Goal: Information Seeking & Learning: Compare options

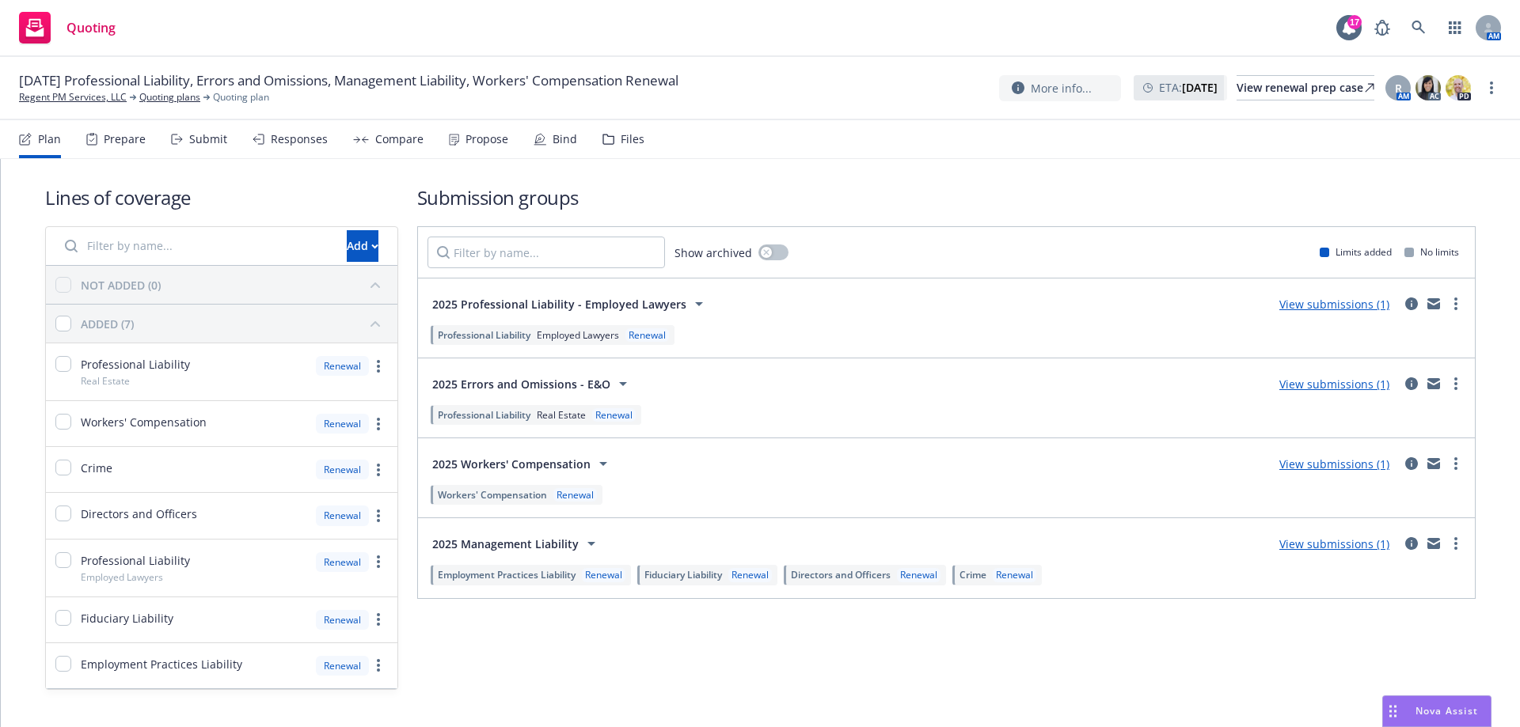
scroll to position [15, 0]
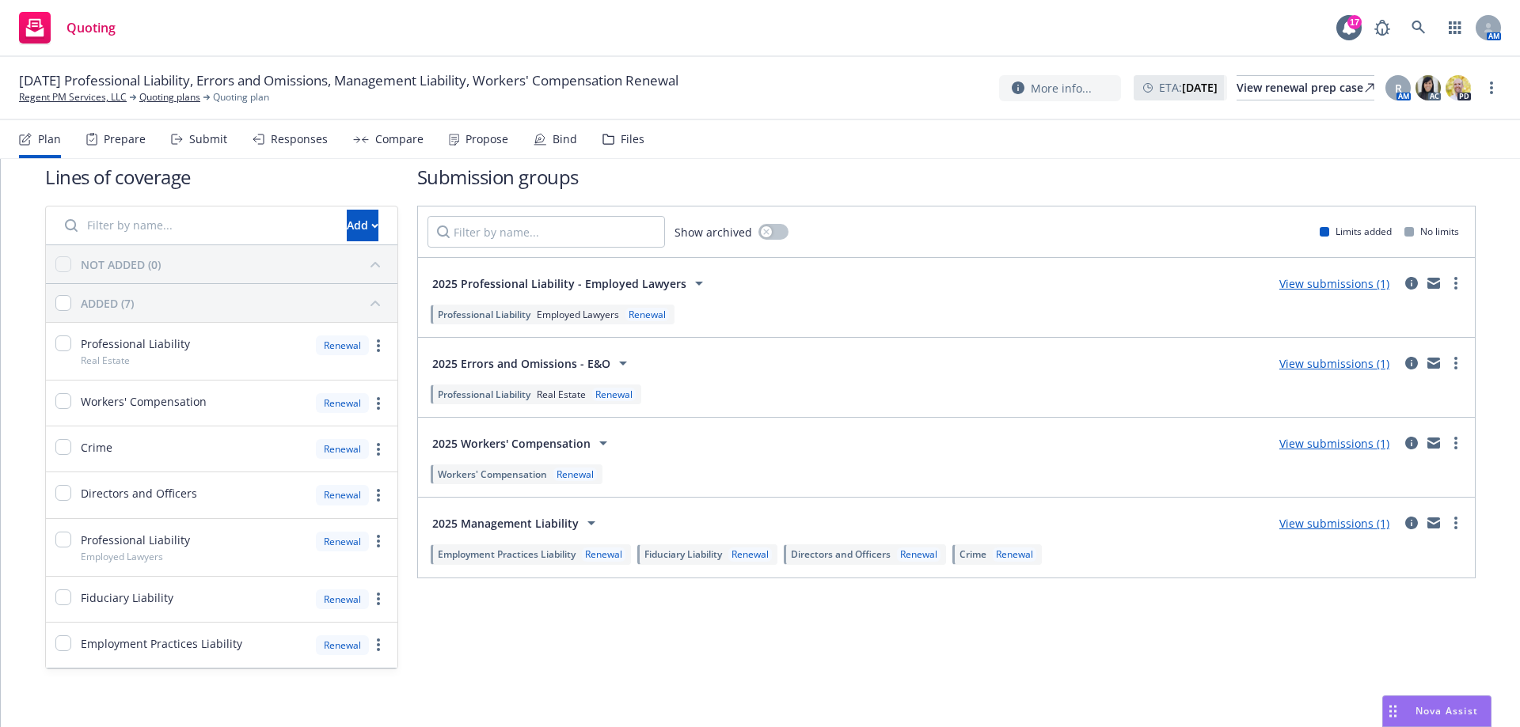
click at [302, 133] on div "Responses" at bounding box center [299, 139] width 57 height 13
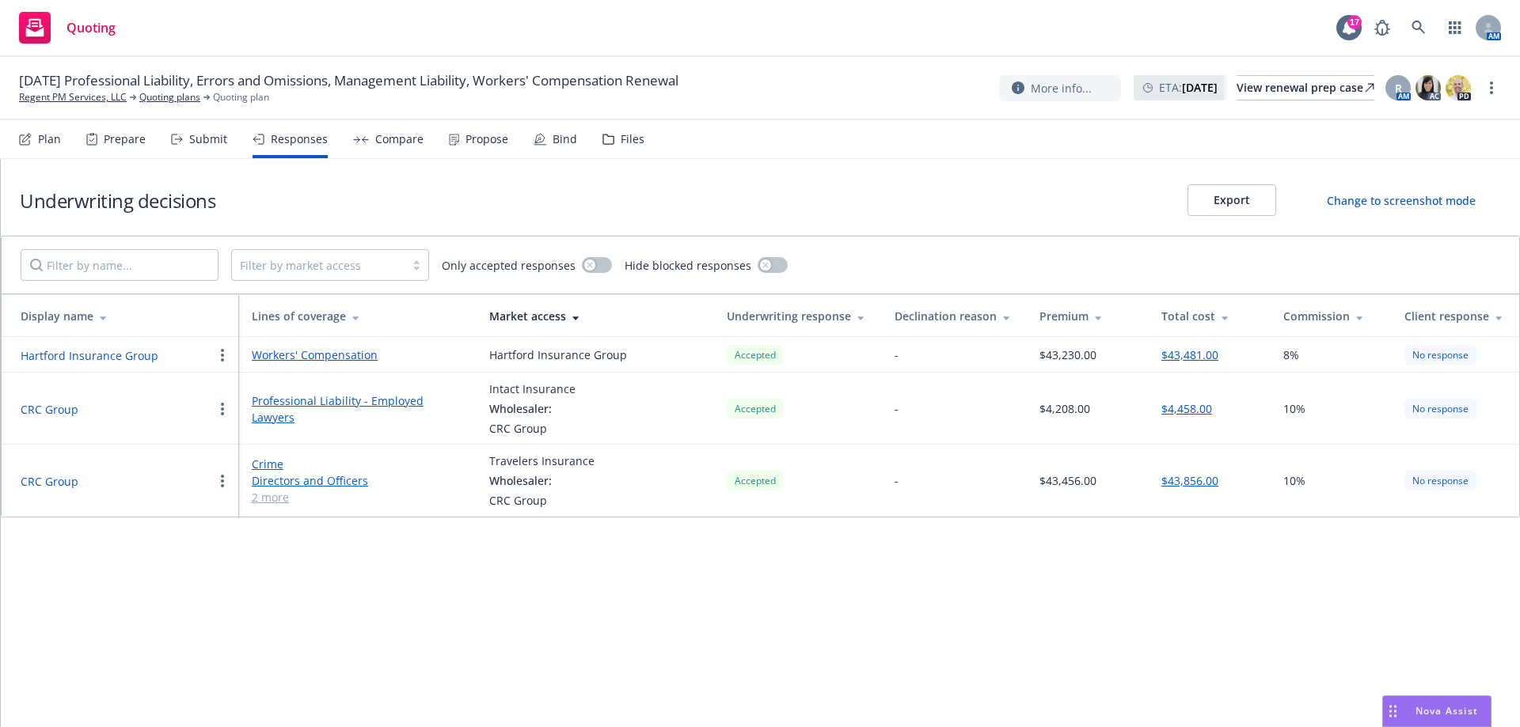
click at [351, 355] on link "Workers' Compensation" at bounding box center [358, 355] width 212 height 17
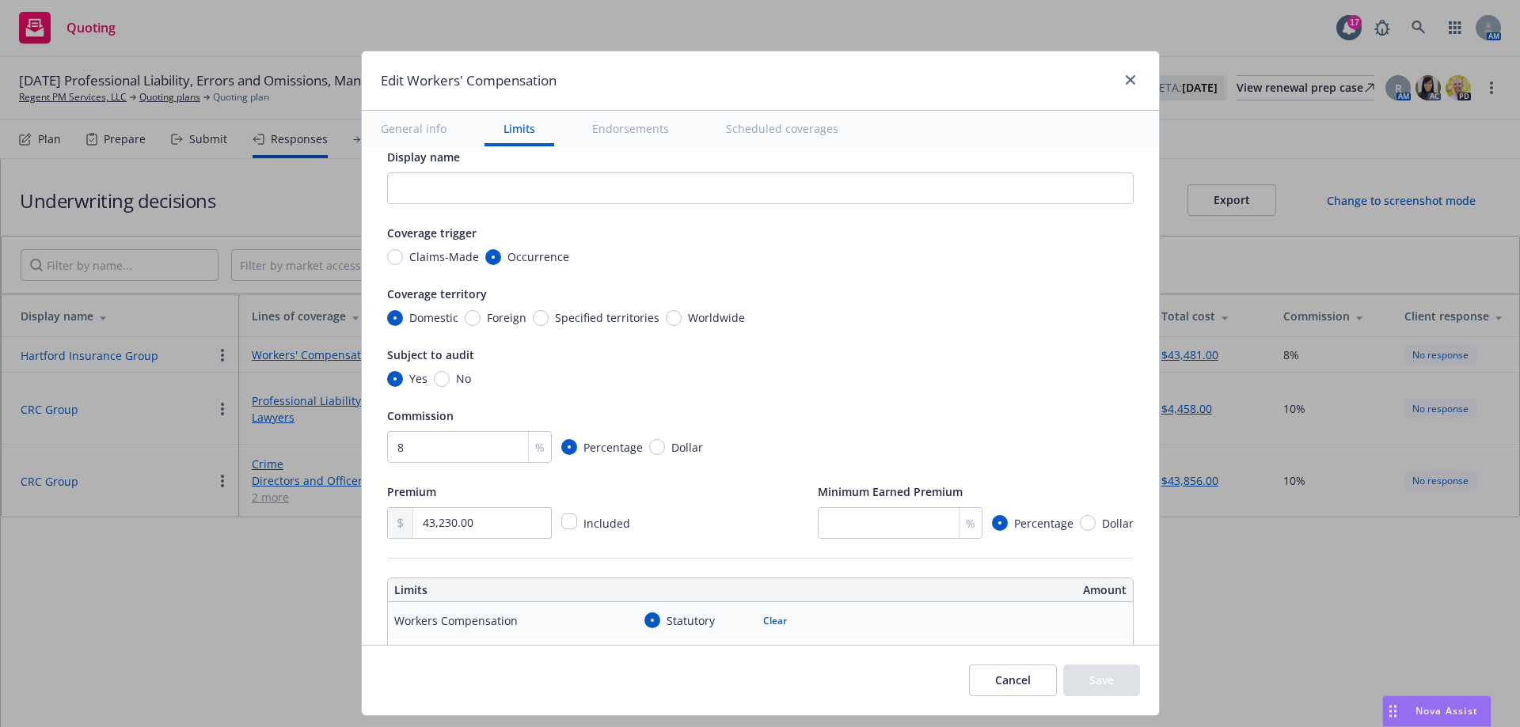
type textarea "x"
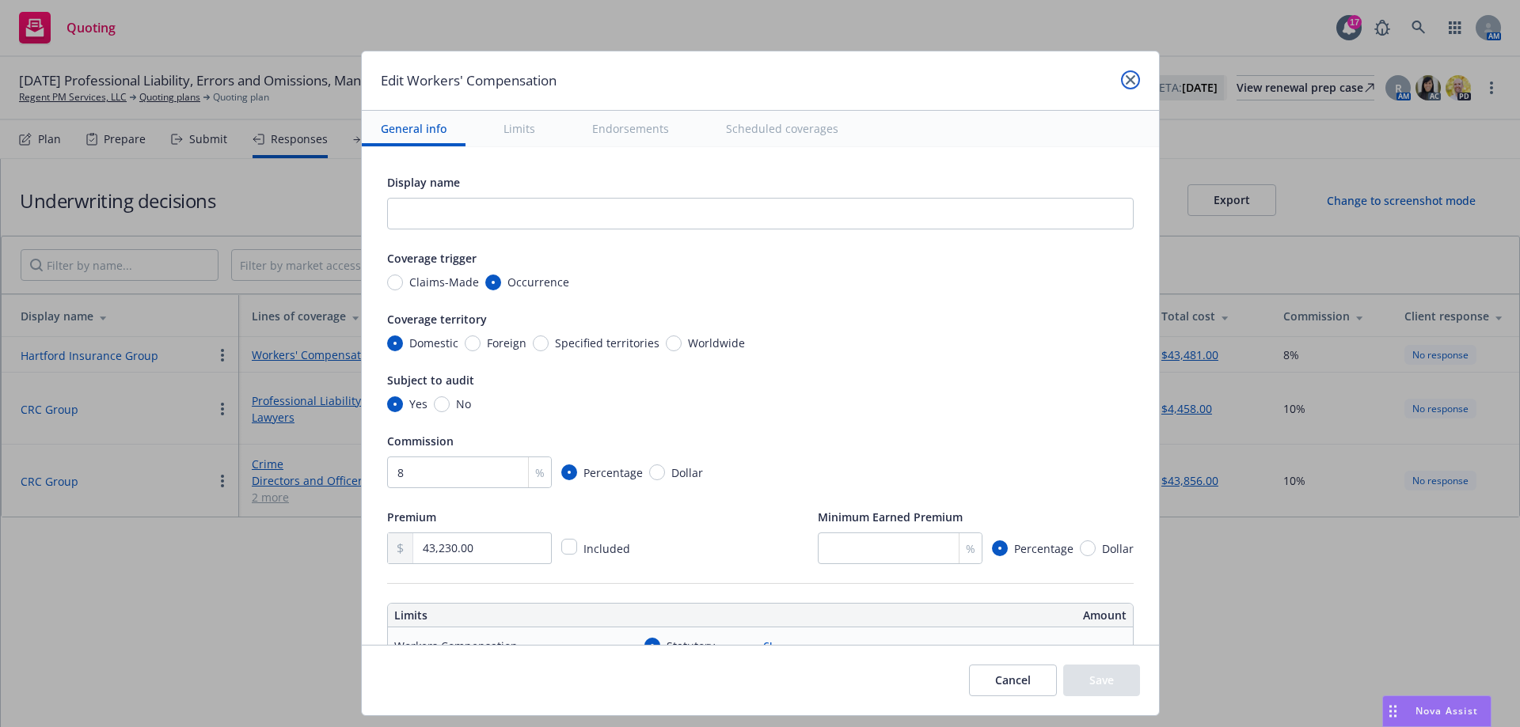
drag, startPoint x: 1126, startPoint y: 82, endPoint x: 977, endPoint y: 70, distance: 150.1
click at [1126, 82] on icon "close" at bounding box center [1130, 79] width 9 height 9
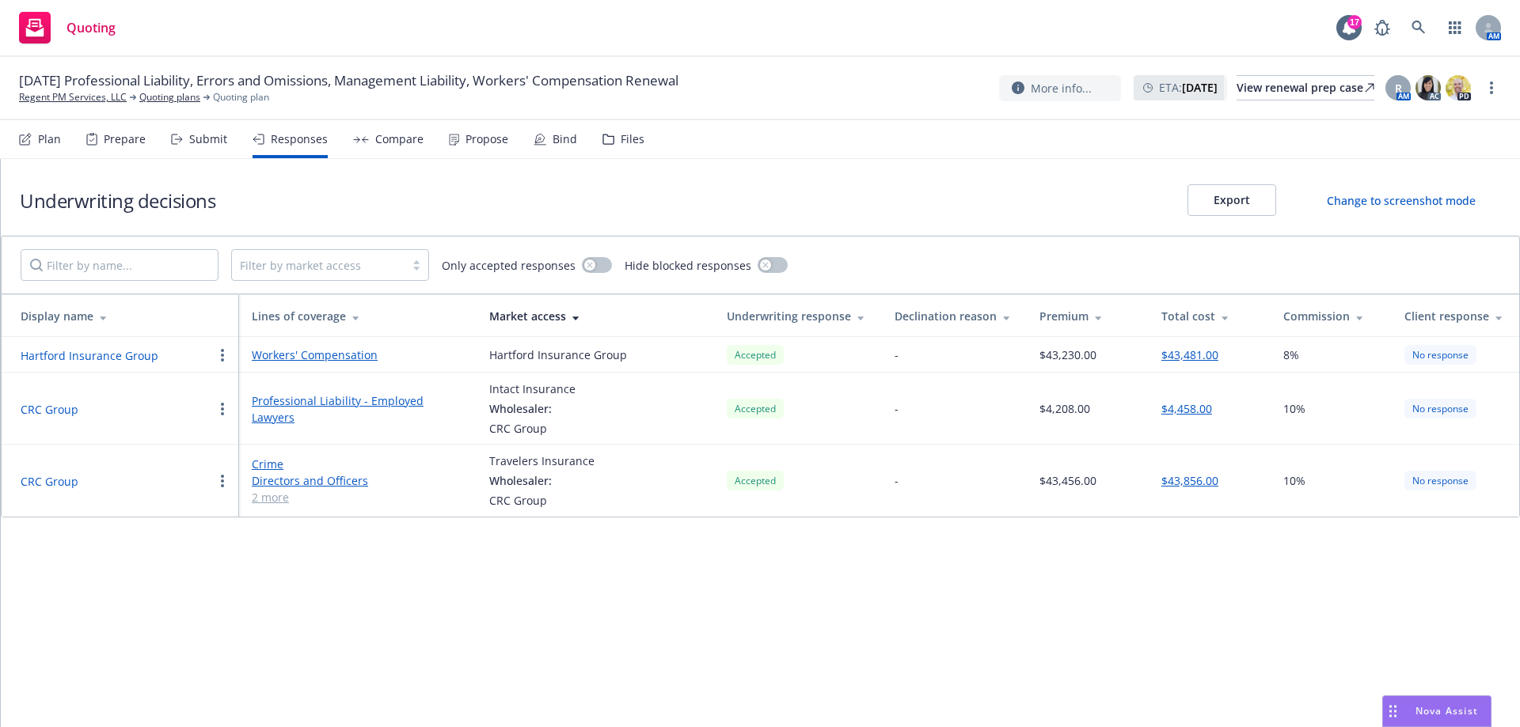
click at [102, 355] on button "Hartford Insurance Group" at bounding box center [90, 355] width 138 height 17
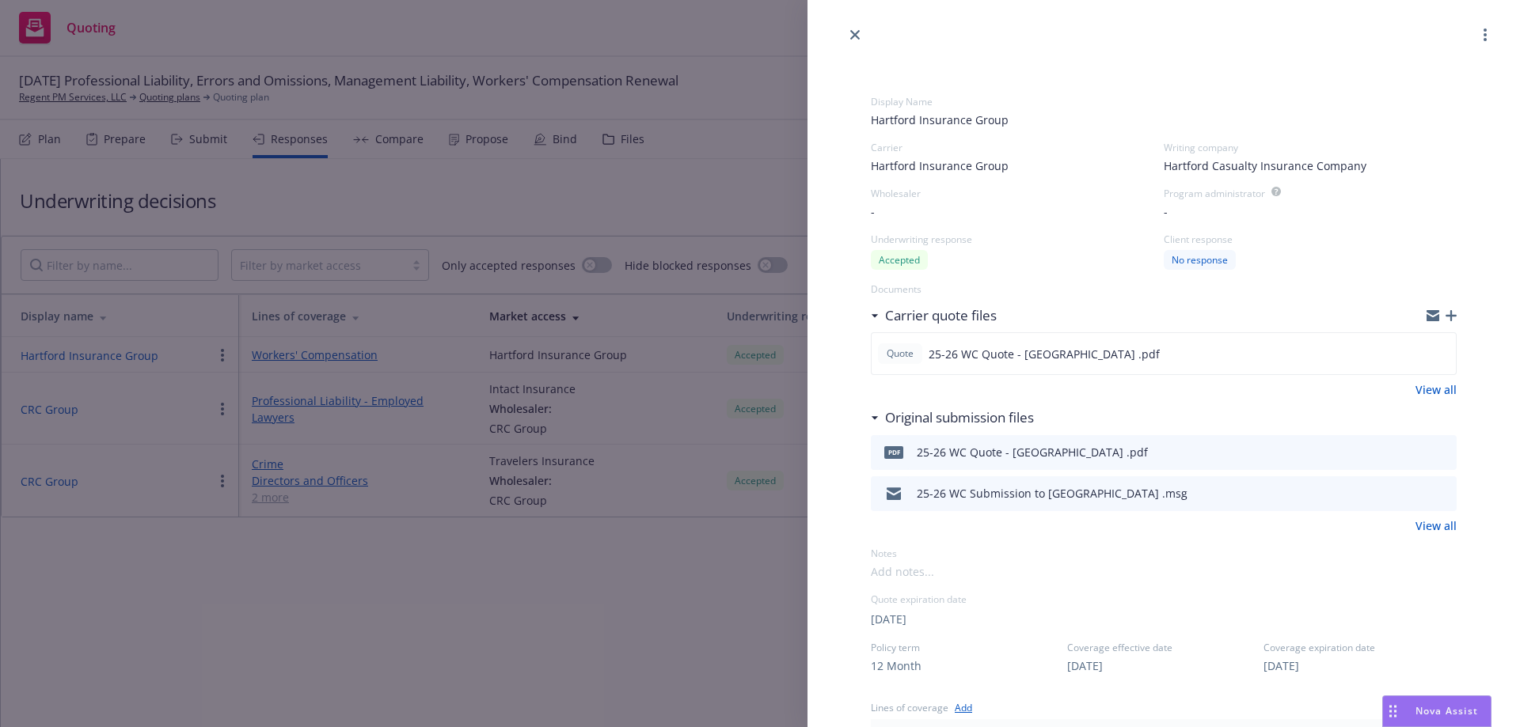
click at [1476, 35] on button "button" at bounding box center [1484, 34] width 19 height 19
click at [1363, 247] on div "Client response No response" at bounding box center [1310, 251] width 293 height 36
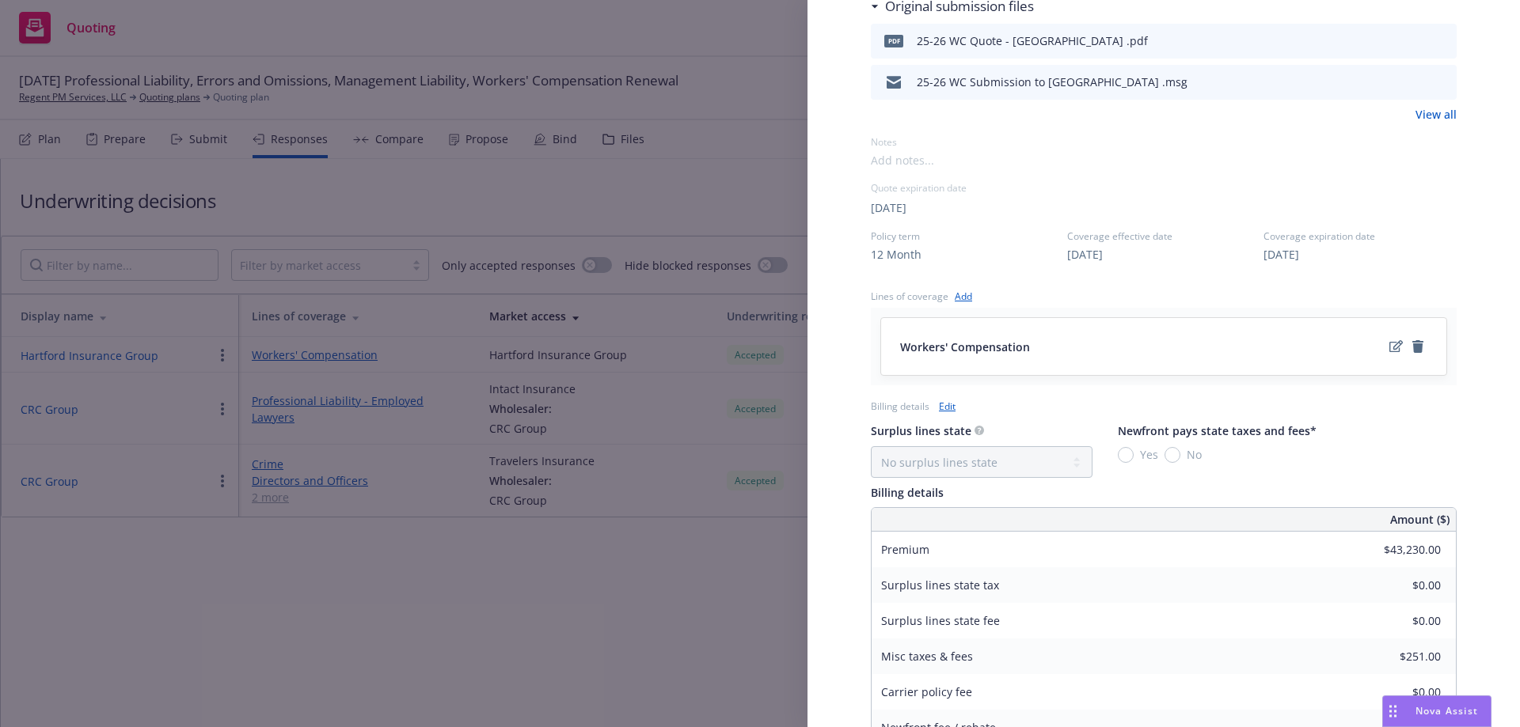
scroll to position [475, 0]
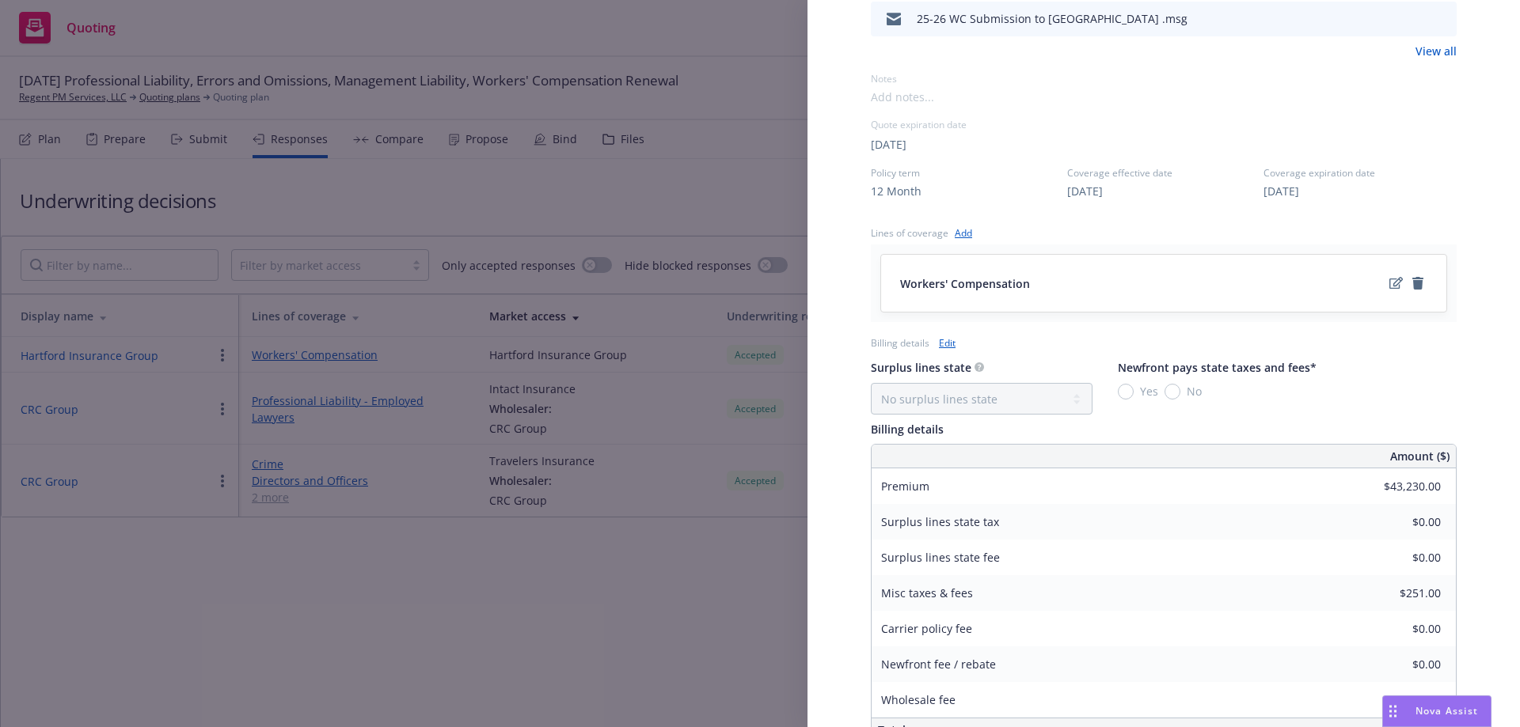
click at [947, 345] on link "Edit" at bounding box center [947, 343] width 17 height 17
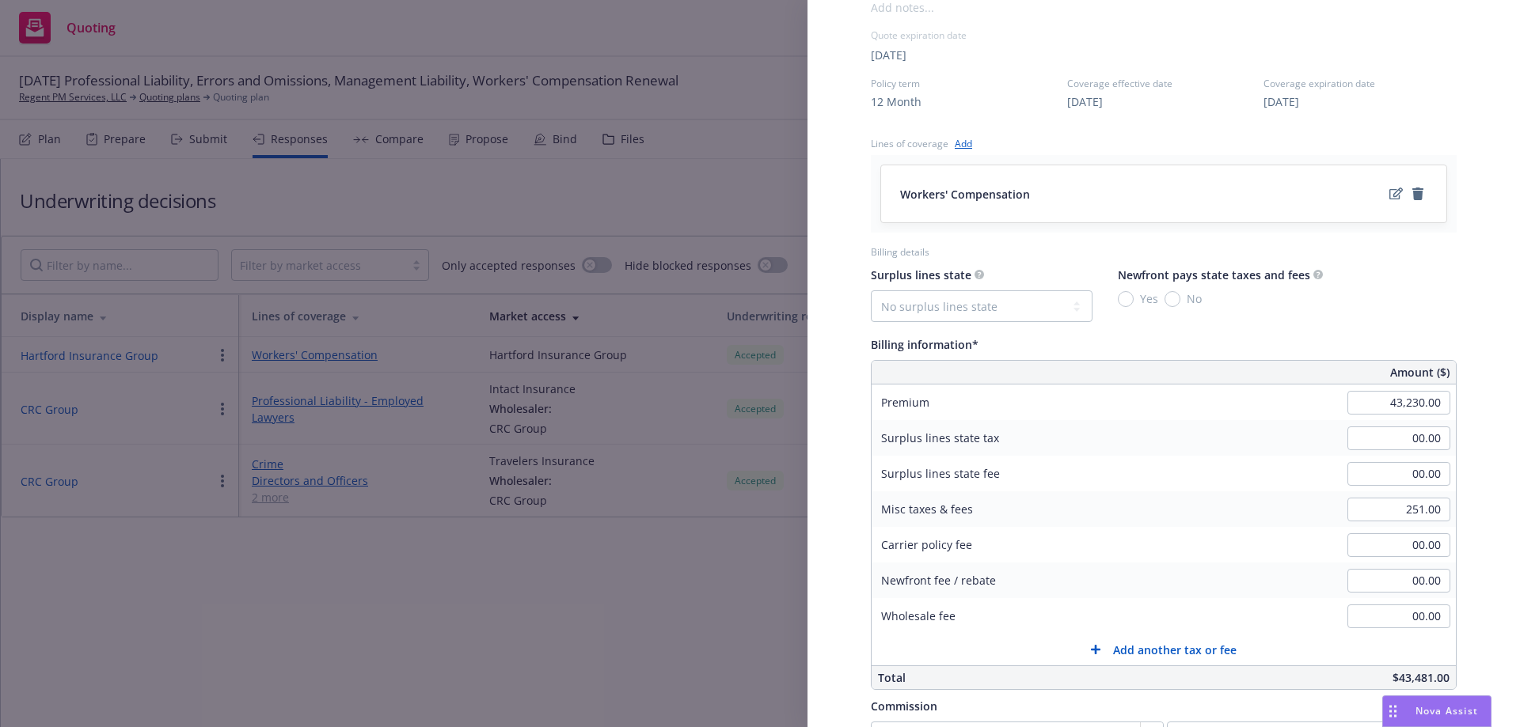
scroll to position [633, 0]
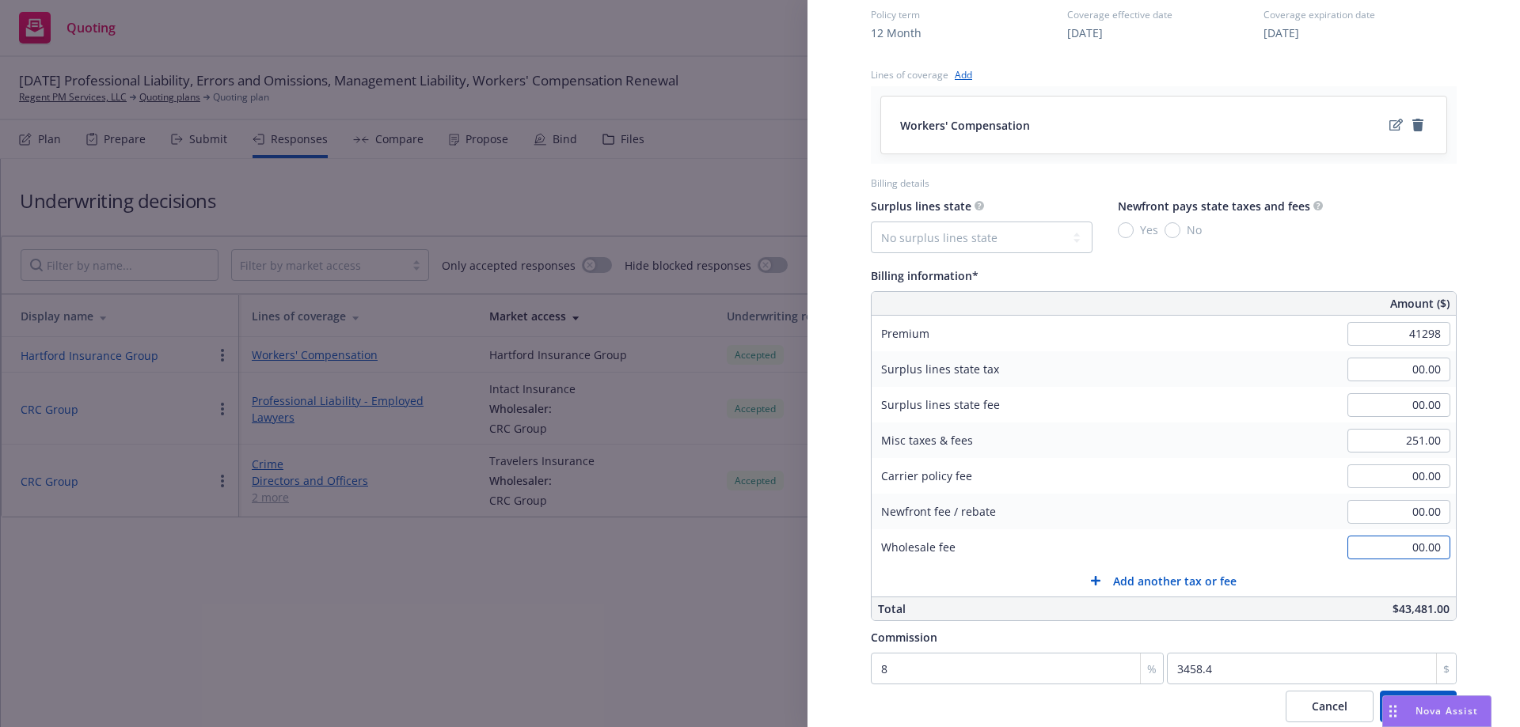
type input "41,298.00"
type input "3303.84"
click at [1413, 550] on input "00.00" at bounding box center [1398, 548] width 103 height 24
click at [1370, 437] on input "79" at bounding box center [1398, 441] width 103 height 24
type input "79.00"
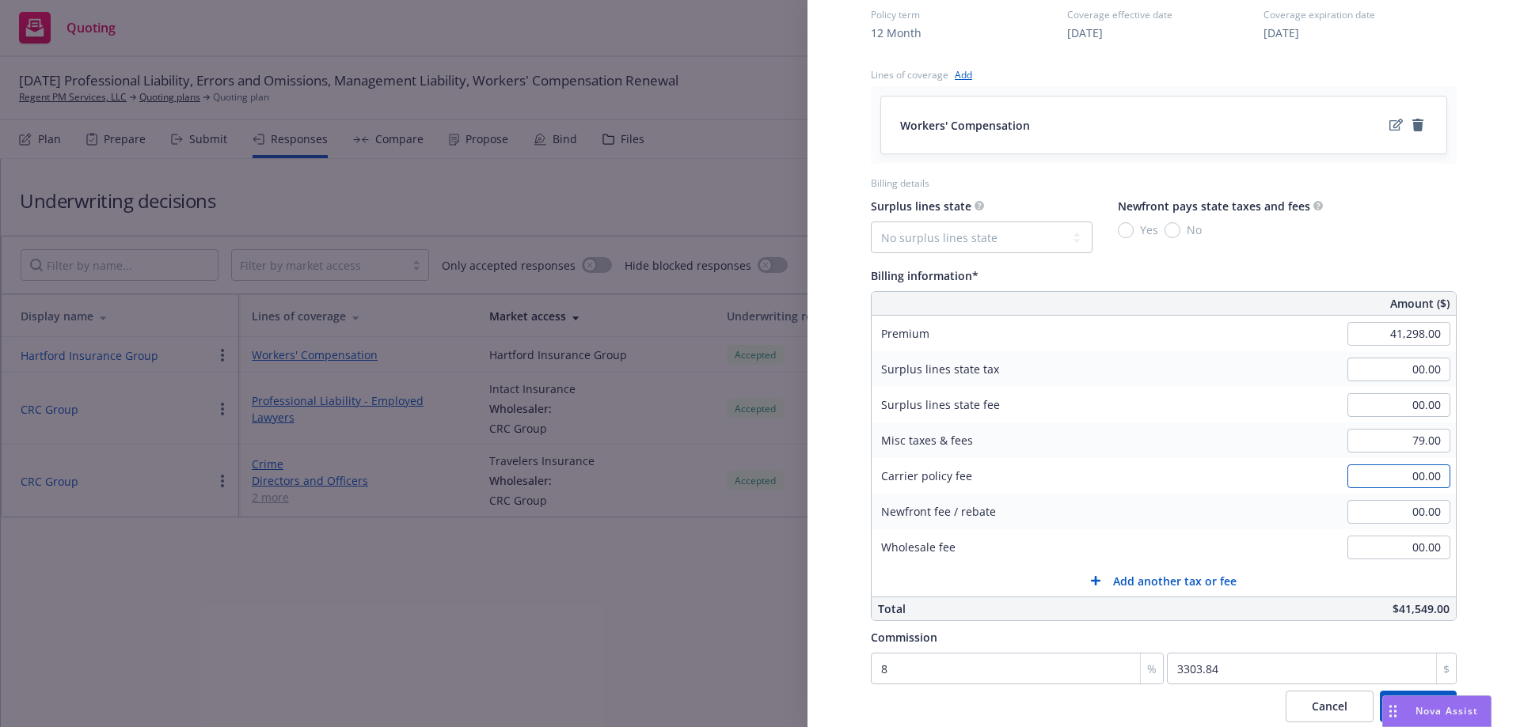
click at [1403, 480] on input "00.00" at bounding box center [1398, 477] width 103 height 24
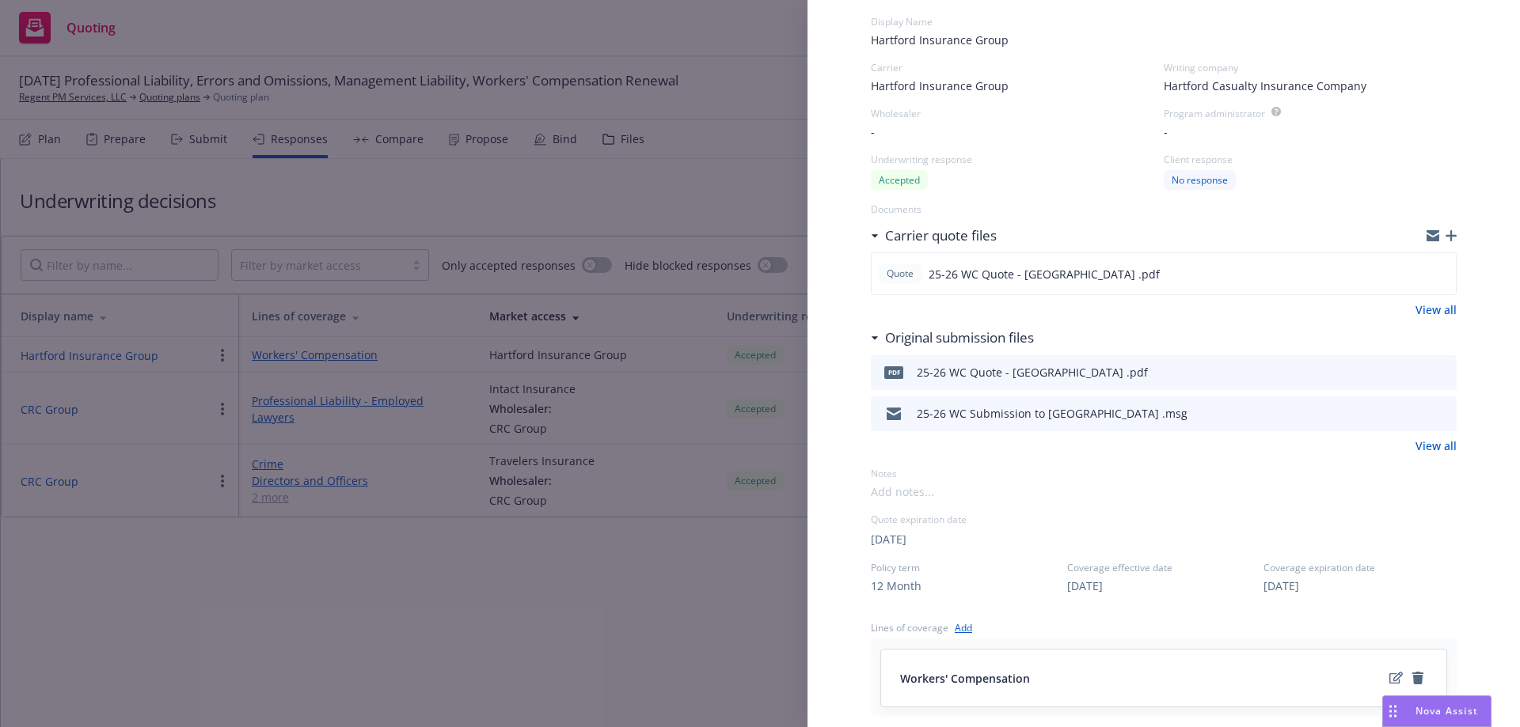
scroll to position [38, 0]
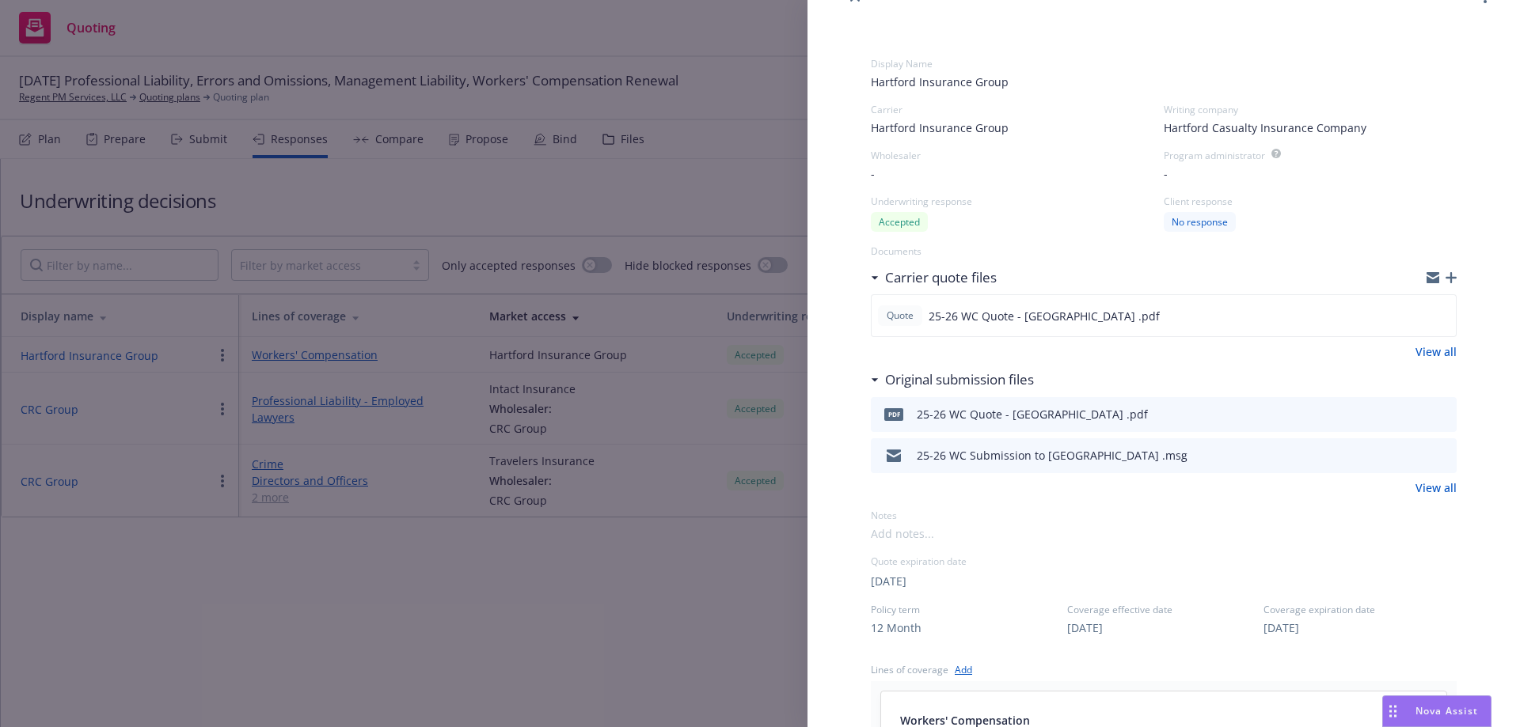
click at [1445, 279] on icon "button" at bounding box center [1450, 277] width 11 height 11
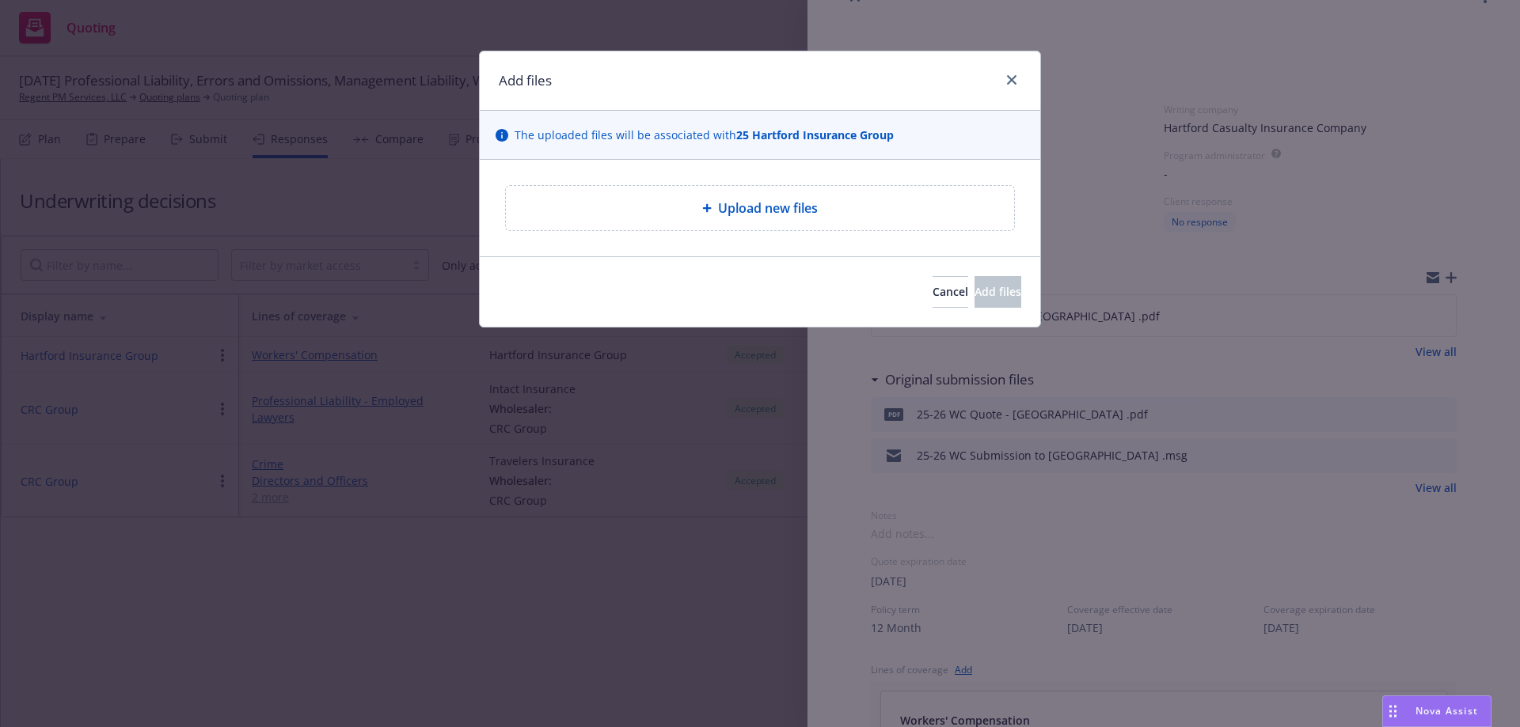
type textarea "x"
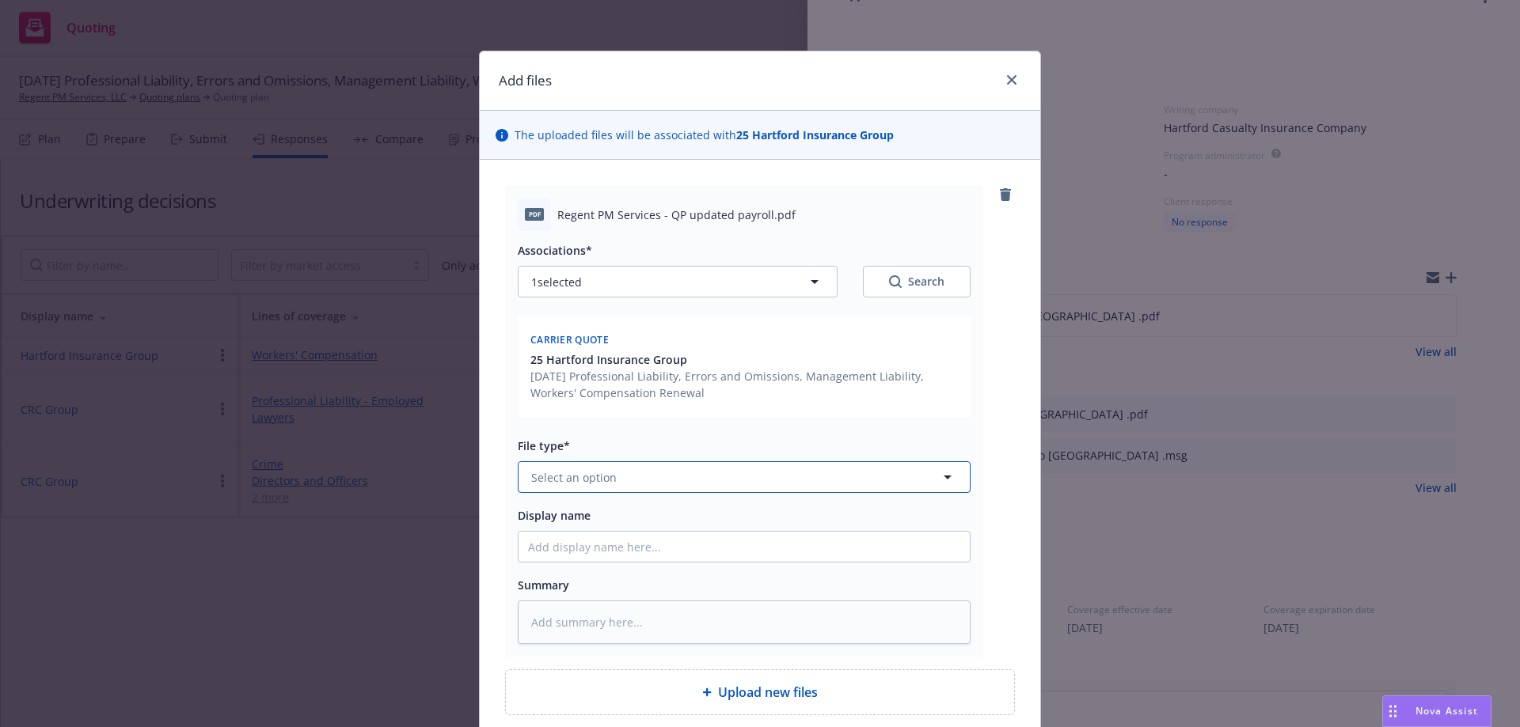
click at [599, 483] on span "Select an option" at bounding box center [573, 477] width 85 height 17
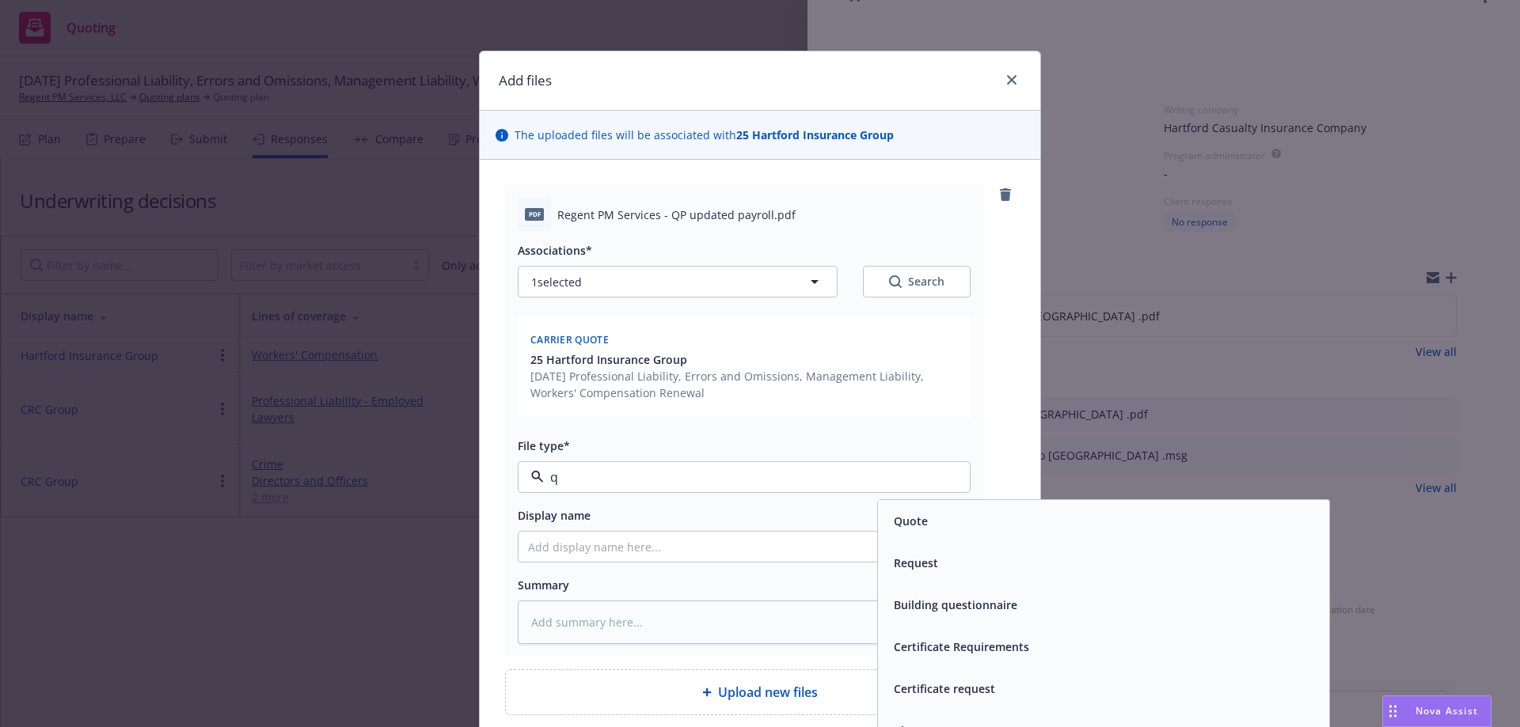
type input "qU"
click at [982, 517] on div "Quote" at bounding box center [1103, 521] width 432 height 23
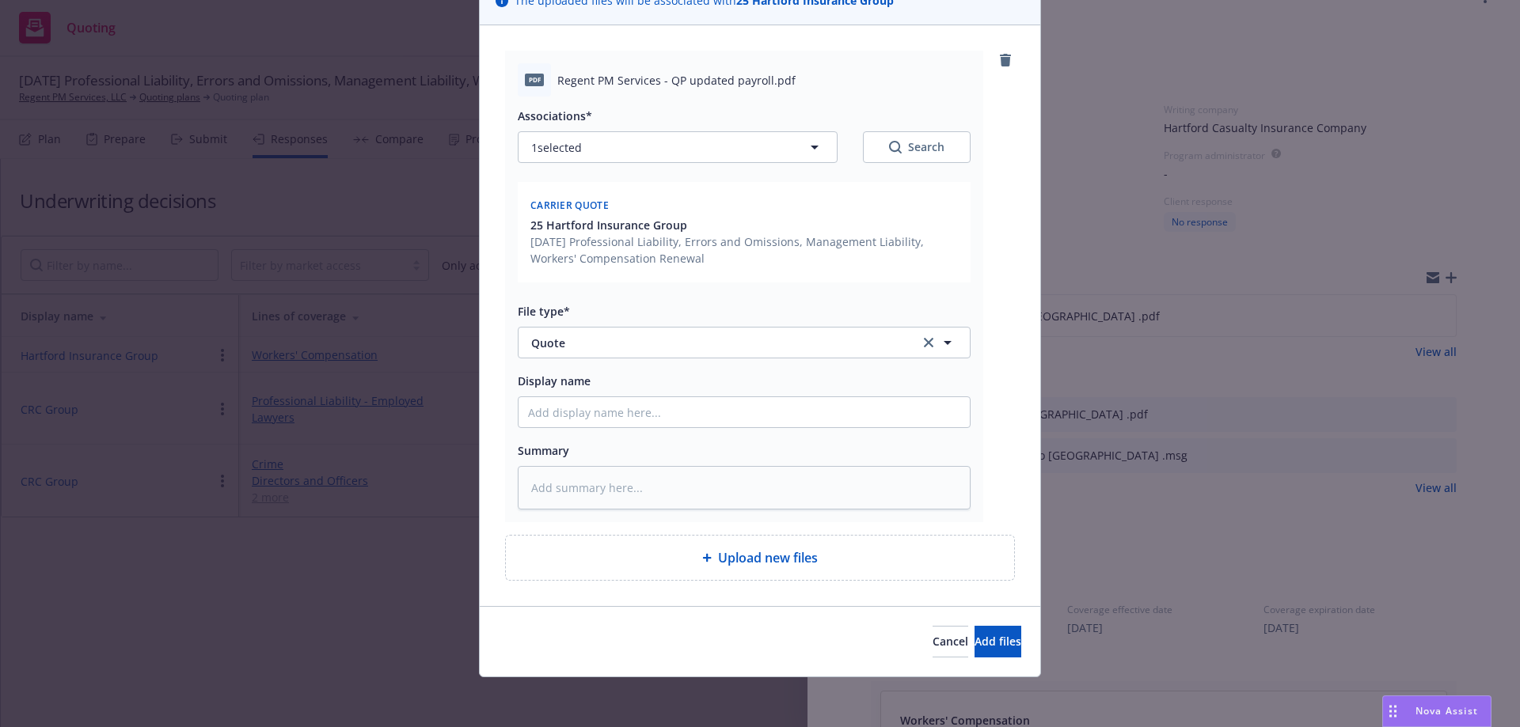
scroll to position [135, 0]
drag, startPoint x: 556, startPoint y: 408, endPoint x: 576, endPoint y: 387, distance: 29.1
click at [556, 408] on input "Display name" at bounding box center [743, 412] width 451 height 30
type textarea "x"
type input "2"
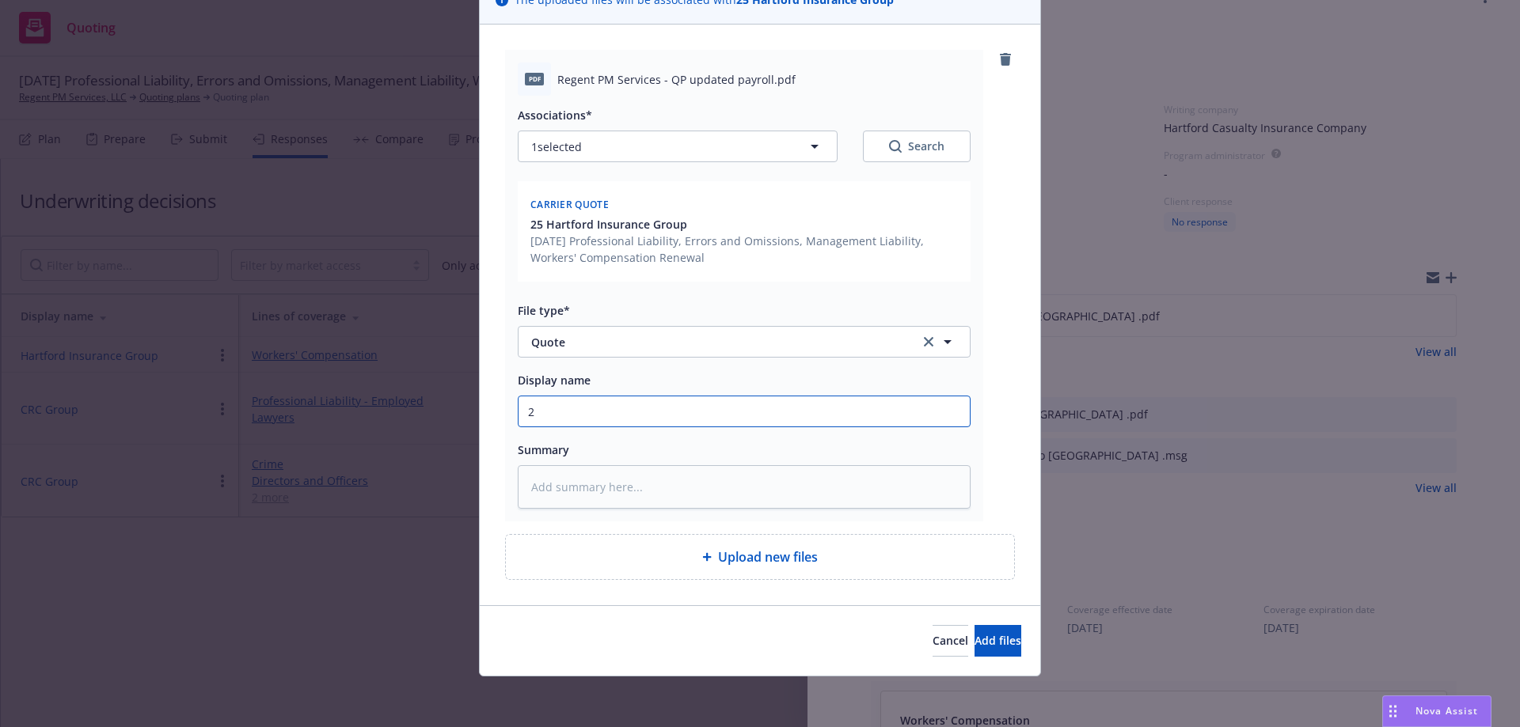
type textarea "x"
type input "25"
type textarea "x"
type input "25-"
type textarea "x"
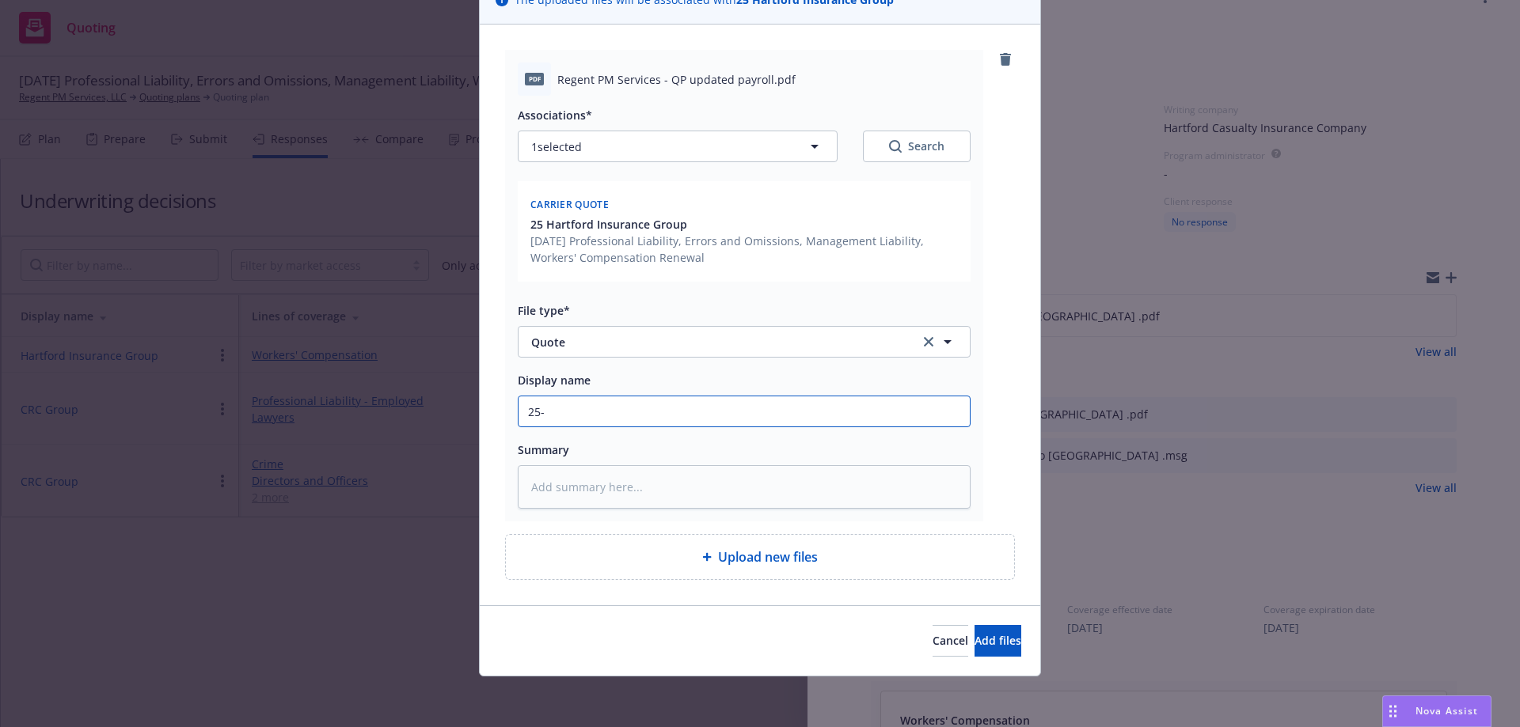
type input "25-2"
type textarea "x"
type input "25-26"
type textarea "x"
type input "25-26"
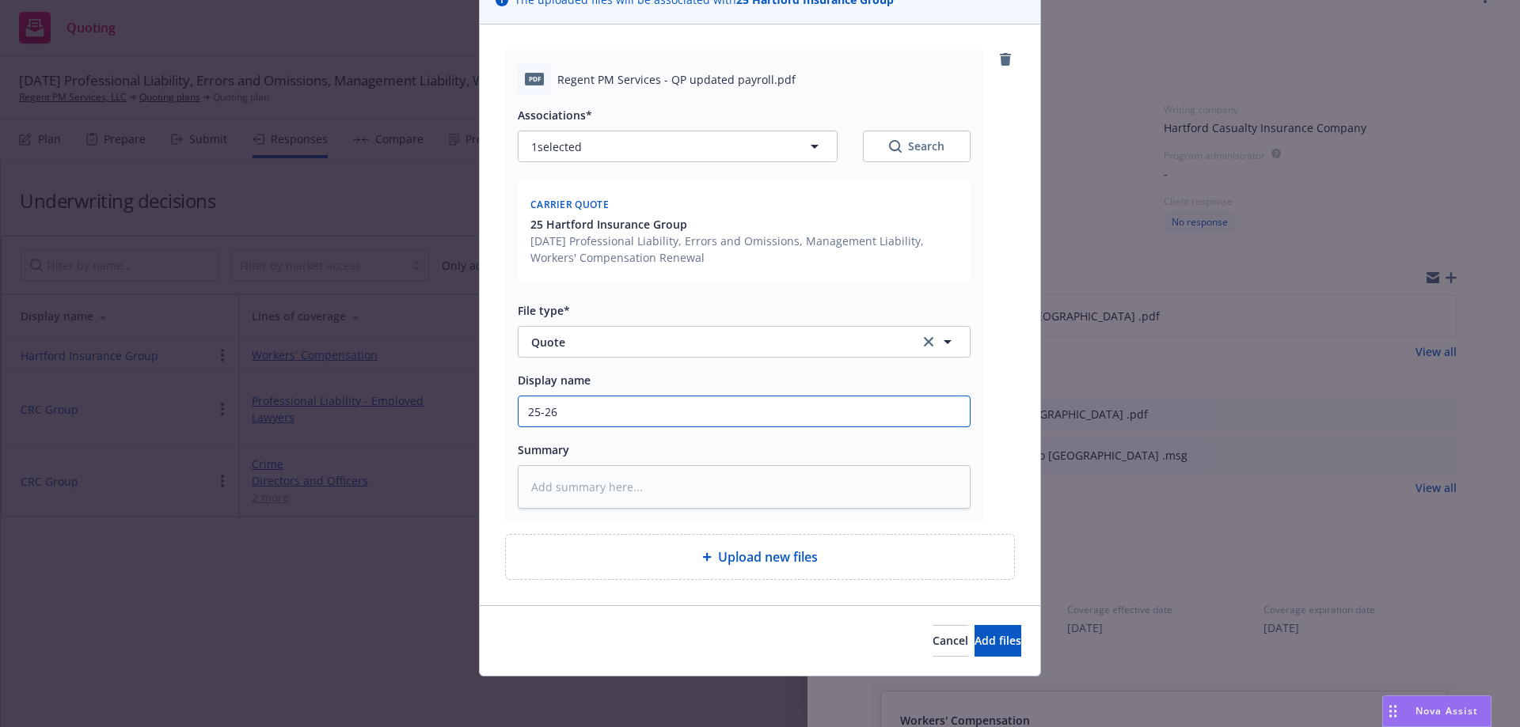
type textarea "x"
type input "25-26 w"
type textarea "x"
type input "25-26 wc"
type textarea "x"
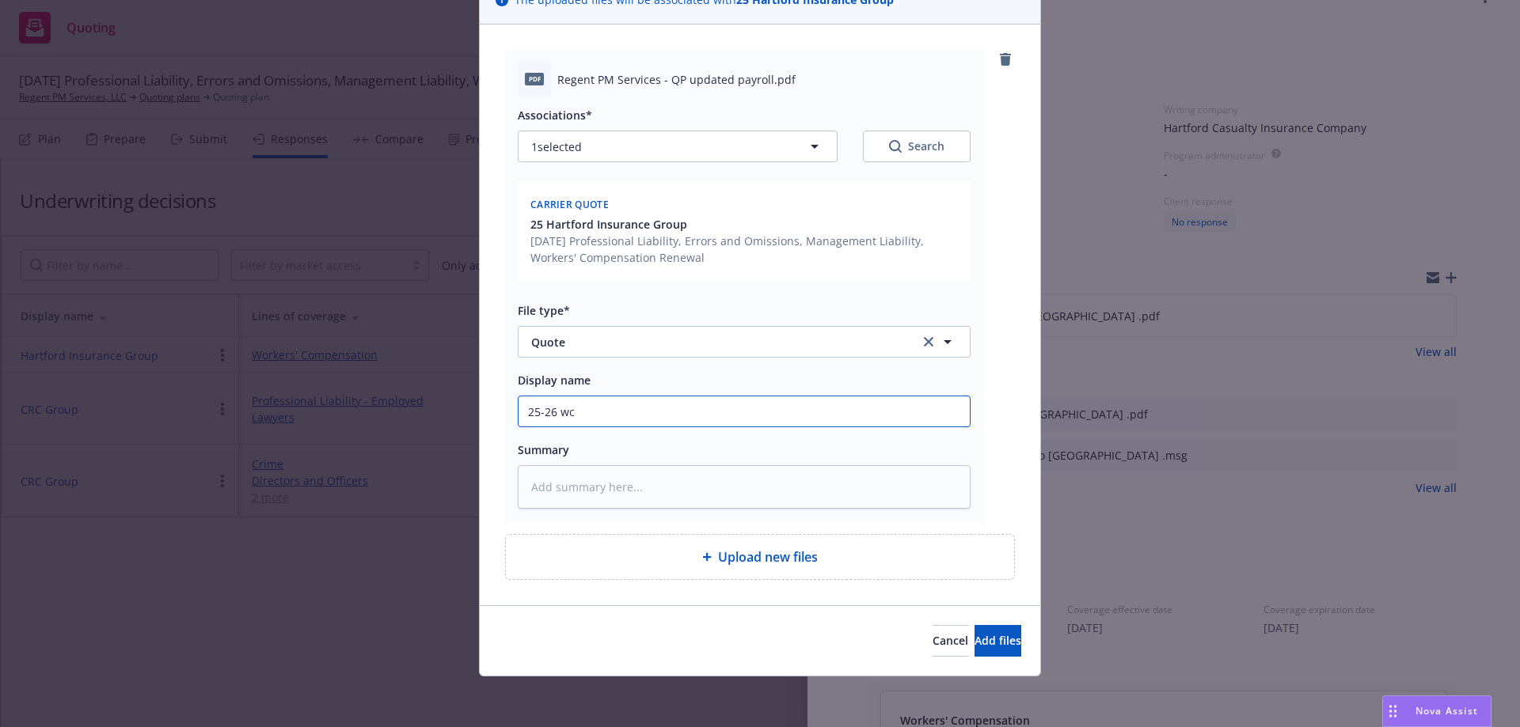
type input "25-26 wc"
type textarea "x"
type input "25-26 wc"
type textarea "x"
type input "25-26 w"
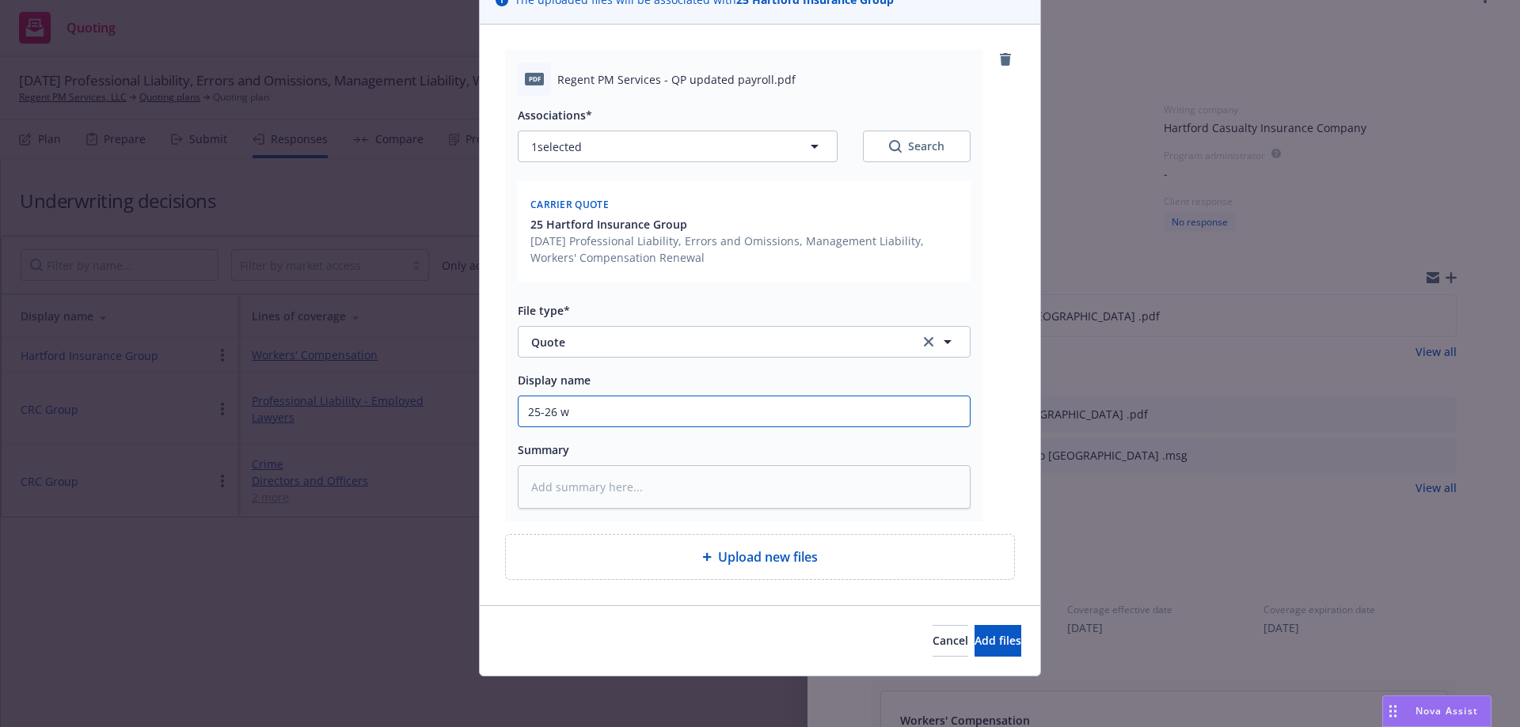
type textarea "x"
type input "25-26"
type textarea "x"
type input "25-26 W"
type textarea "x"
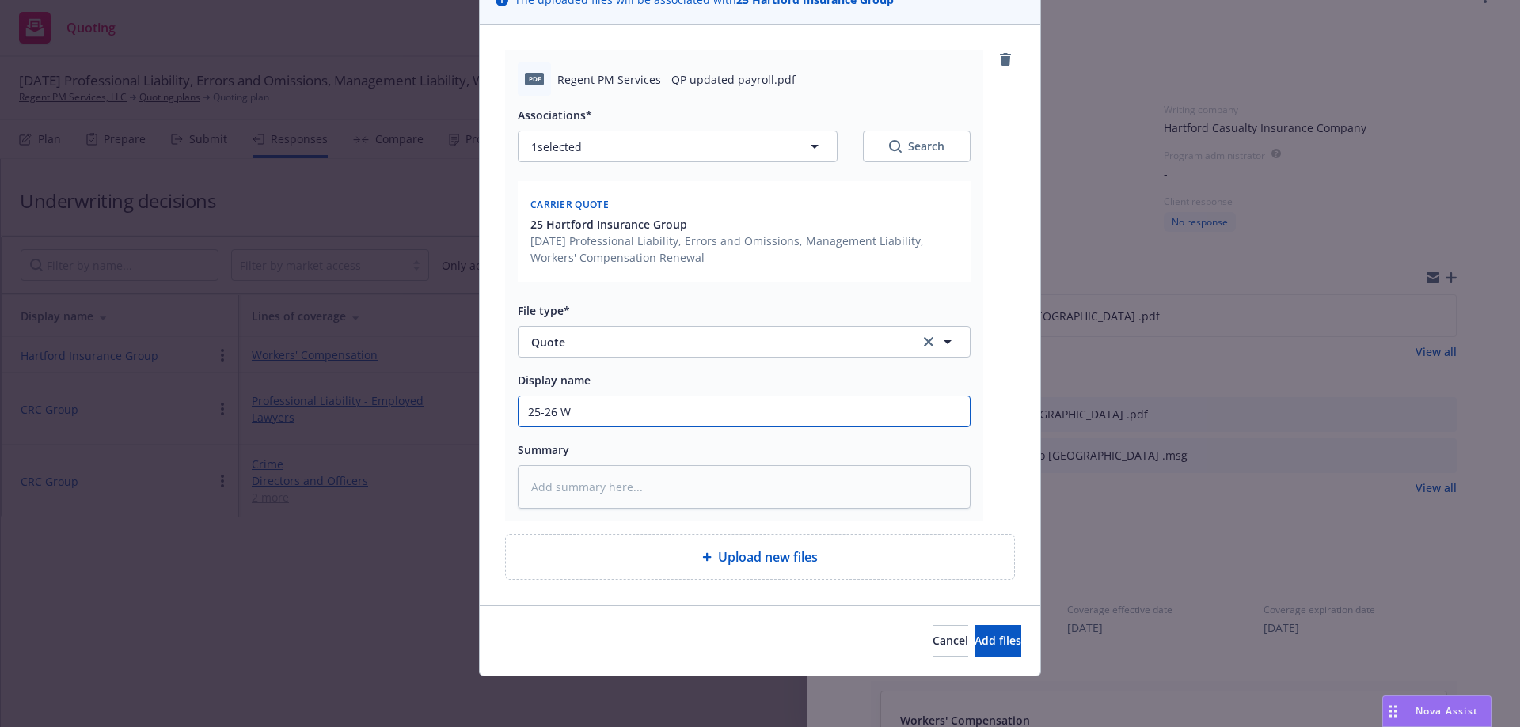
type input "25-26 WC"
type textarea "x"
type input "25-26 WC"
type textarea "x"
type input "25-26 WC Q"
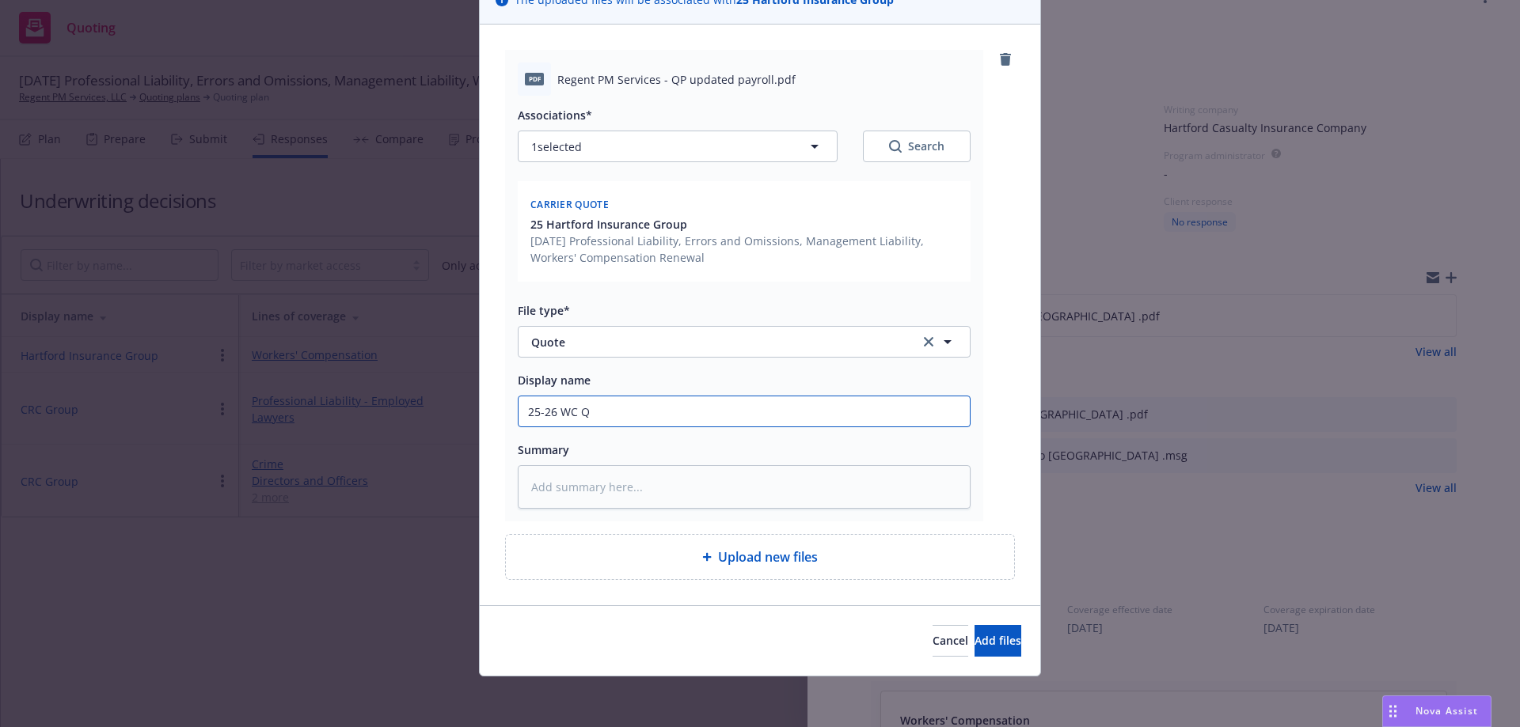
type textarea "x"
type input "25-26 [PERSON_NAME]"
type textarea "x"
type input "25-26 WC Quo"
type textarea "x"
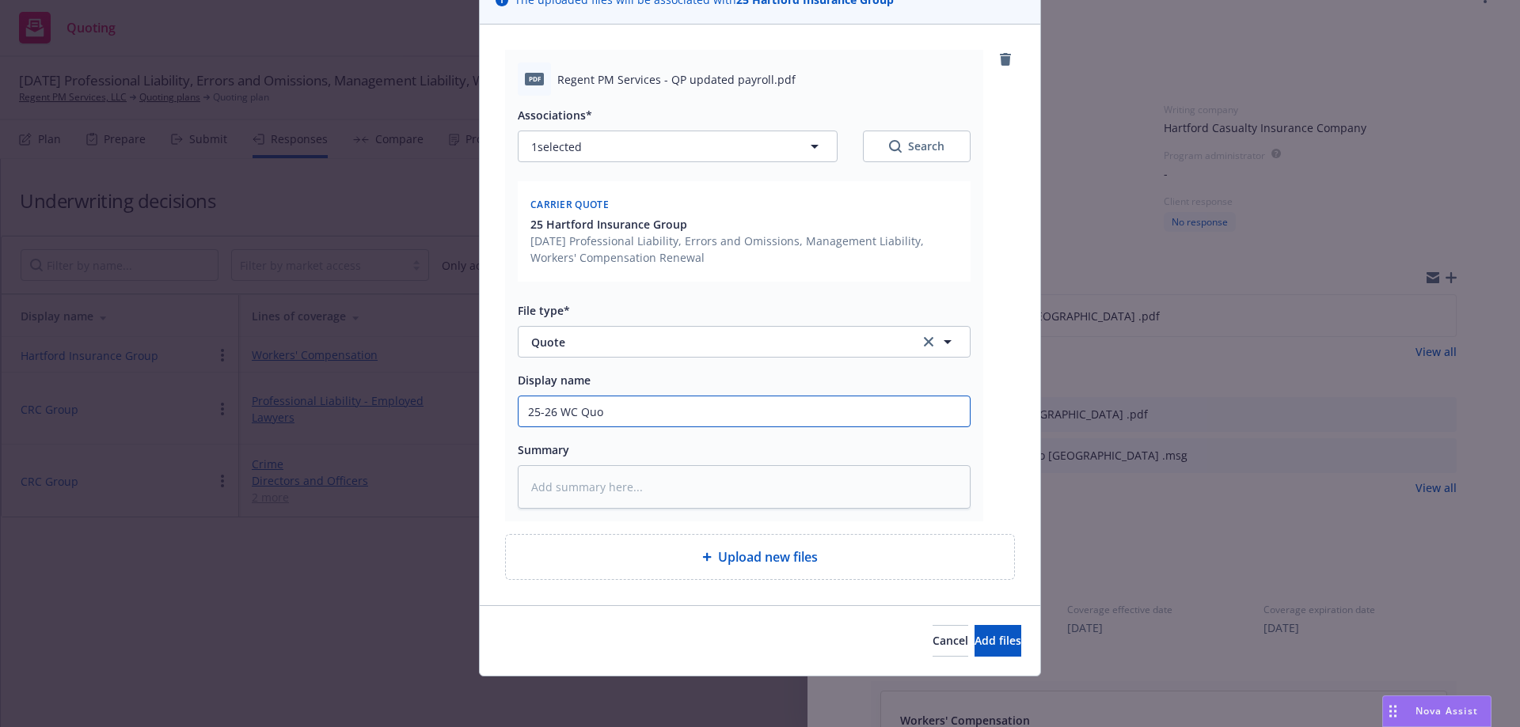
type input "25-26 WC Quot"
type textarea "x"
type input "25-26 WC Quote"
type textarea "x"
type input "25-26 WC Quote"
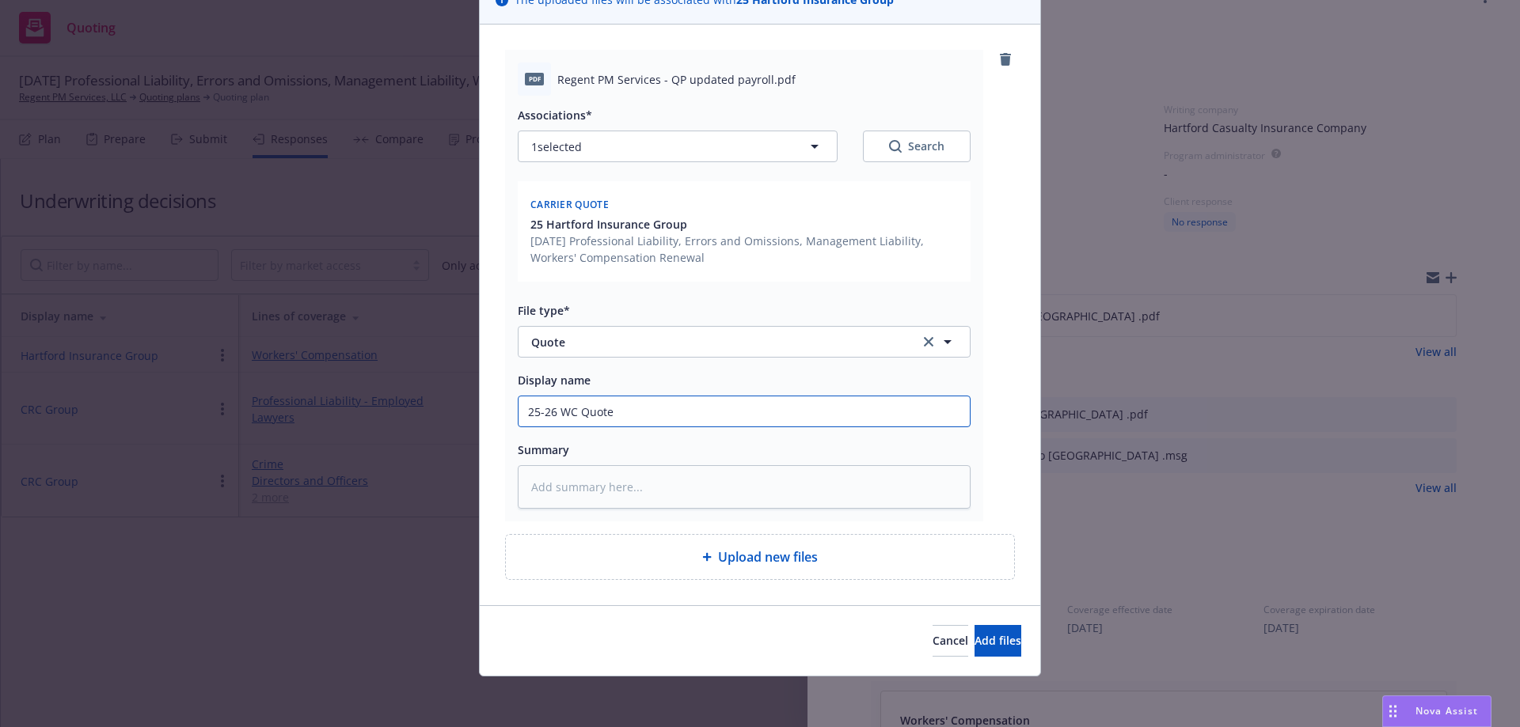
type textarea "x"
type input "25-26 WC Quote H"
type textarea "x"
type input "25-26 WC Quote Ha"
type textarea "x"
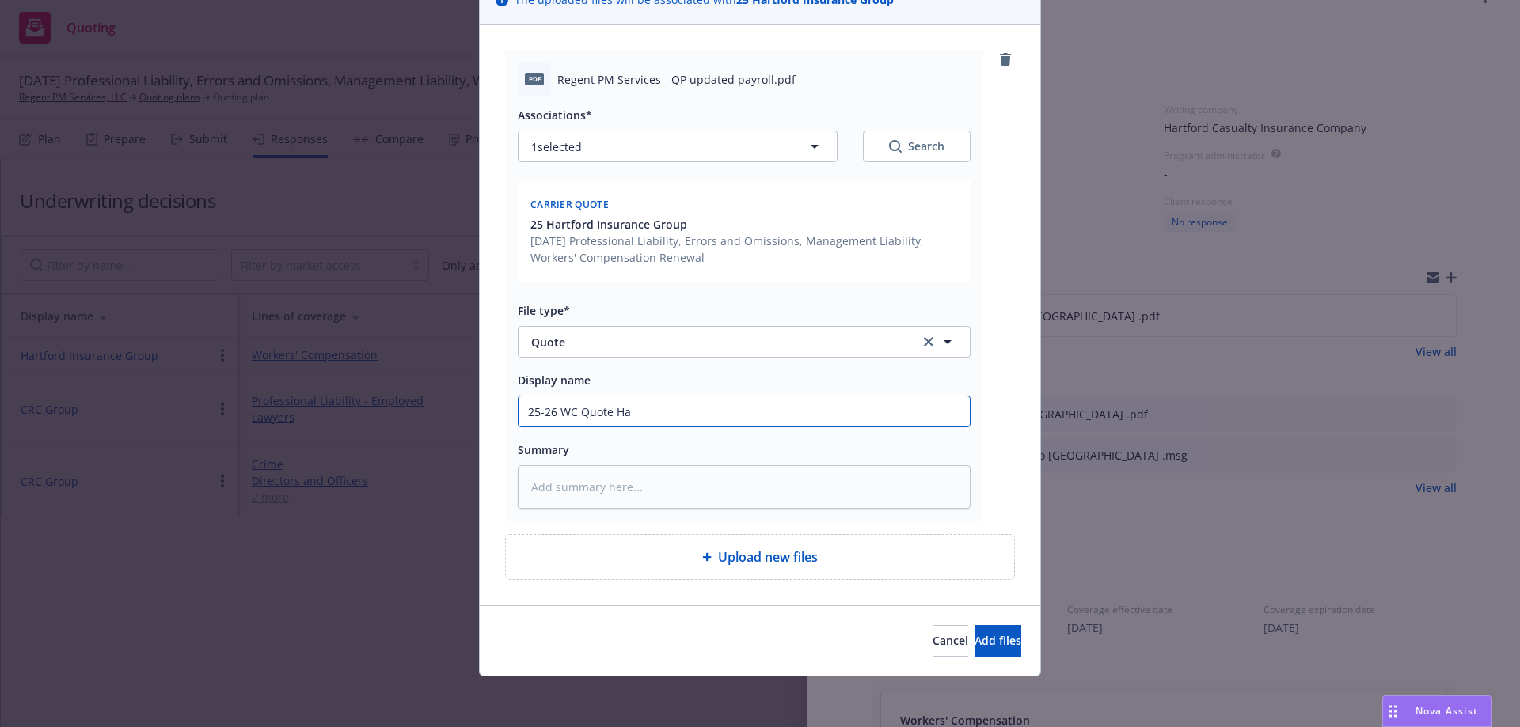
type input "25-26 WC Quote Har"
type textarea "x"
type input "25-26 WC Quote [PERSON_NAME]"
type textarea "x"
type input "25-26 WC Quote Har"
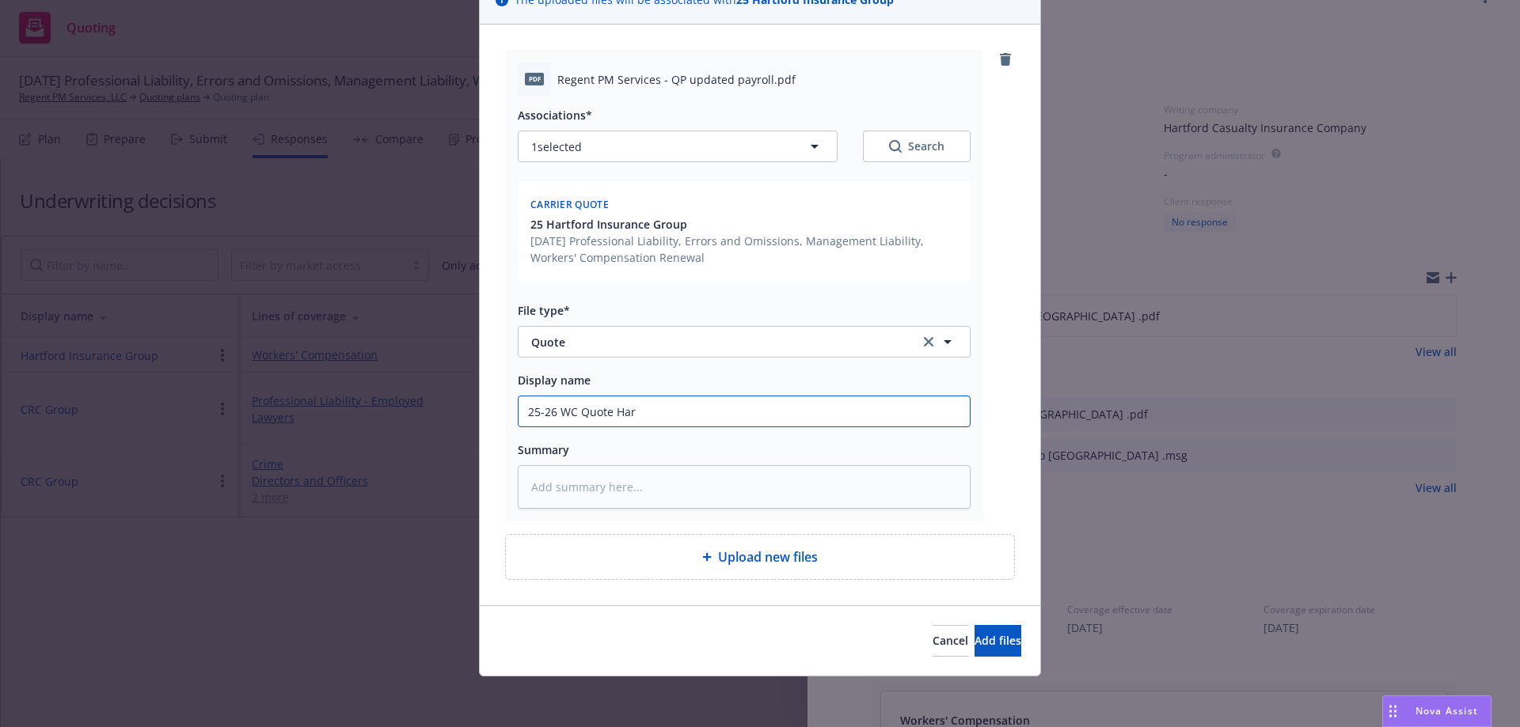
type textarea "x"
type input "25-26 WC Quote Ha"
type textarea "x"
type input "25-26 WC Quote H"
type textarea "x"
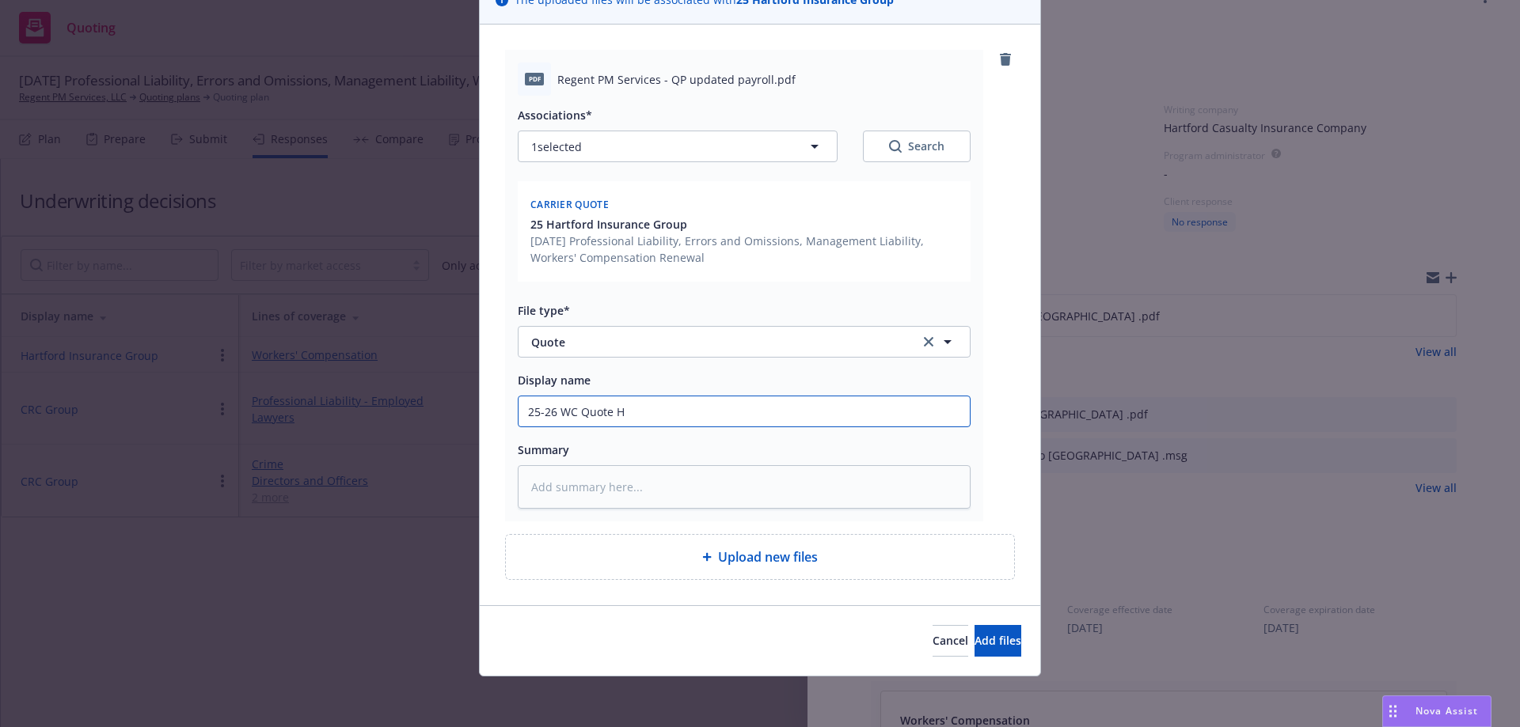
type input "25-26 WC Quote"
type textarea "x"
type input "25-26 WC Quote -"
type textarea "x"
type input "25-26 WC Quote -"
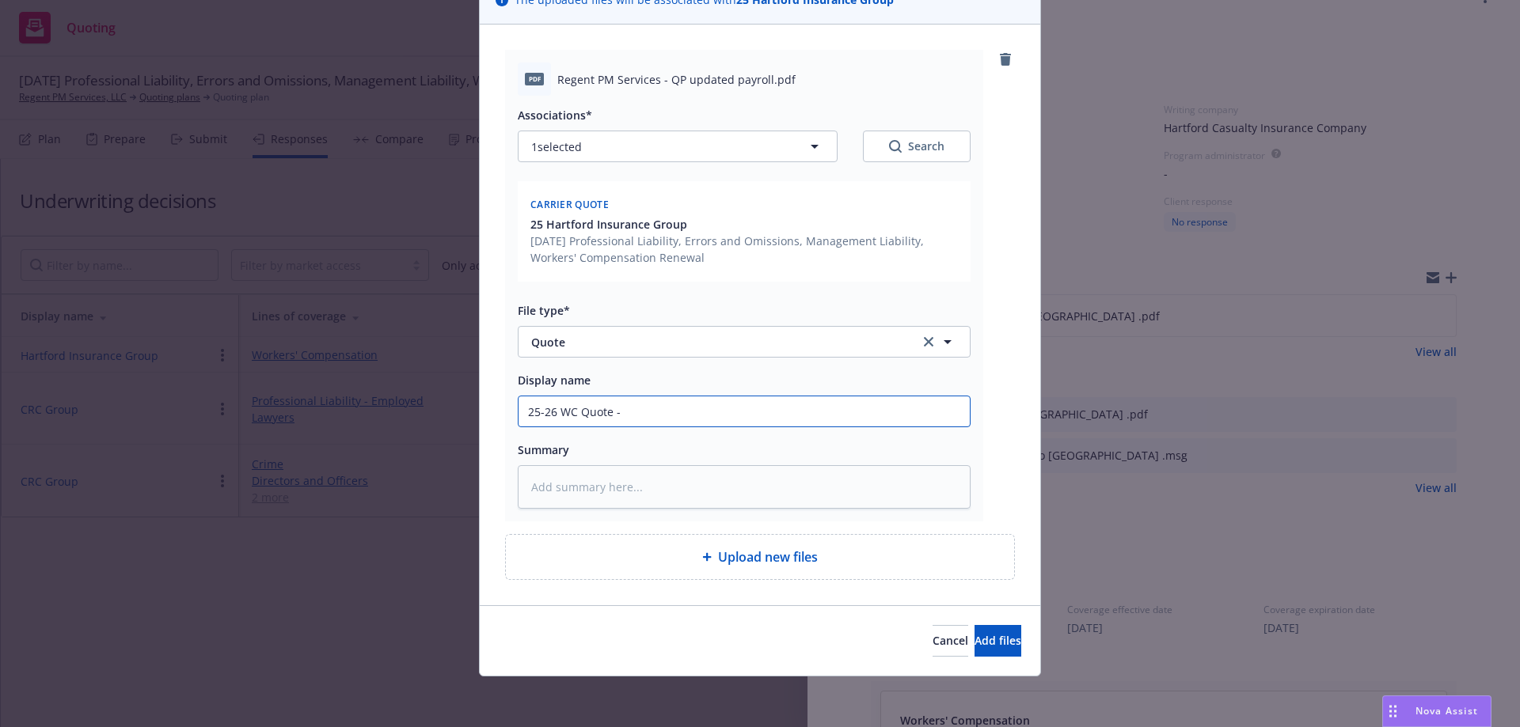
type textarea "x"
type input "25-26 WC Quote - H"
type textarea "x"
type input "25-26 WC Quote - Ha"
type textarea "x"
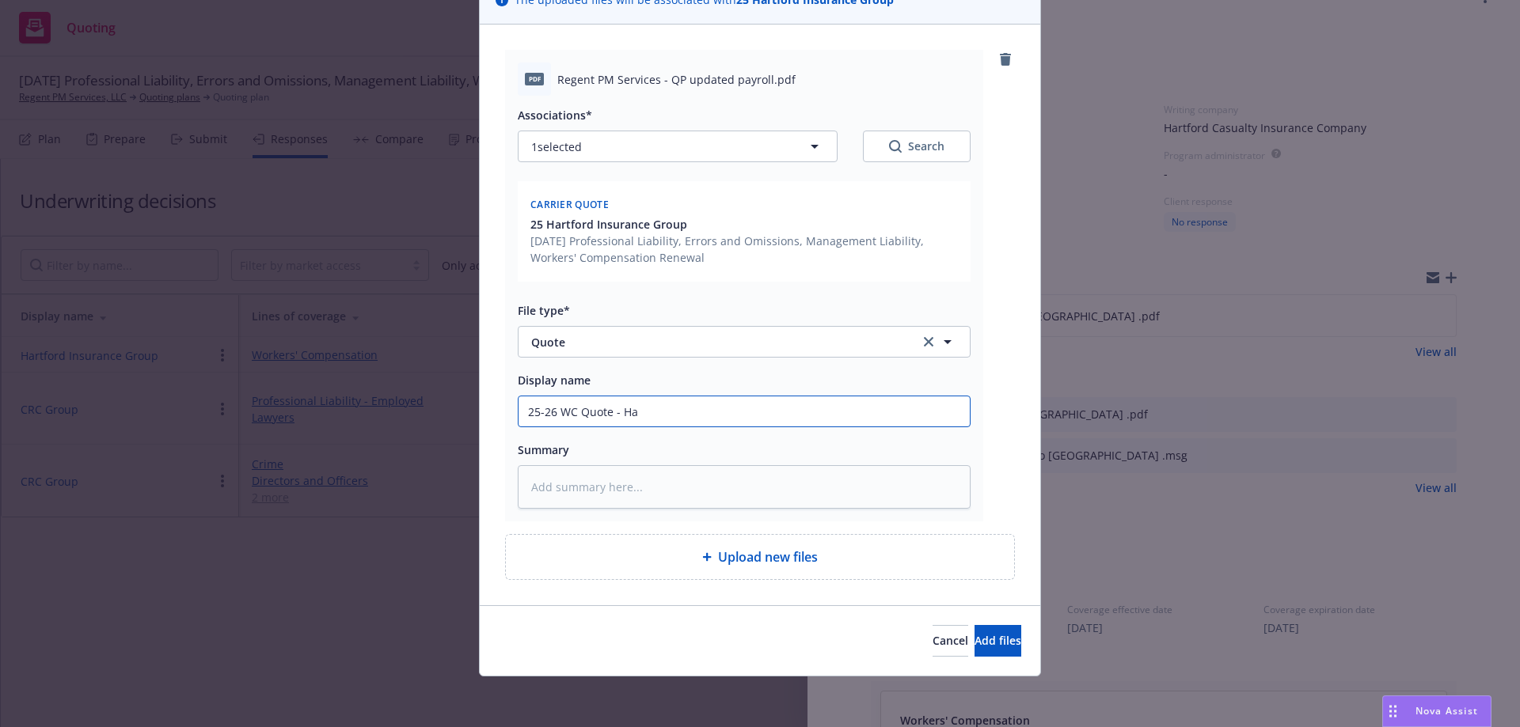
type input "25-26 WC Quote - Har"
type textarea "x"
type input "25-26 WC Quote - [PERSON_NAME]"
type textarea "x"
type input "25-26 WC Quote - Hartf"
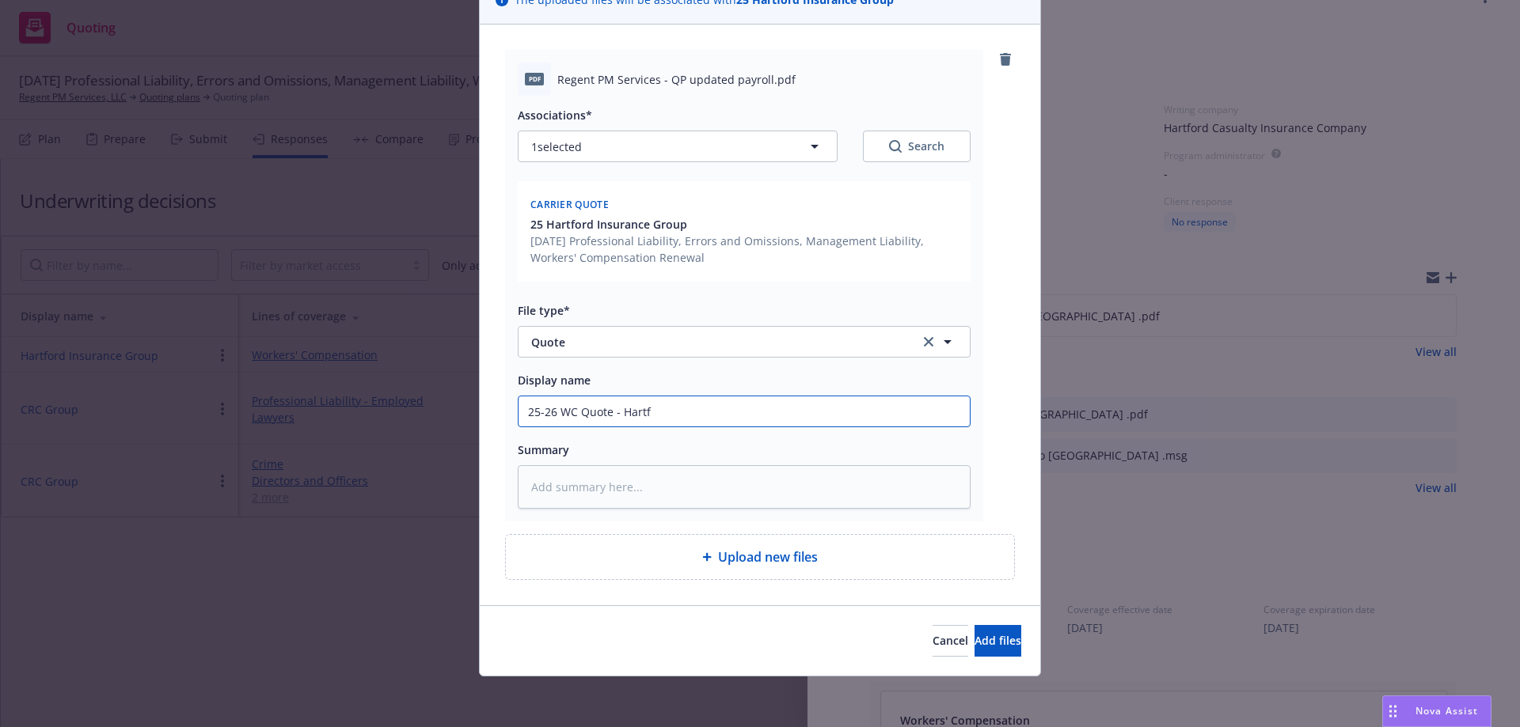
type textarea "x"
type input "25-26 WC Quote - Hartfo"
type textarea "x"
type input "25-26 WC Quote - Hartfor"
type textarea "x"
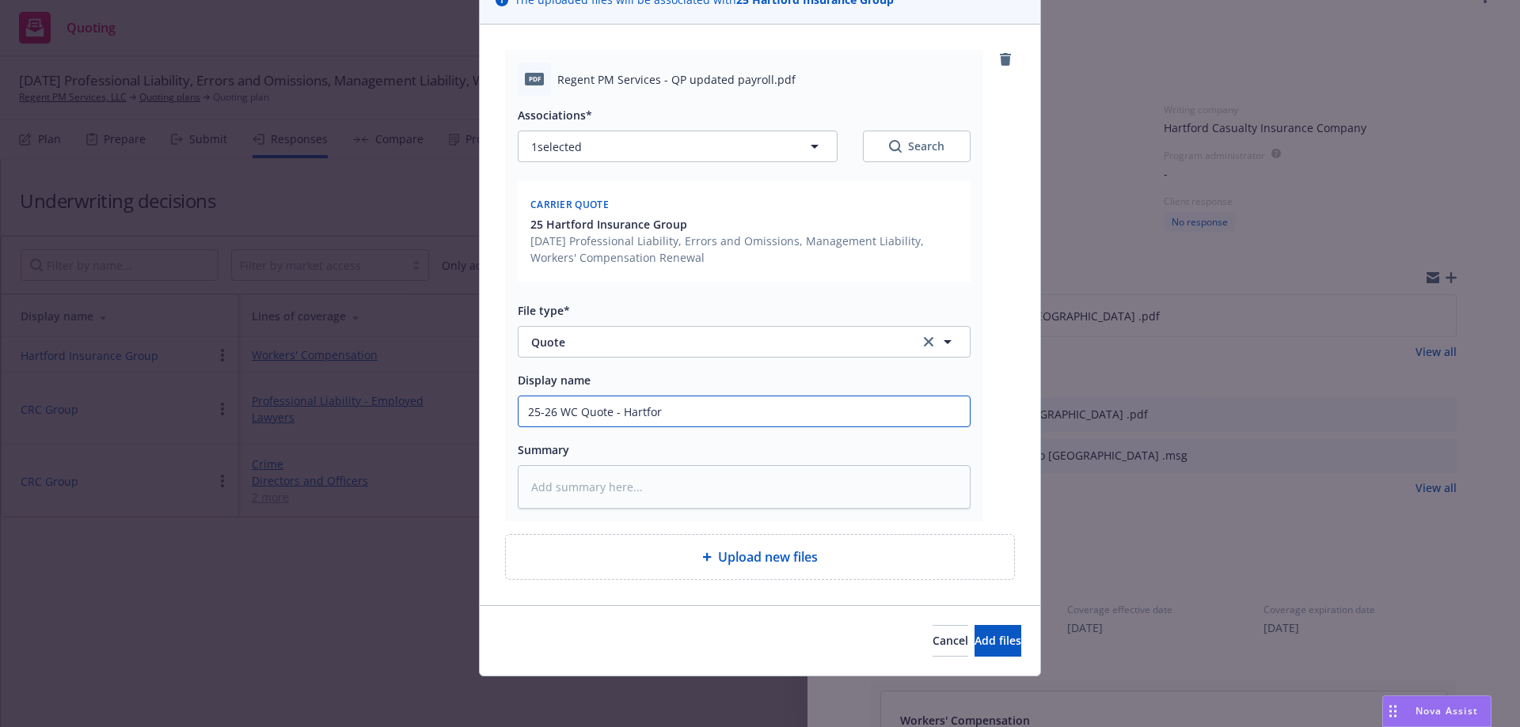
type input "25-26 WC Quote - [GEOGRAPHIC_DATA]"
type textarea "x"
type input "25-26 WC Quote - [GEOGRAPHIC_DATA]"
type textarea "x"
type input "25-26 WC Quote - Hartford R"
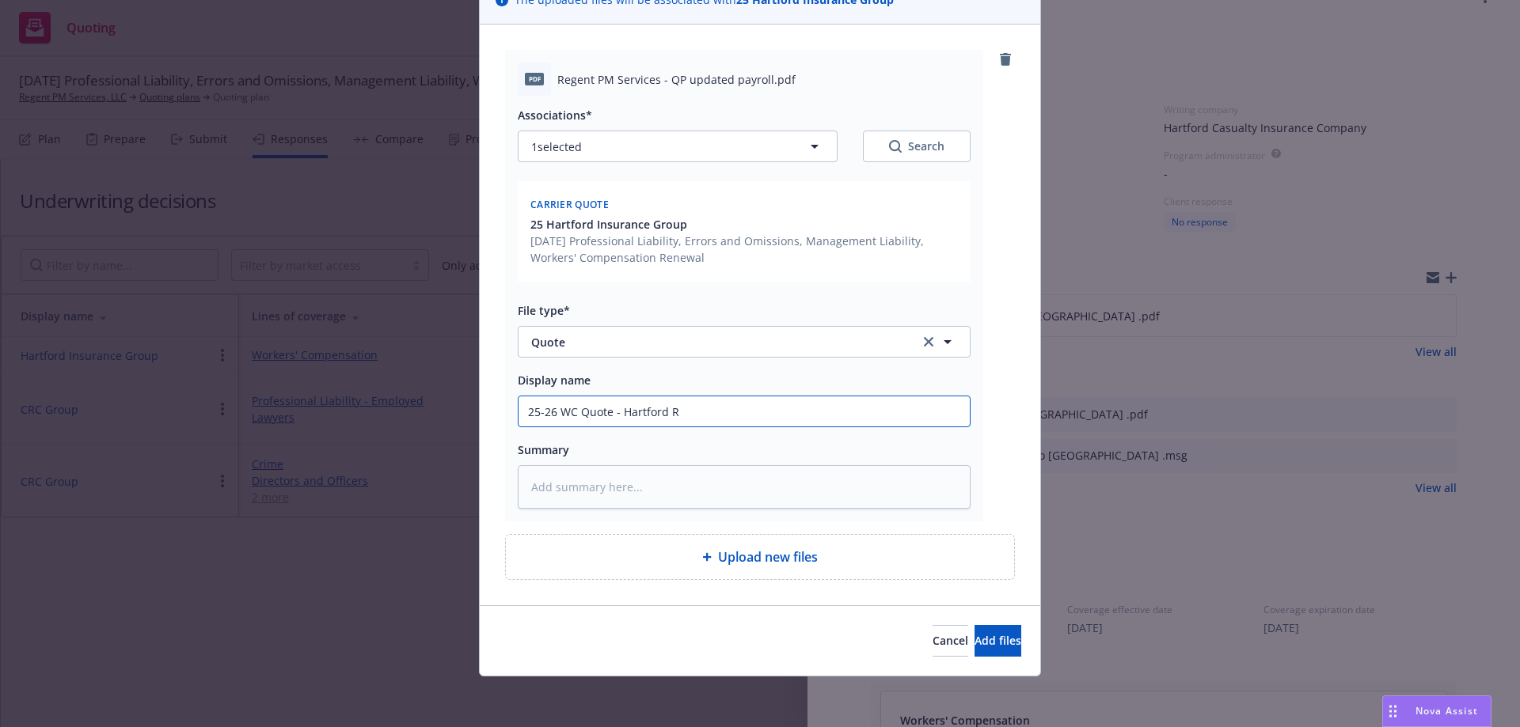
type textarea "x"
type input "25-26 WC Quote - [GEOGRAPHIC_DATA] RE"
type textarea "x"
type input "25-26 WC Quote - [GEOGRAPHIC_DATA] REV"
type textarea "x"
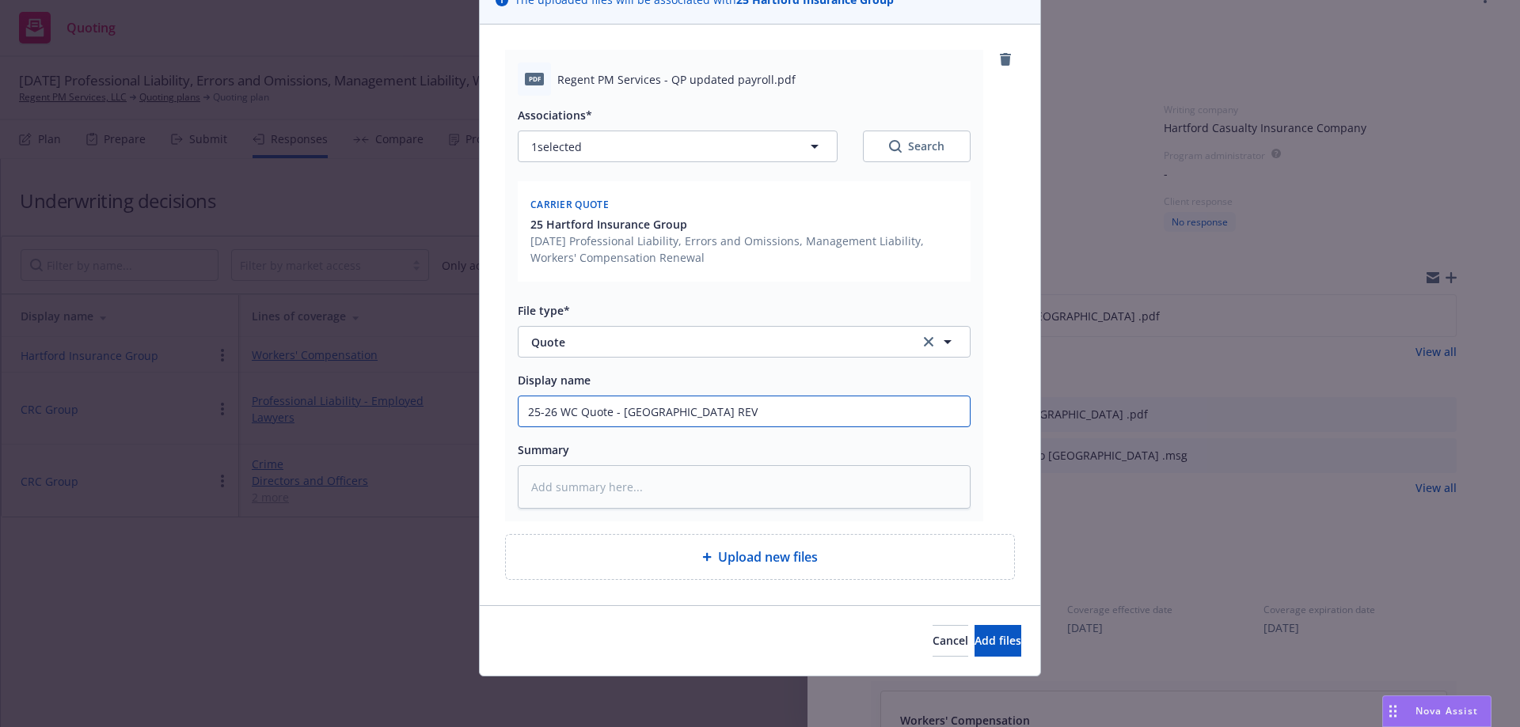
type input "25-26 WC Quote - Hartford REVI"
type textarea "x"
type input "25-26 WC Quote - Hartford [PERSON_NAME]"
type textarea "x"
type input "25-26 WC Quote - Hartford REVISE"
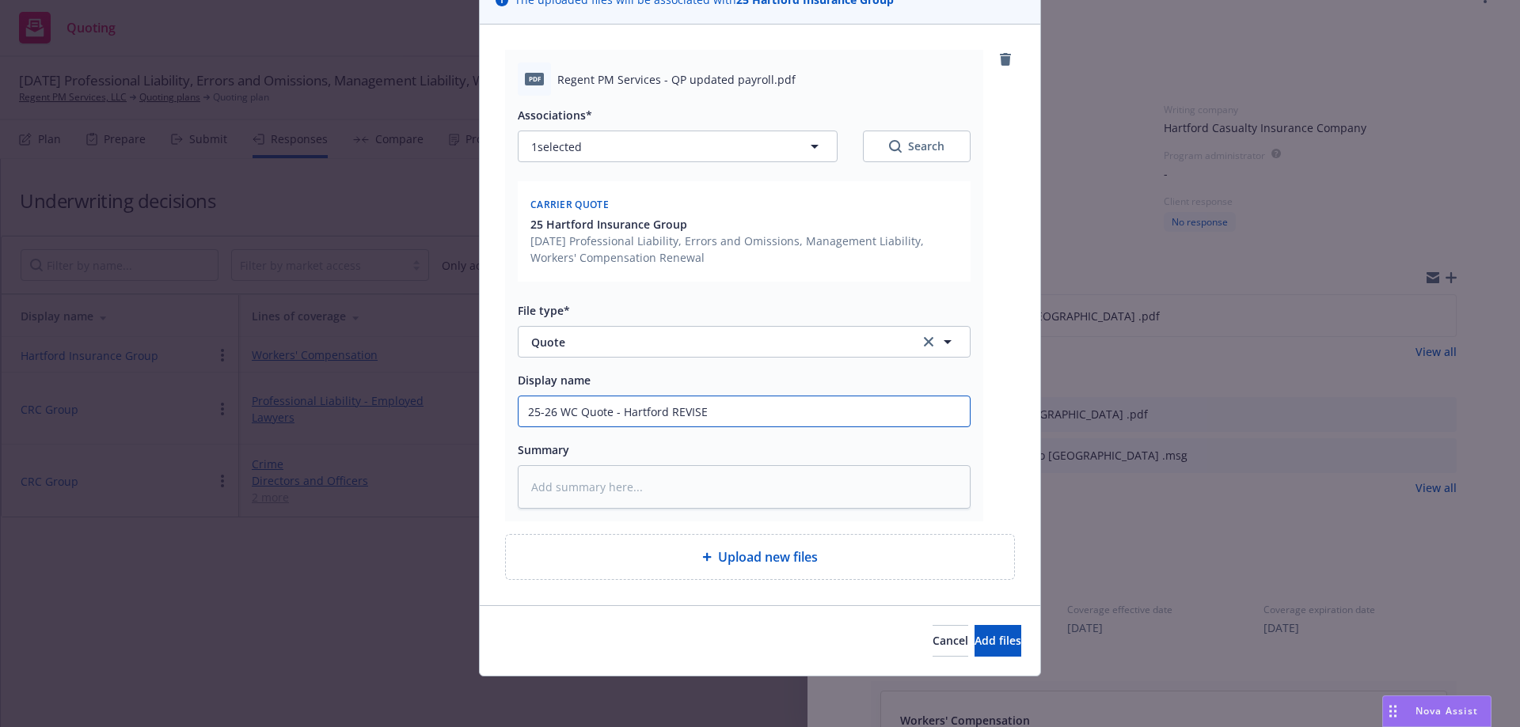
type textarea "x"
type input "25-26 WC Quote - Hartford REVISED"
click at [977, 642] on span "Add files" at bounding box center [997, 640] width 47 height 15
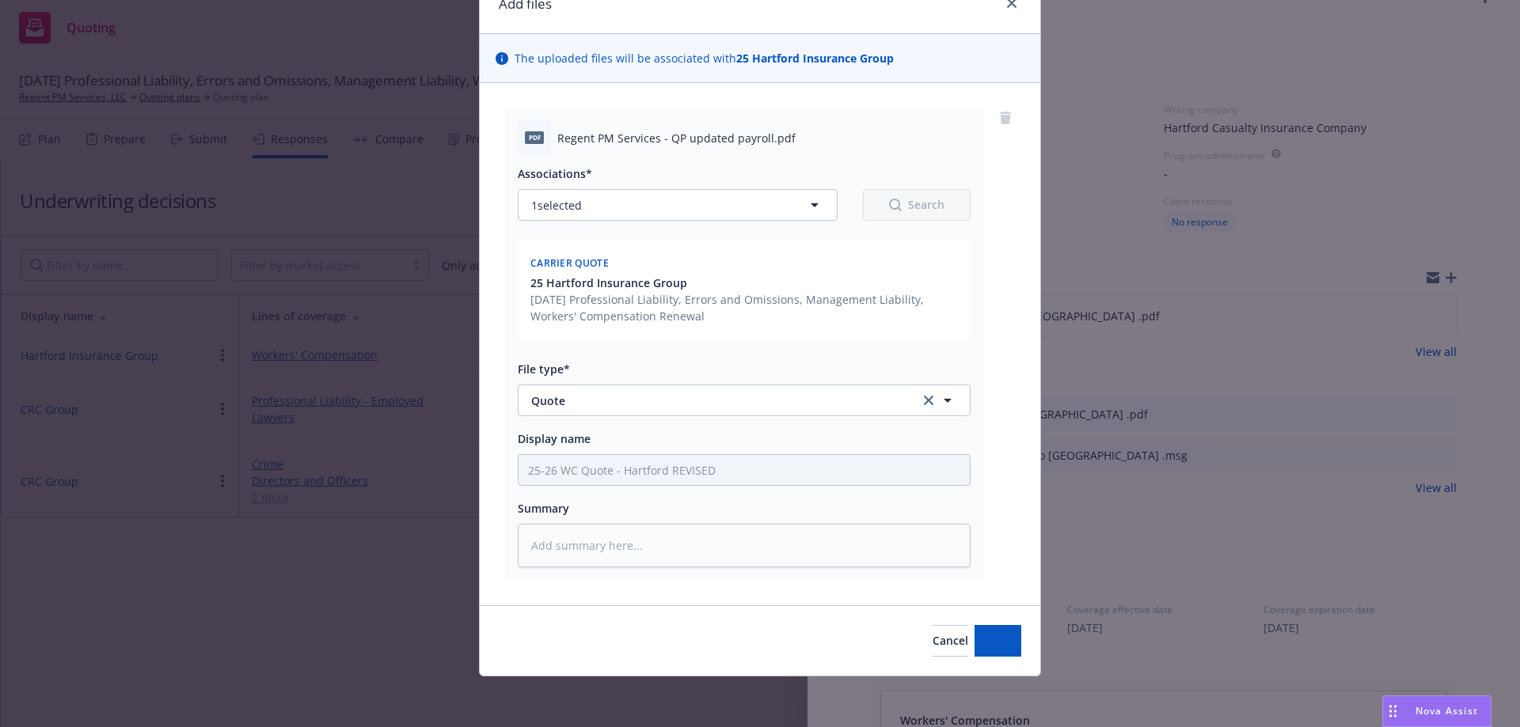
scroll to position [77, 0]
type textarea "x"
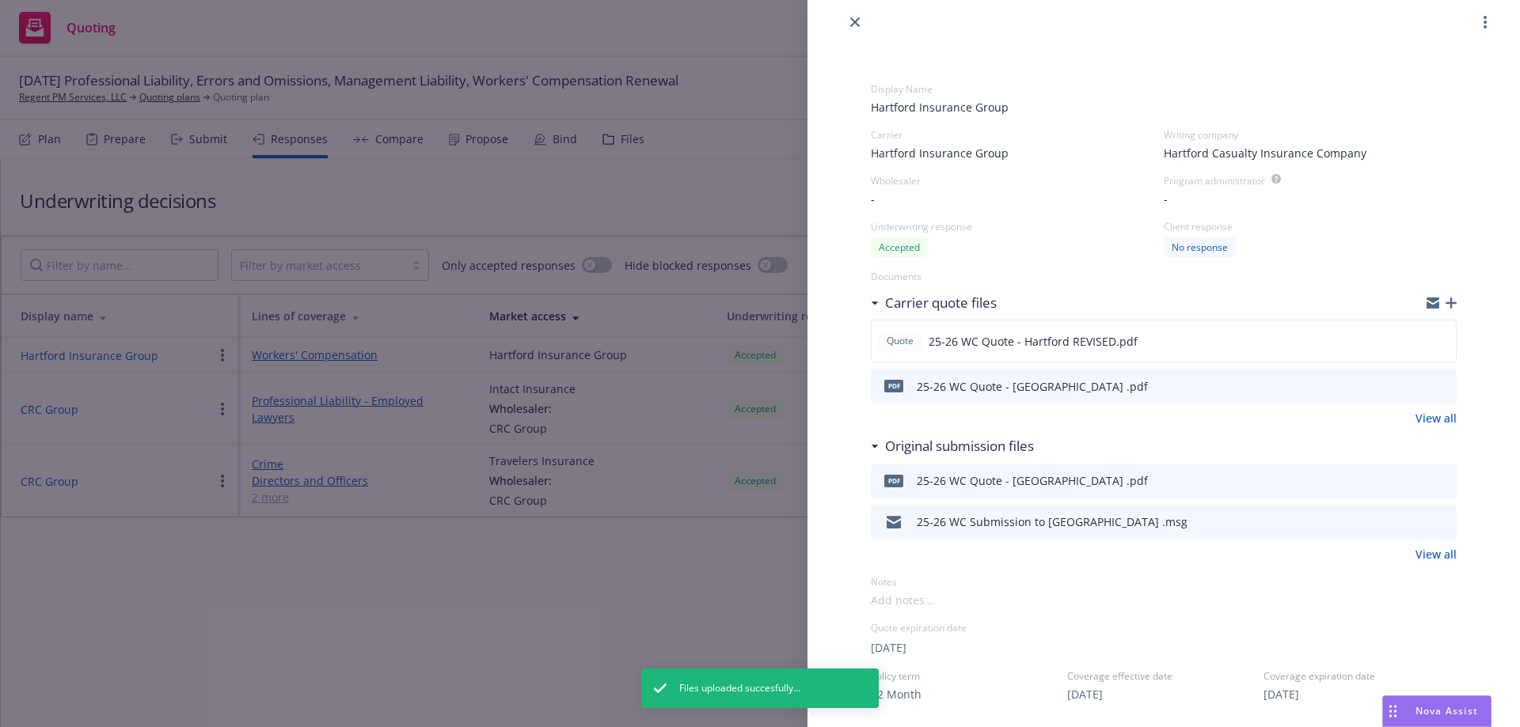
scroll to position [0, 0]
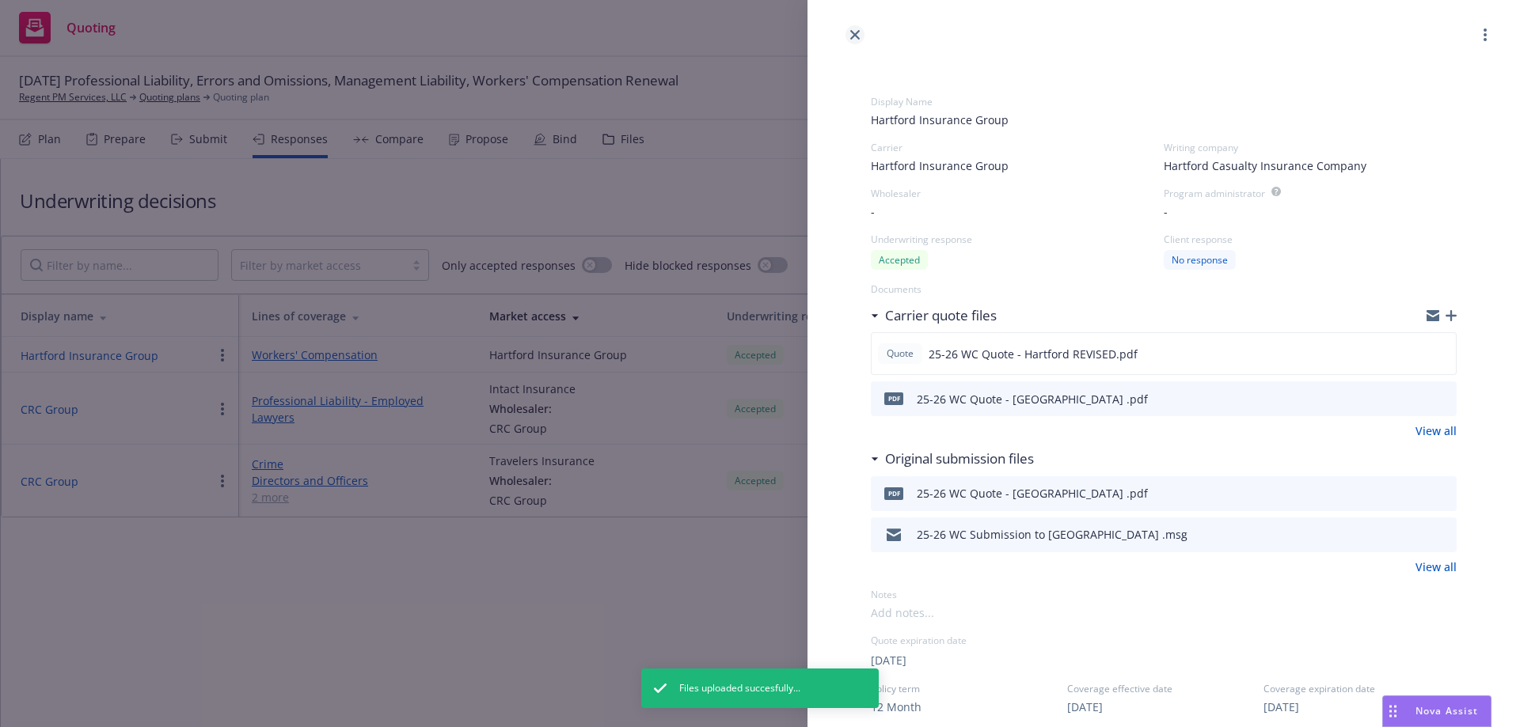
click at [857, 32] on icon "close" at bounding box center [854, 34] width 9 height 9
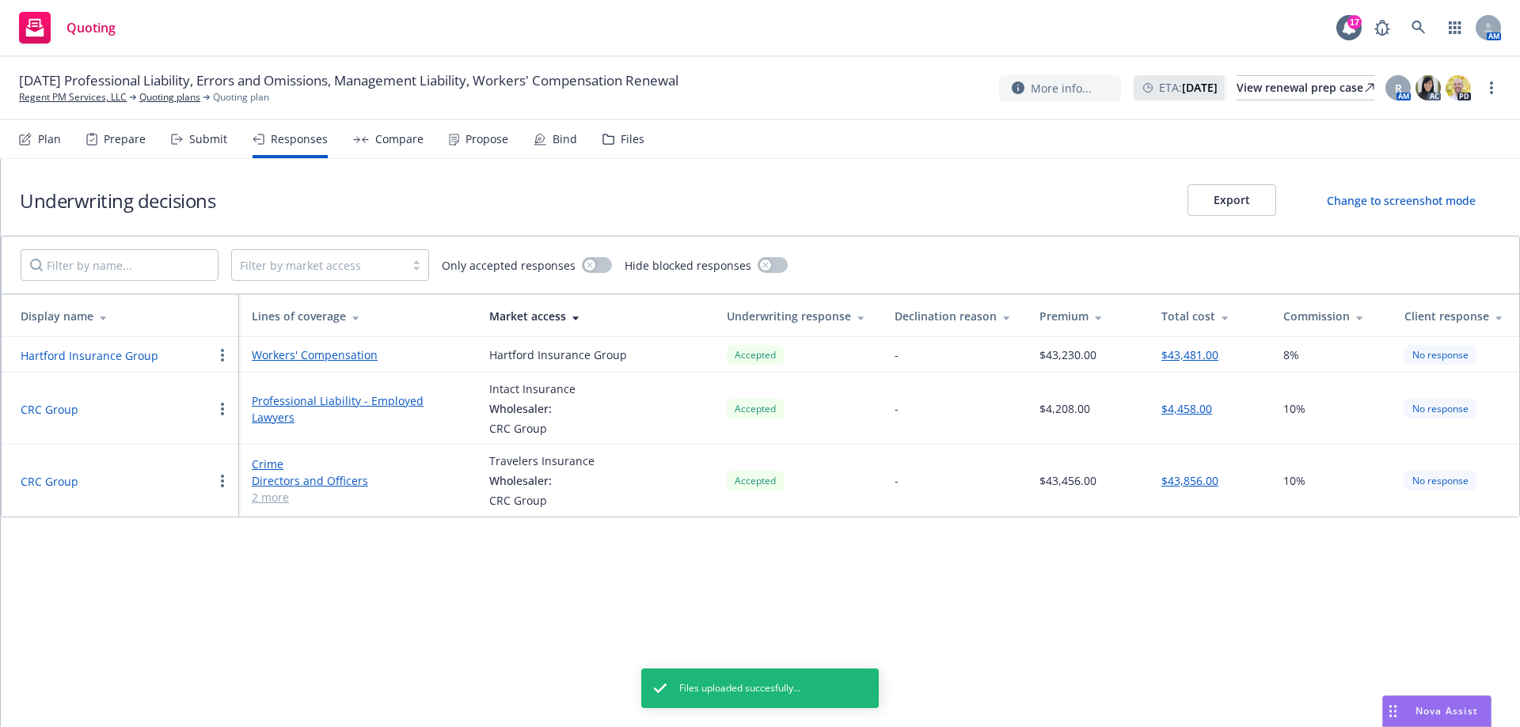
click at [344, 561] on div "Underwriting decisions Export Change to screenshot mode Filter by market access…" at bounding box center [760, 443] width 1519 height 568
click at [61, 138] on div "Plan Prepare Submit Responses Compare Propose Bind Files" at bounding box center [331, 139] width 625 height 38
click at [51, 139] on div "Plan" at bounding box center [49, 139] width 23 height 13
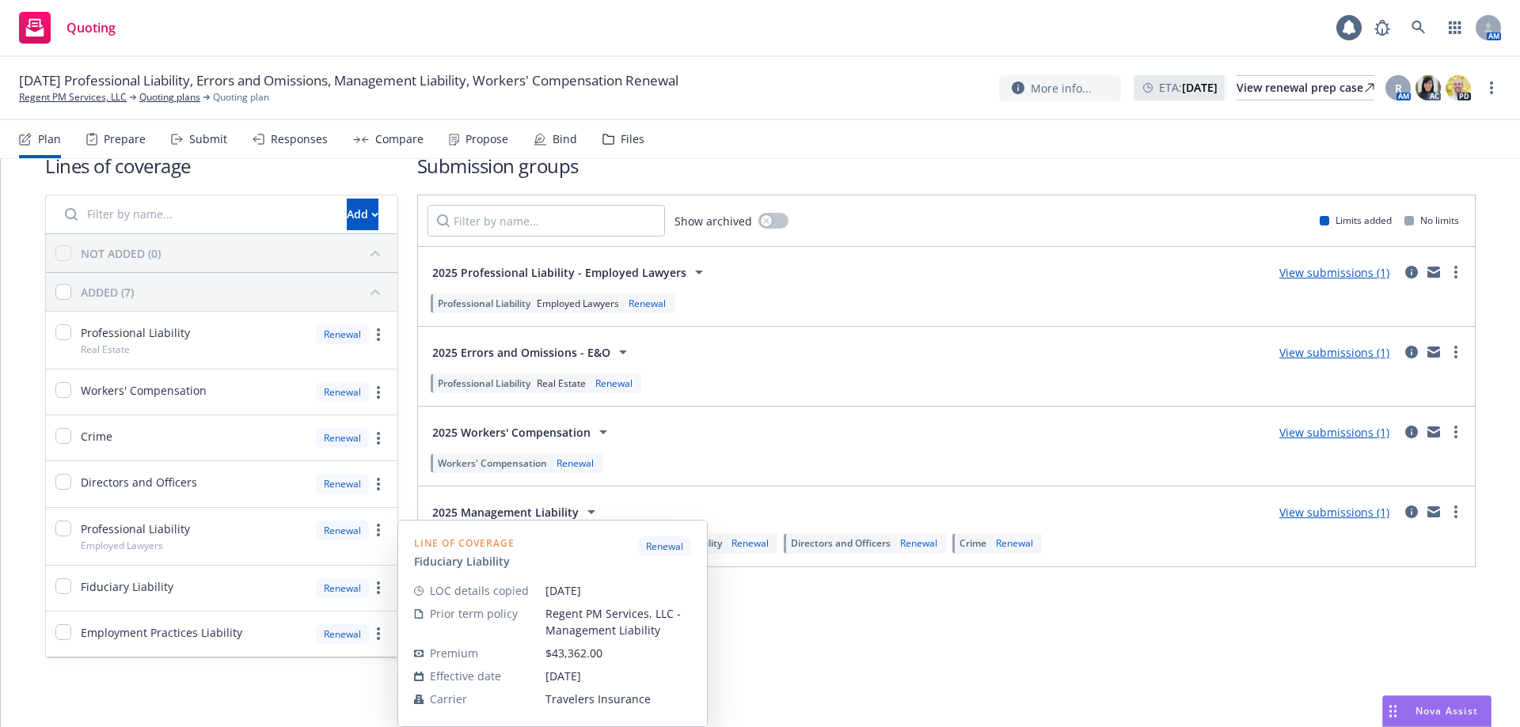
scroll to position [32, 0]
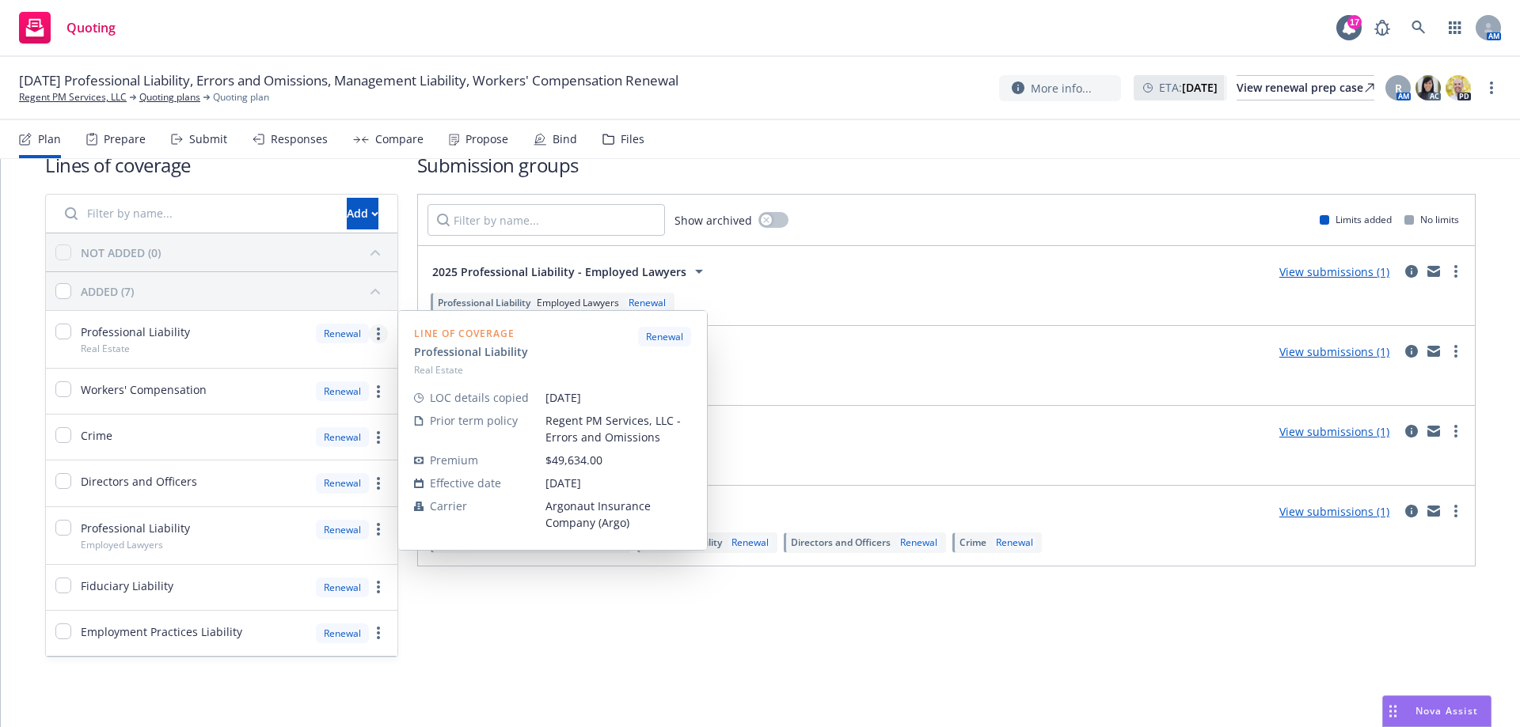
click at [379, 333] on link "more" at bounding box center [378, 334] width 19 height 19
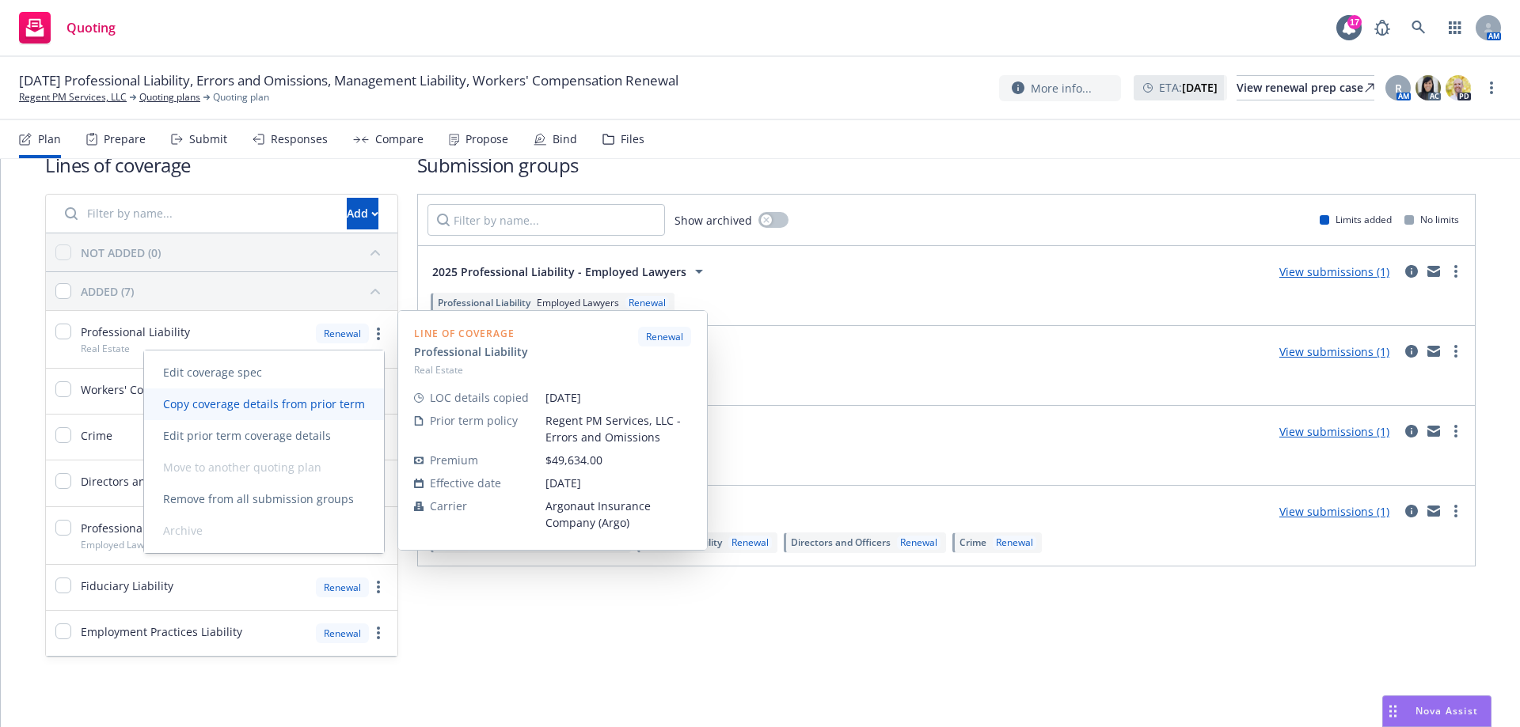
click at [335, 405] on span "Copy coverage details from prior term" at bounding box center [264, 404] width 240 height 15
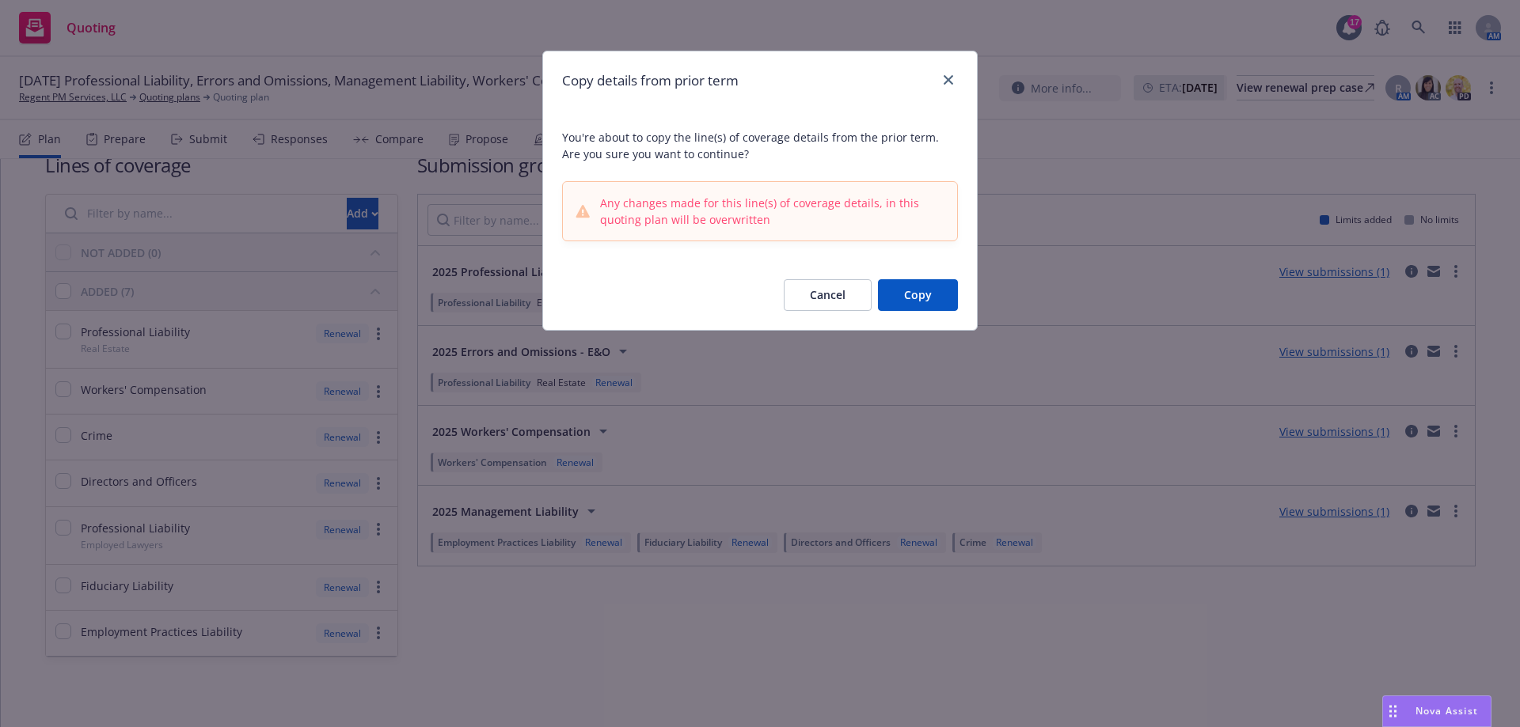
click at [913, 298] on button "Copy" at bounding box center [918, 295] width 80 height 32
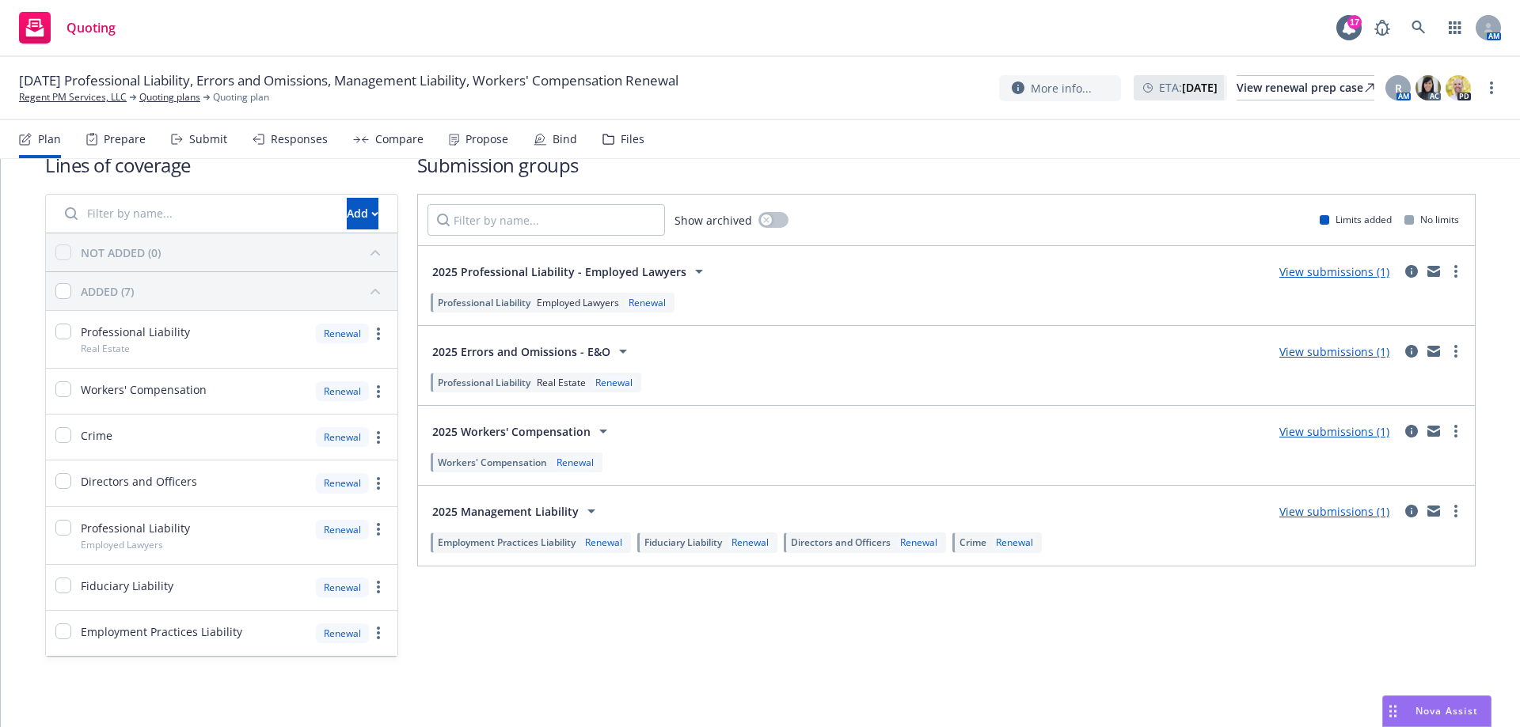
click at [1074, 646] on div "Submission groups Show archived Limits added No limits 2025 Professional Liabil…" at bounding box center [946, 405] width 1058 height 506
click at [1405, 352] on icon "circleInformation" at bounding box center [1411, 351] width 13 height 13
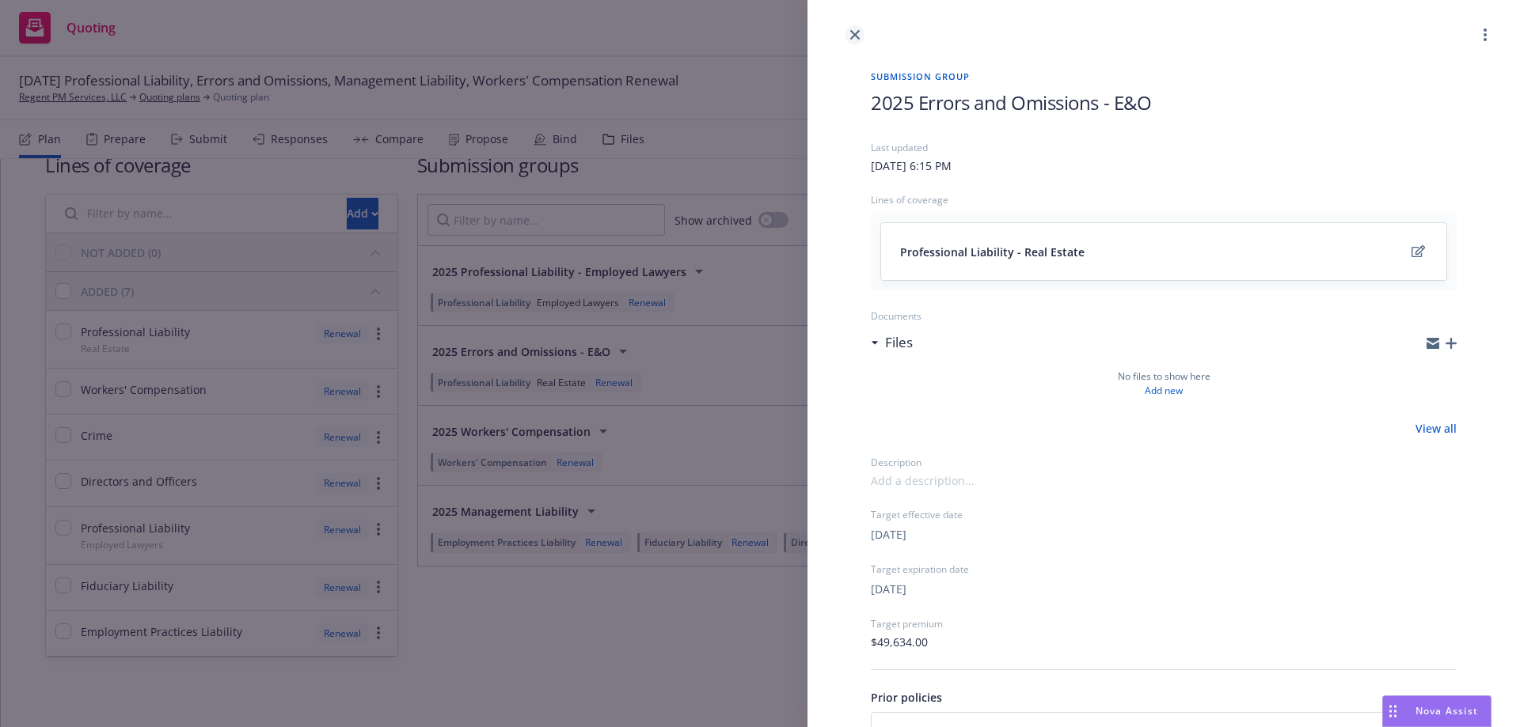
click at [860, 40] on link "close" at bounding box center [854, 34] width 19 height 19
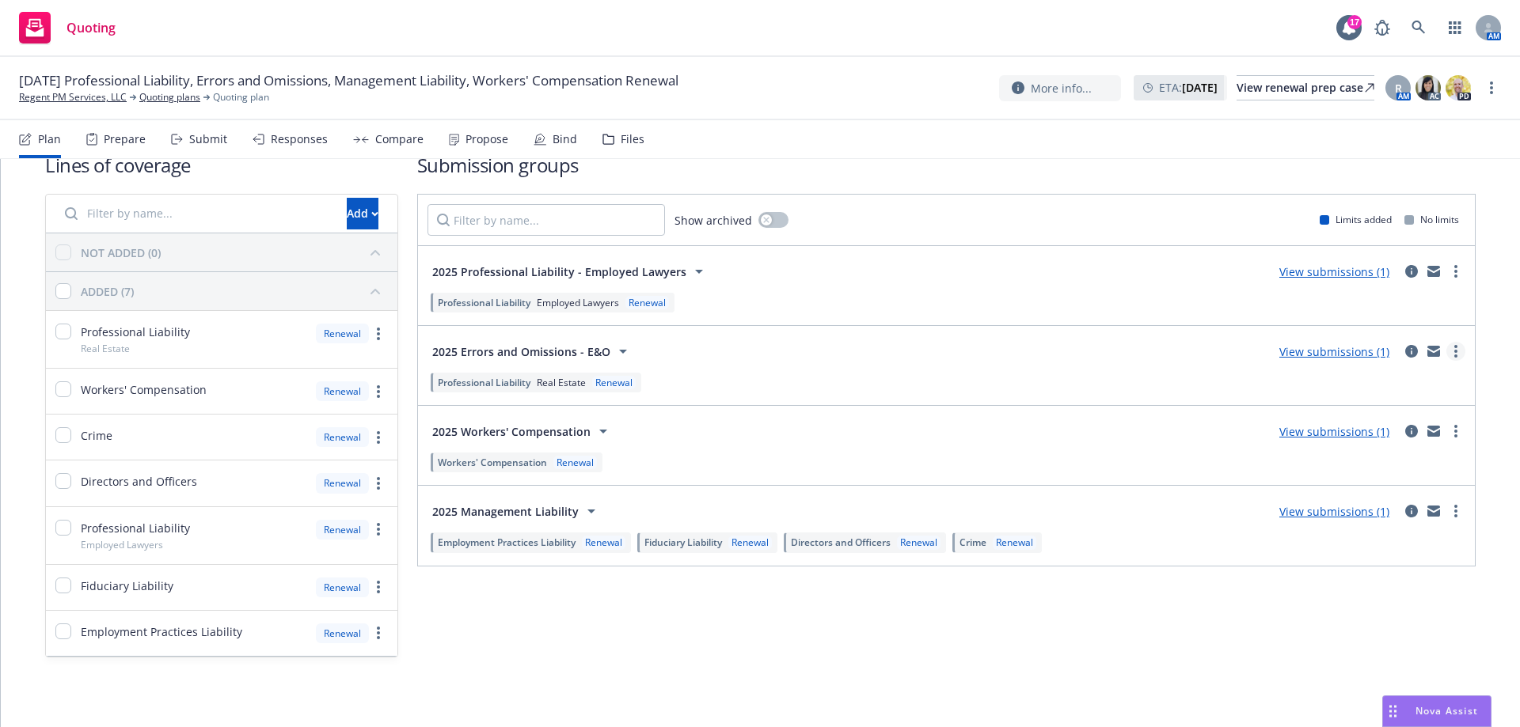
click at [1446, 354] on link "more" at bounding box center [1455, 351] width 19 height 19
click at [1353, 348] on link "View submissions (1)" at bounding box center [1334, 351] width 110 height 15
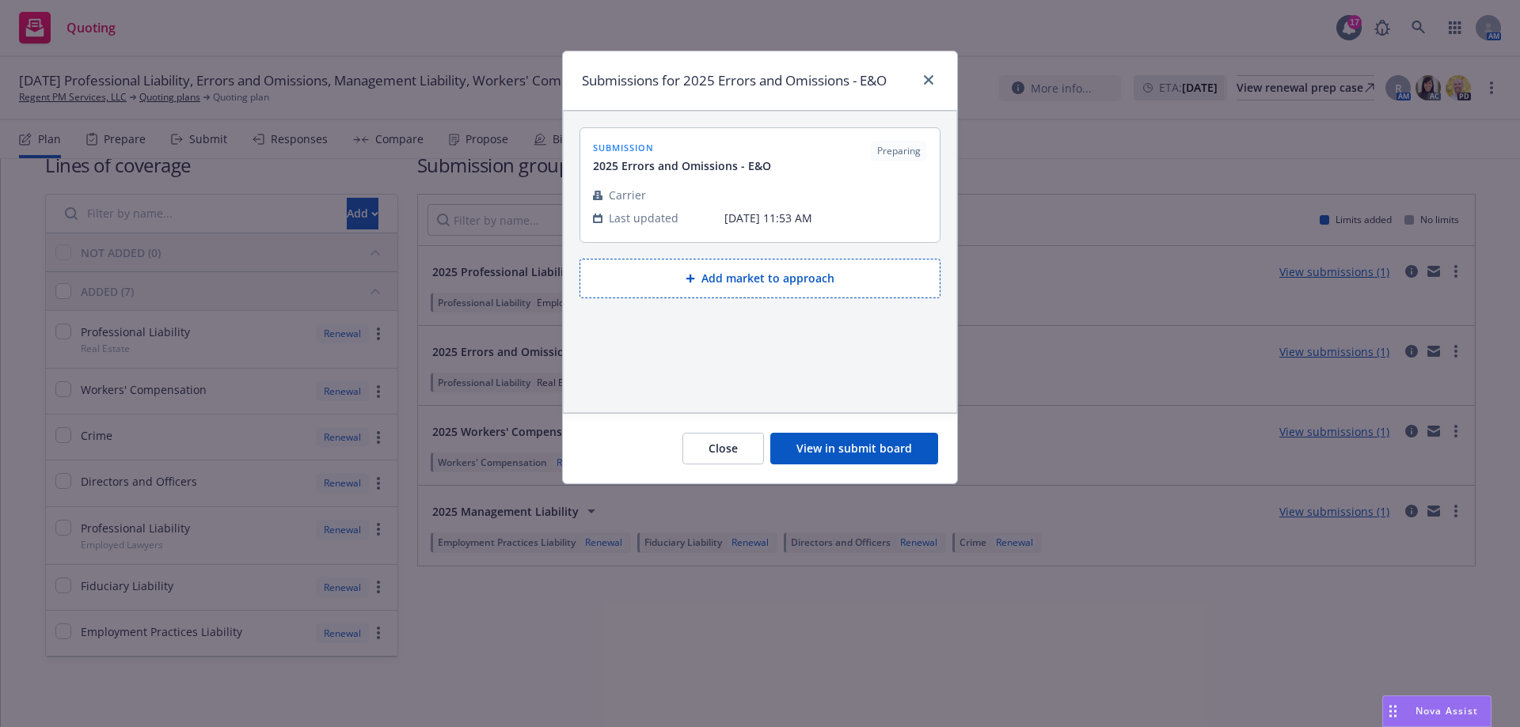
click at [820, 452] on button "View in submit board" at bounding box center [854, 449] width 168 height 32
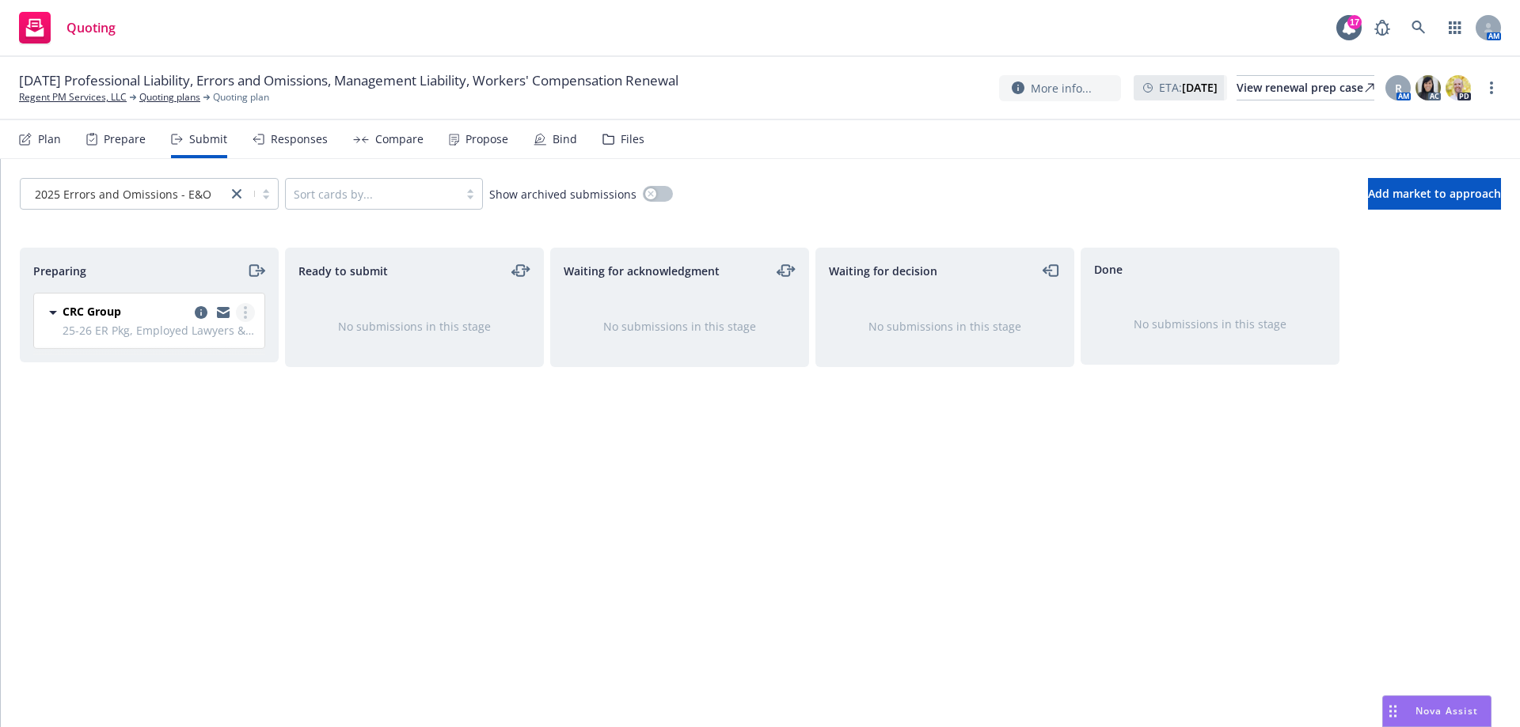
click at [244, 314] on icon "more" at bounding box center [245, 312] width 3 height 13
click at [179, 438] on span "Add accepted decision" at bounding box center [175, 439] width 158 height 15
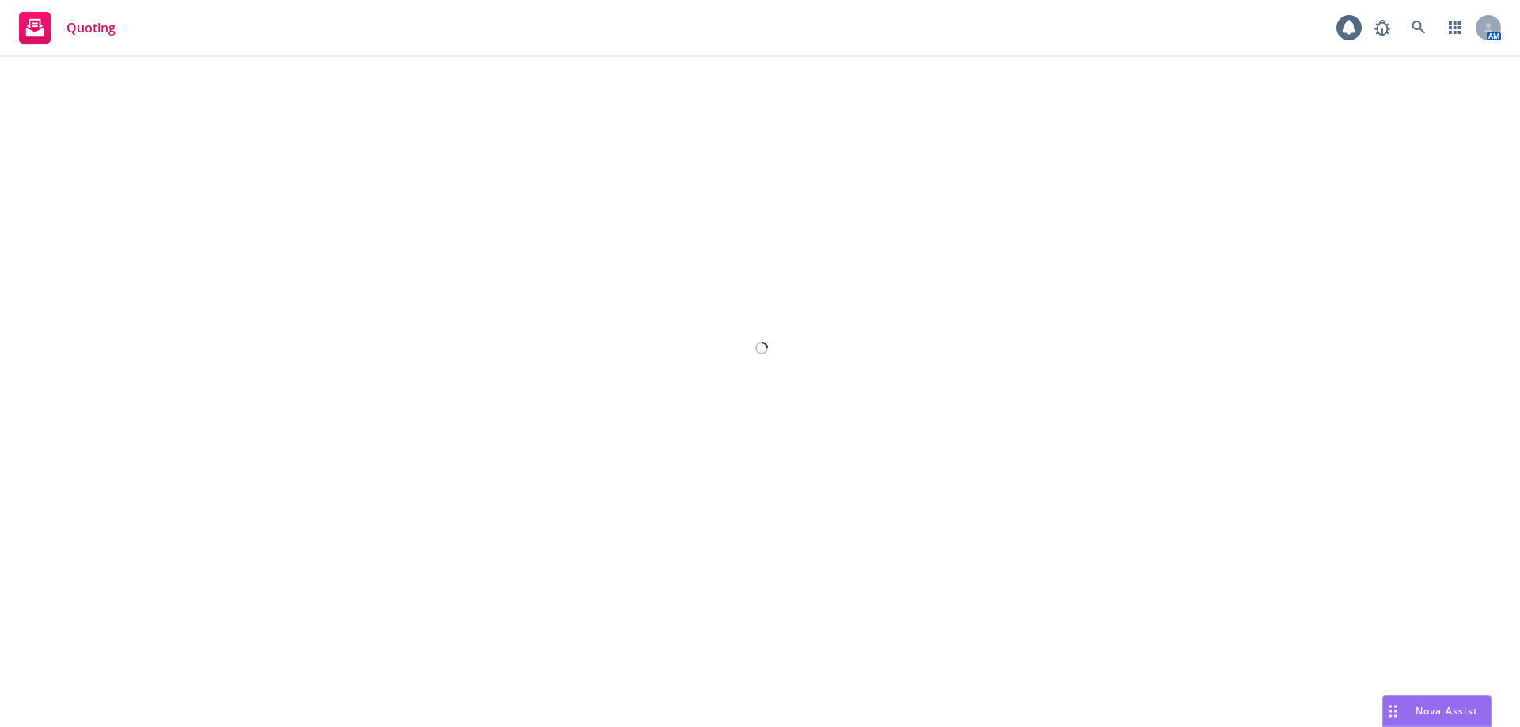
select select "12"
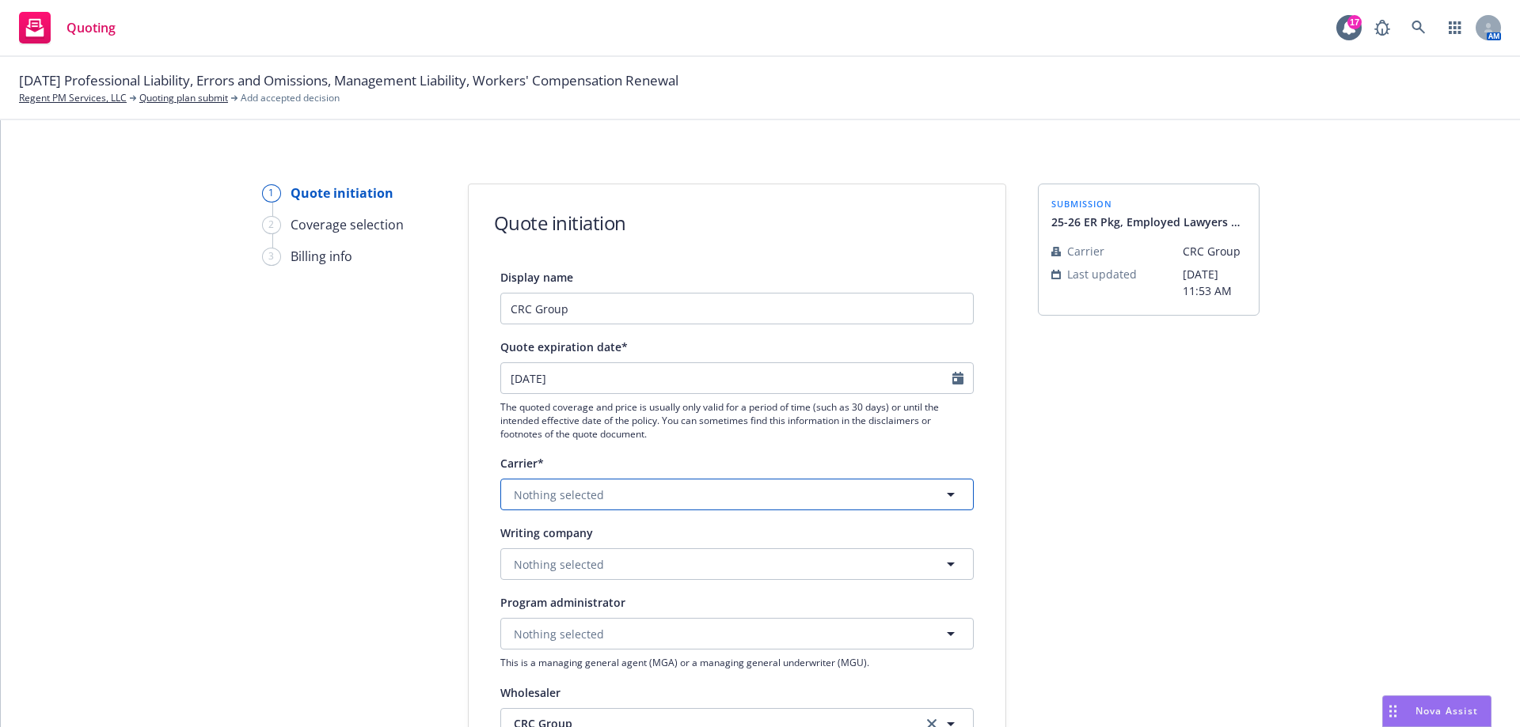
click at [549, 495] on span "Nothing selected" at bounding box center [559, 495] width 90 height 17
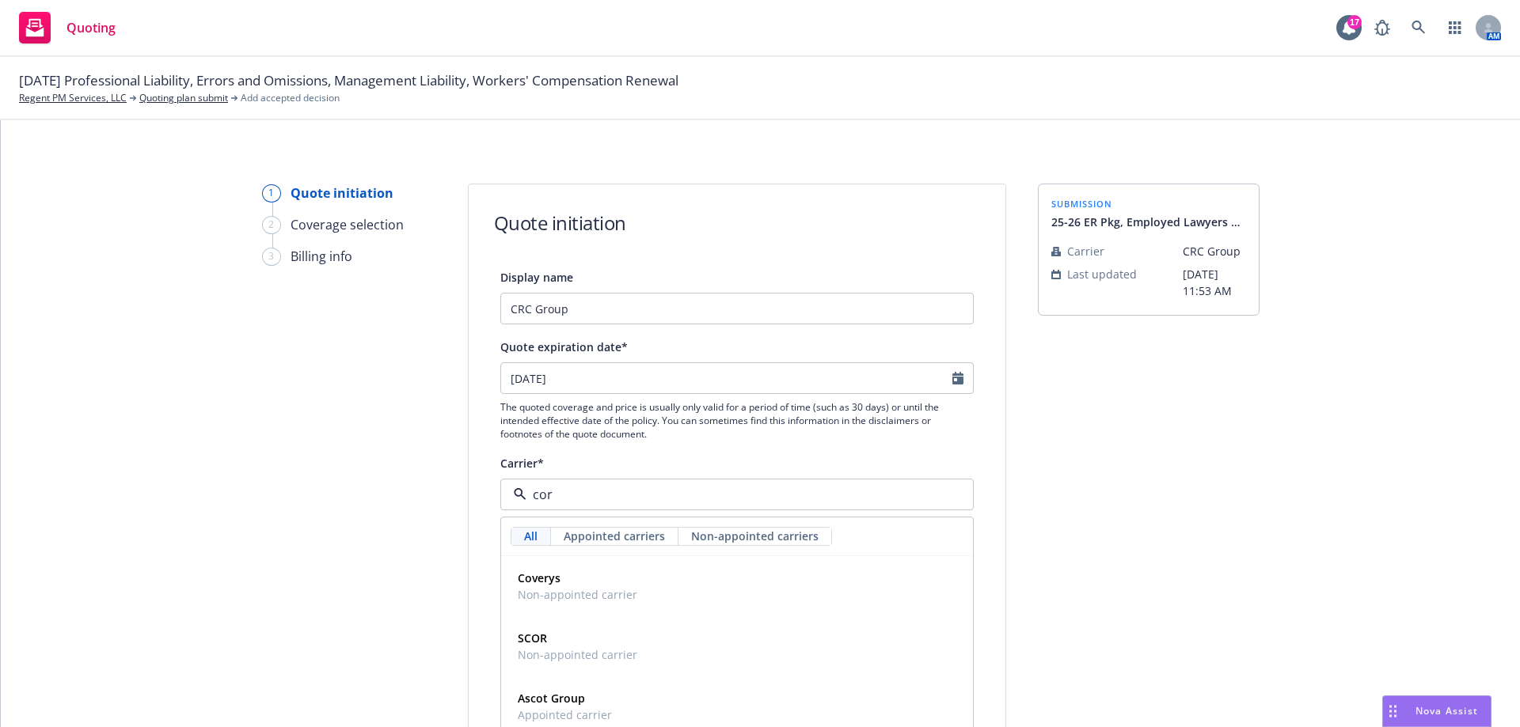
type input "core"
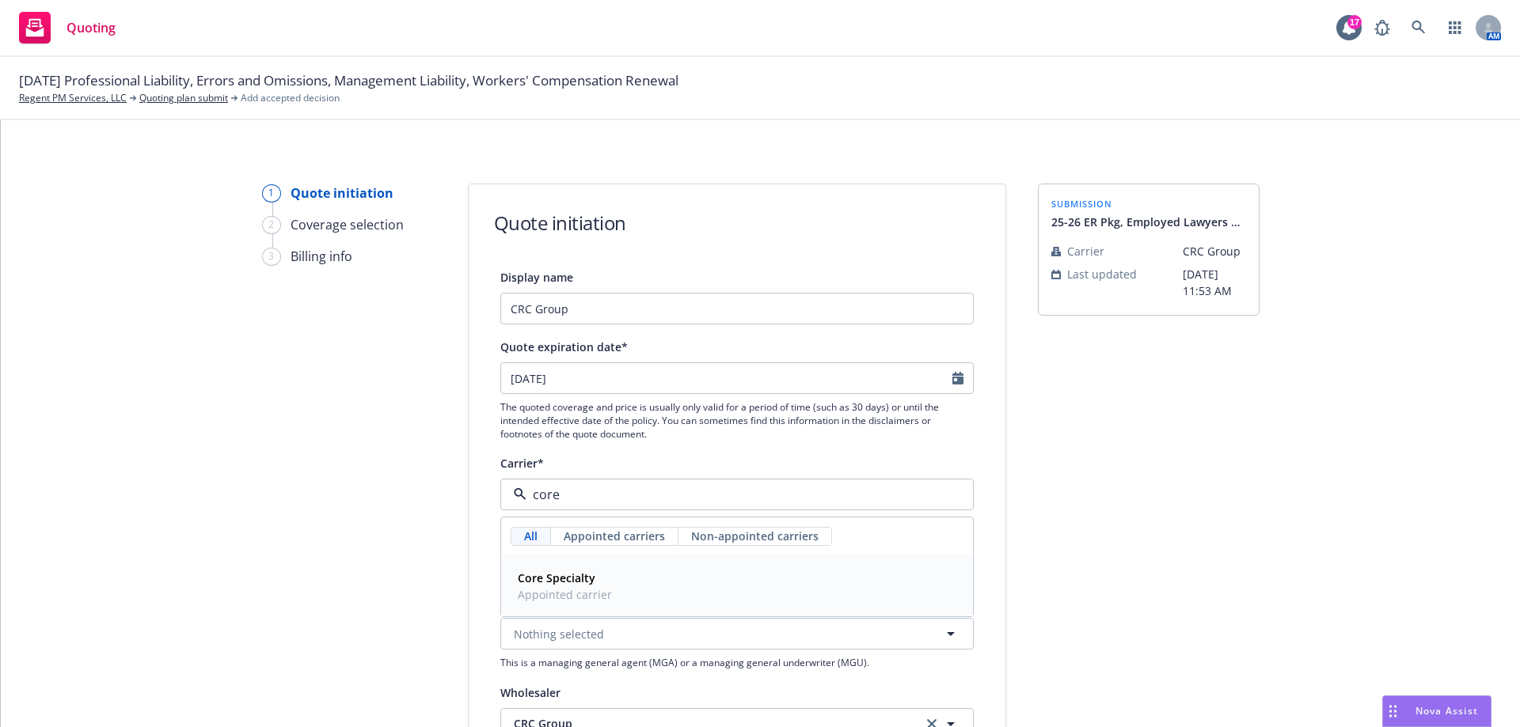
click at [551, 583] on strong "Core Specialty" at bounding box center [557, 578] width 78 height 15
click at [541, 561] on span "Nothing selected" at bounding box center [559, 564] width 90 height 17
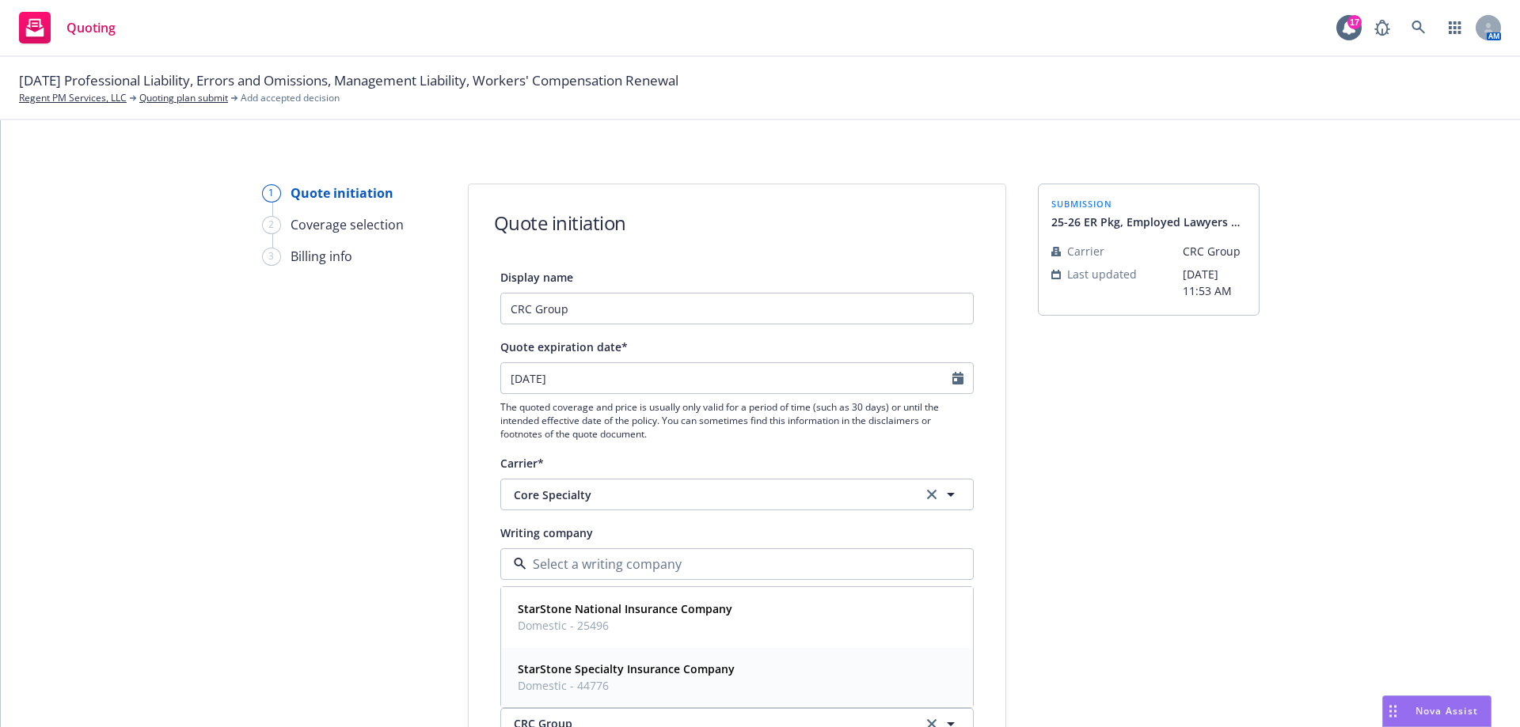
click at [608, 670] on strong "StarStone Specialty Insurance Company" at bounding box center [626, 669] width 217 height 15
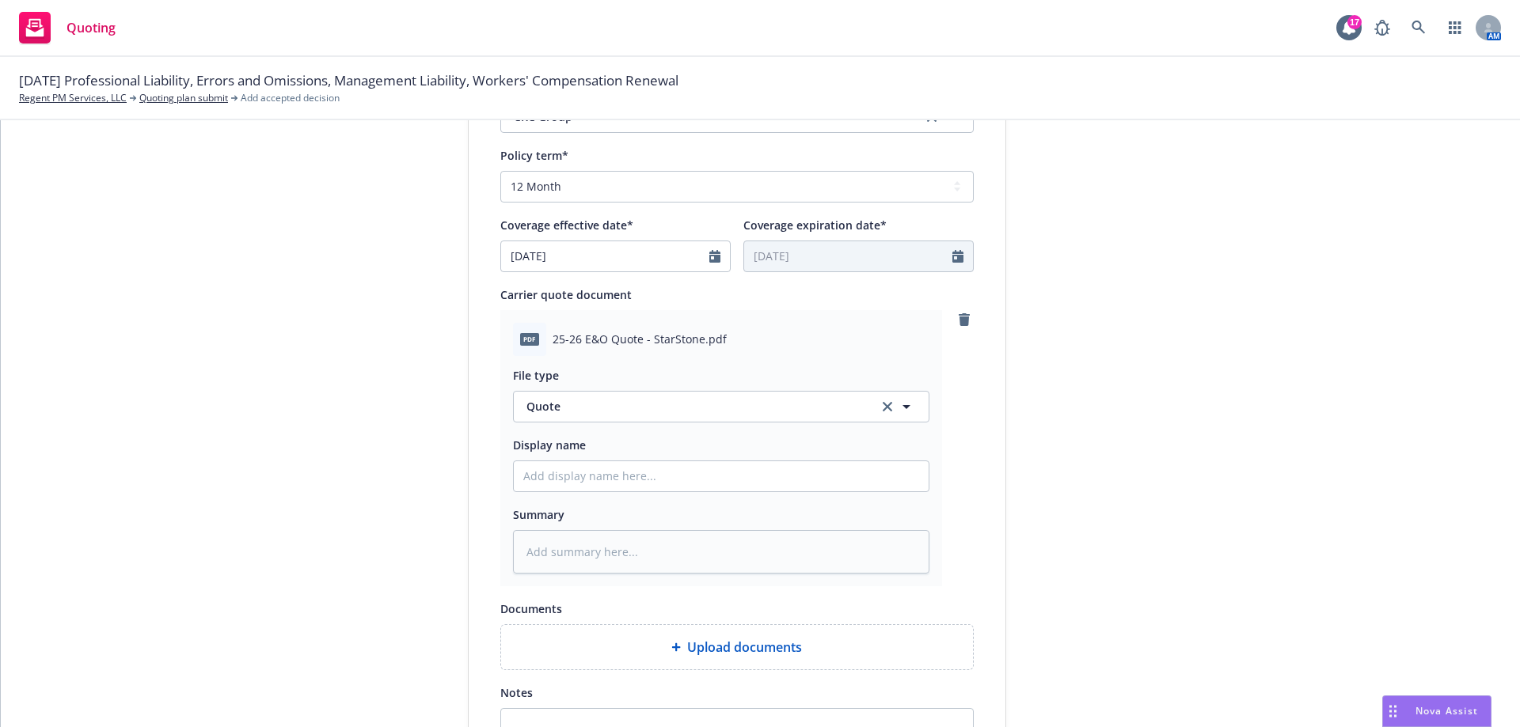
scroll to position [712, 0]
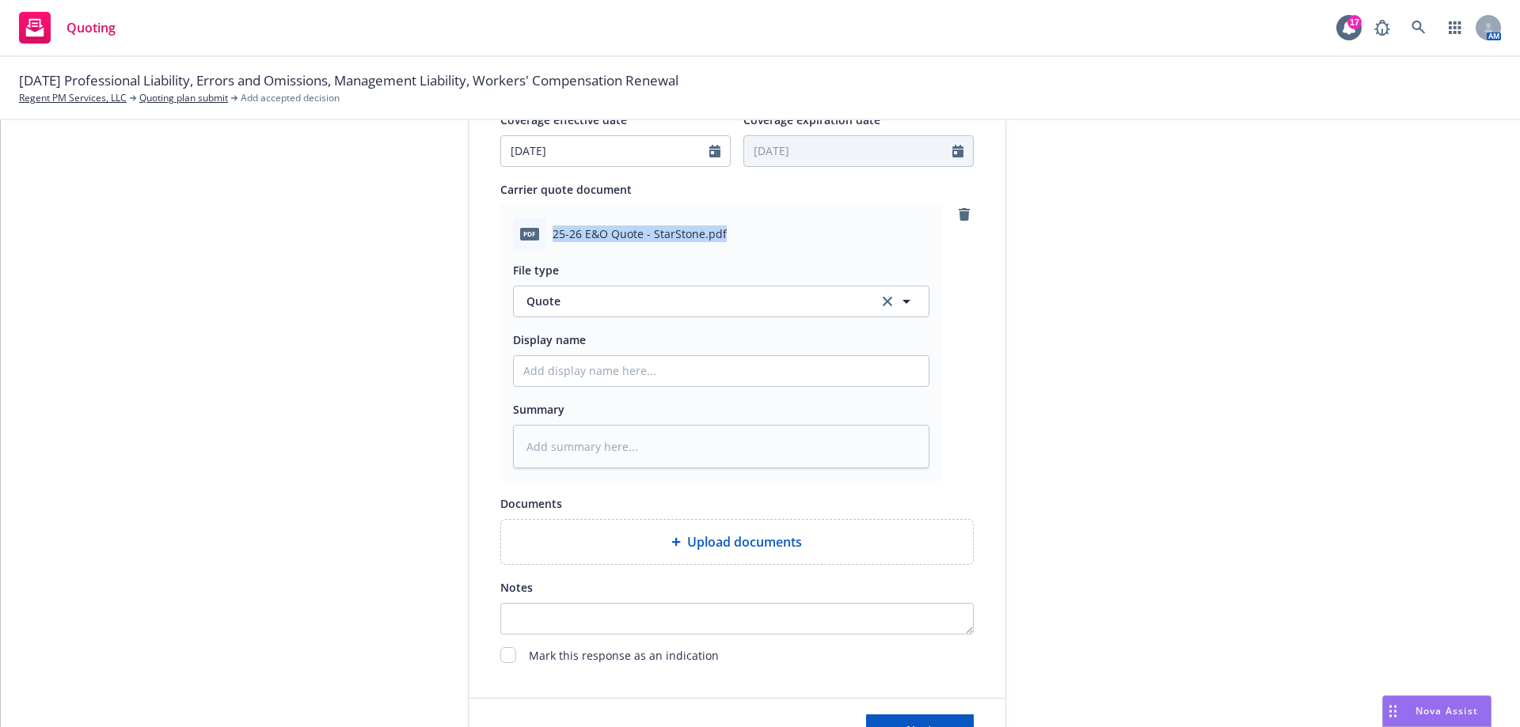
drag, startPoint x: 717, startPoint y: 237, endPoint x: 553, endPoint y: 241, distance: 163.9
click at [533, 245] on div "pdf 25-26 E&O Quote - StarStone.pdf" at bounding box center [721, 234] width 416 height 33
copy div "25-26 E&O Quote - StarStone.pdf"
click at [578, 364] on input "Display name" at bounding box center [721, 371] width 415 height 30
paste input "25-26 E&O Quote - StarStone.pdf"
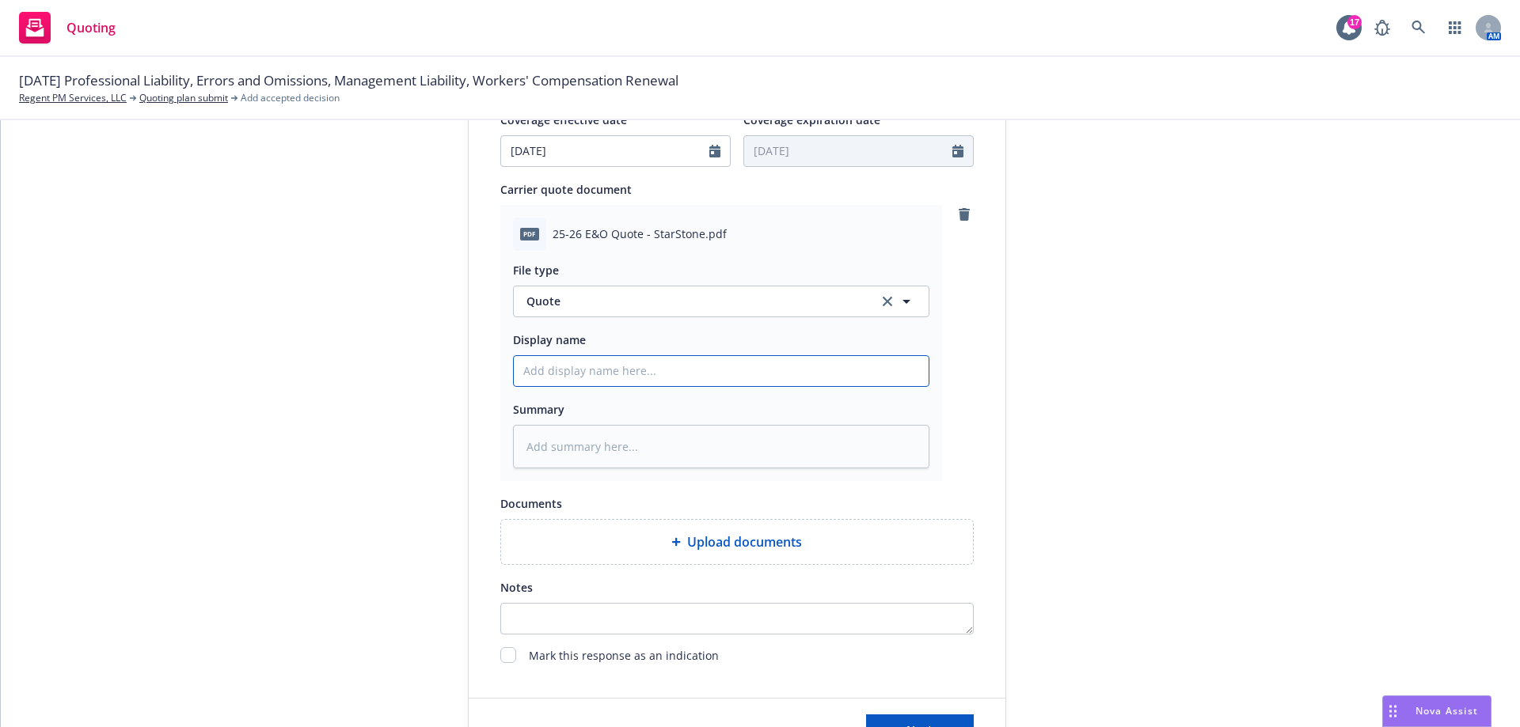
type textarea "x"
type input "25-26 E&O Quote - StarStone.pdf"
drag, startPoint x: 689, startPoint y: 377, endPoint x: 669, endPoint y: 378, distance: 19.9
click at [669, 378] on input "25-26 E&O Quote - StarStone.pdf" at bounding box center [721, 371] width 415 height 30
type textarea "x"
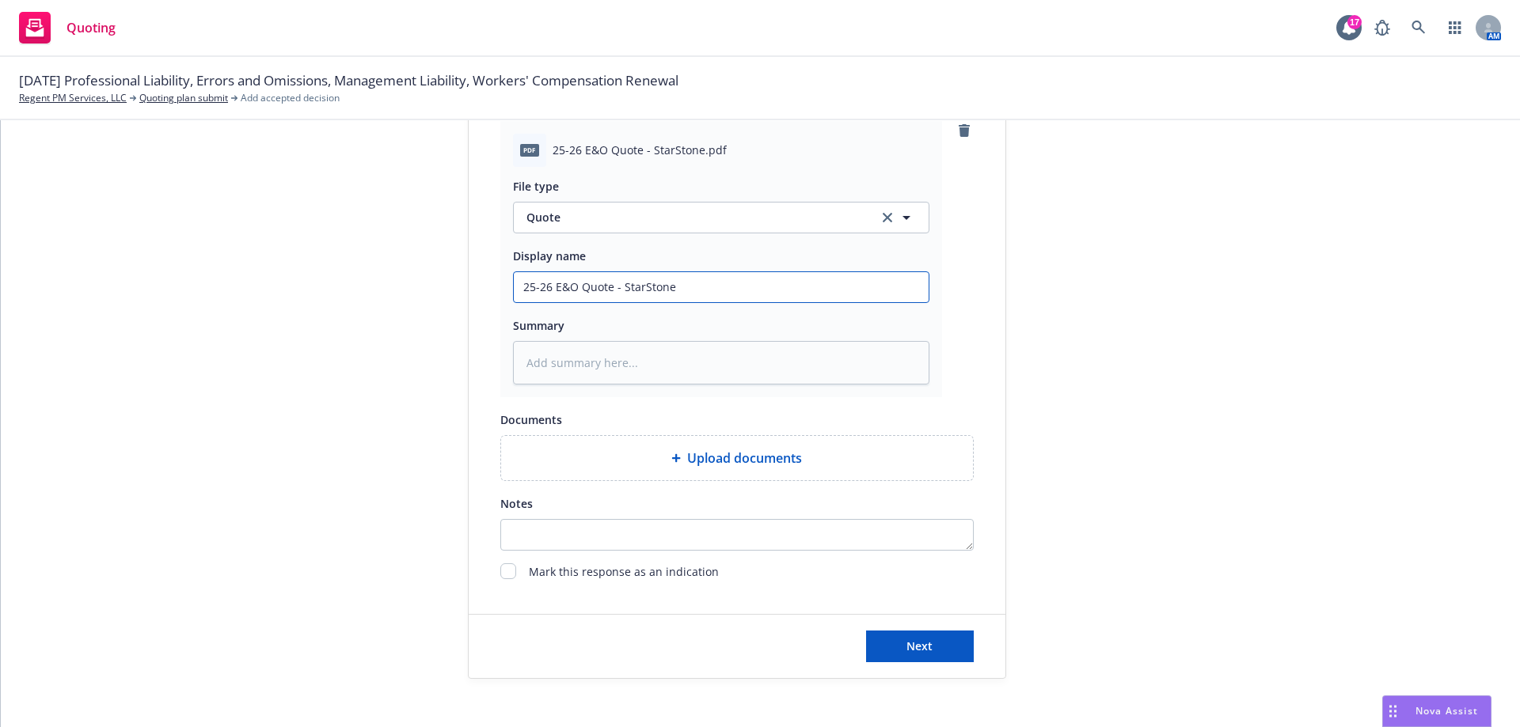
scroll to position [811, 0]
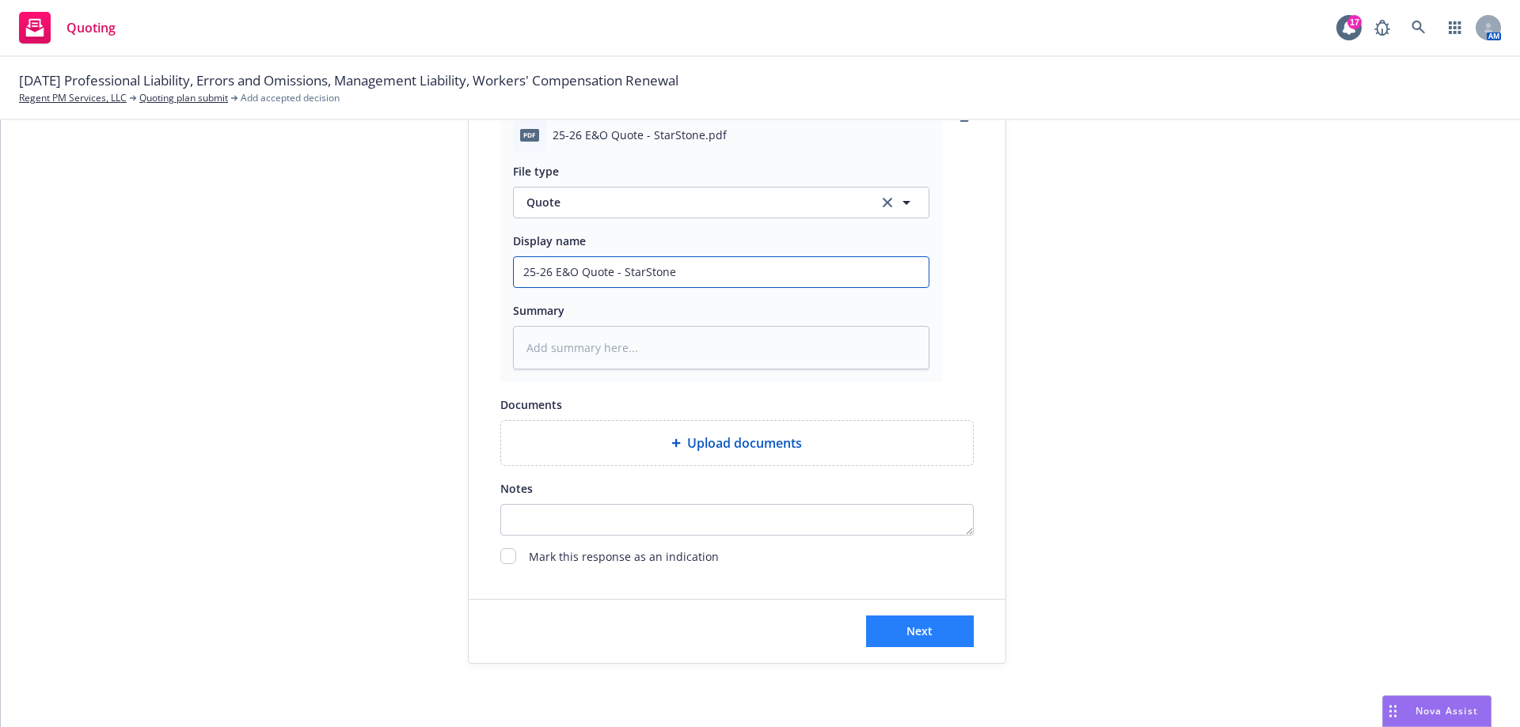
type input "25-26 E&O Quote - StarStone"
click at [918, 625] on span "Next" at bounding box center [919, 631] width 26 height 15
type textarea "x"
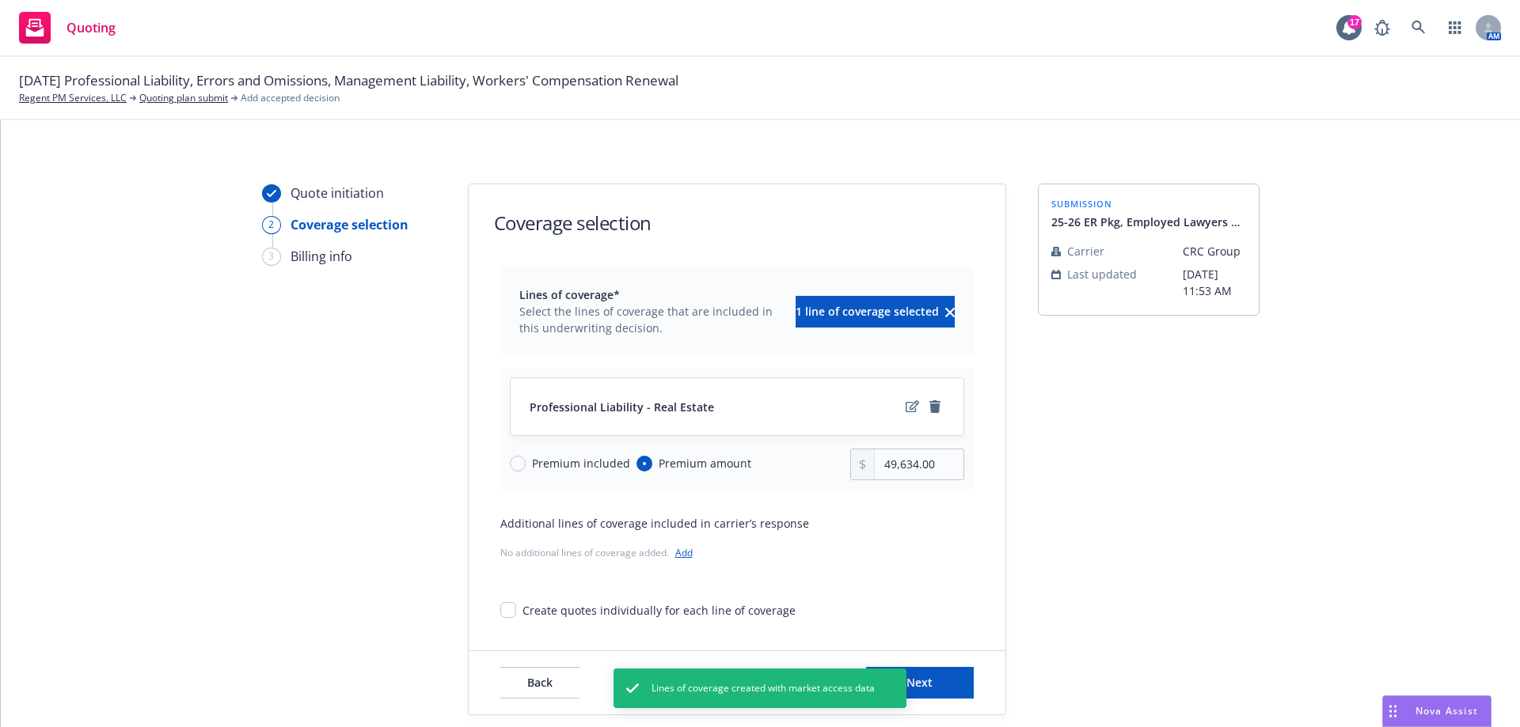
scroll to position [51, 0]
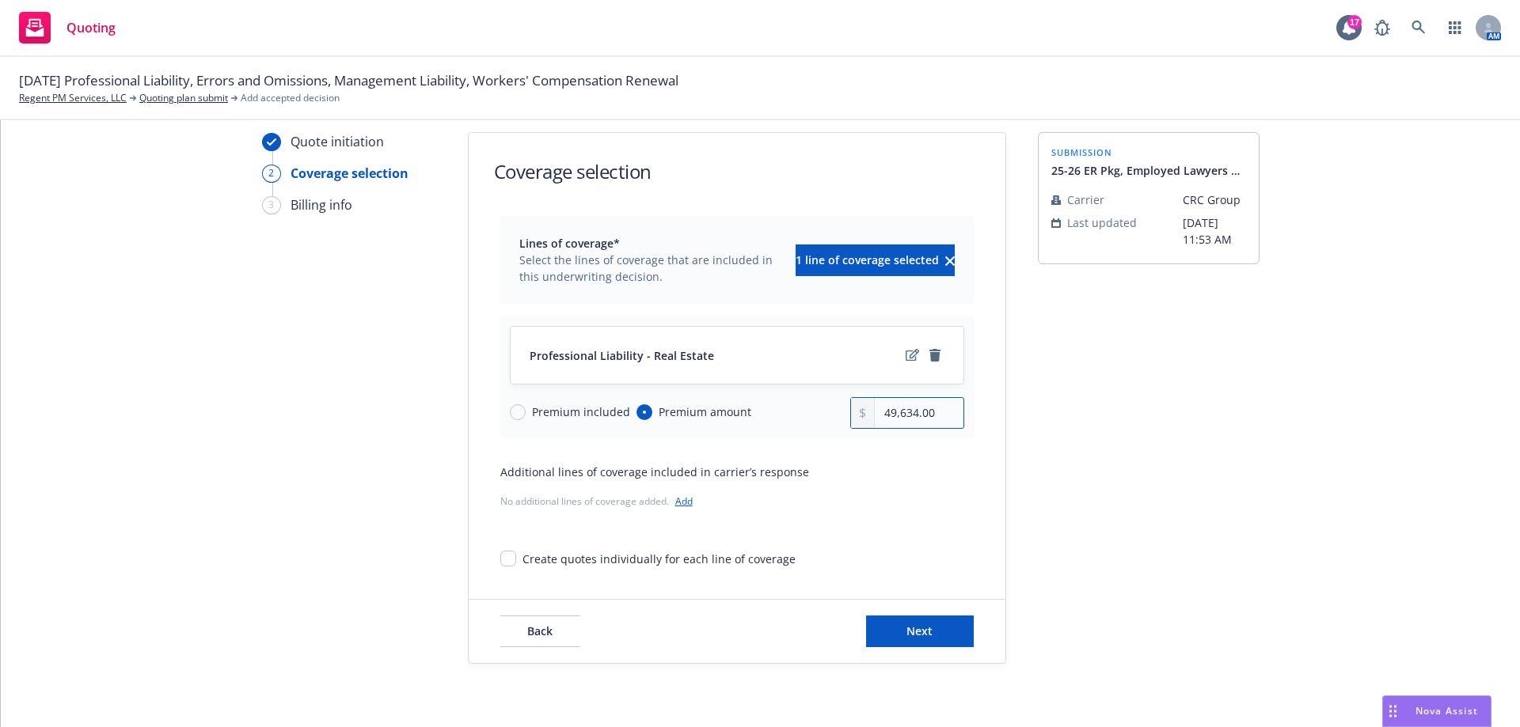
drag, startPoint x: 940, startPoint y: 418, endPoint x: 792, endPoint y: 404, distance: 149.4
click at [792, 404] on div "Premium included Premium amount 49,634.00" at bounding box center [737, 413] width 454 height 32
type input "43,675.00"
click at [838, 513] on div "Lines of coverage* Select the lines of coverage that are included in this under…" at bounding box center [736, 391] width 473 height 351
click at [909, 630] on span "Next" at bounding box center [919, 631] width 26 height 15
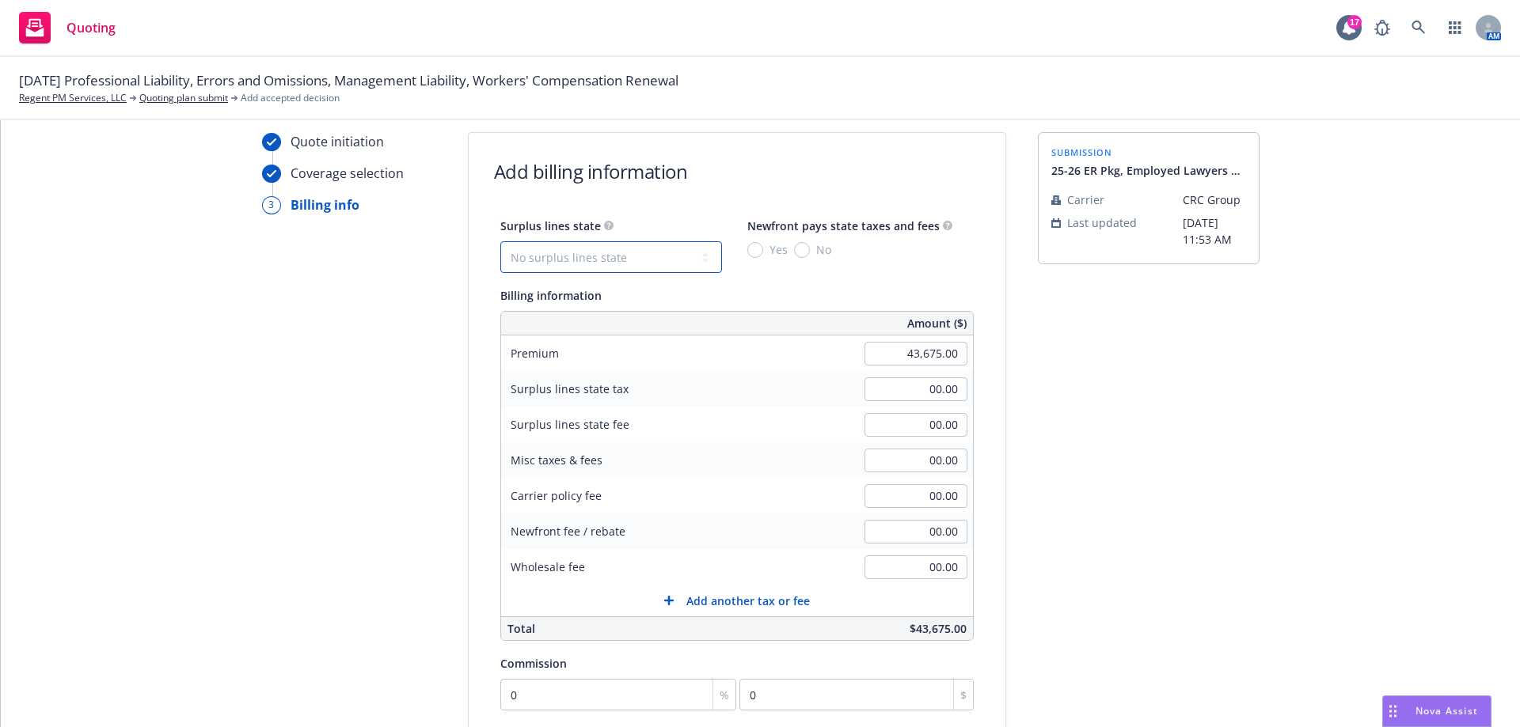
click at [692, 260] on select "No surplus lines state [US_STATE] [US_STATE] [US_STATE] [US_STATE] [US_STATE] […" at bounding box center [611, 257] width 222 height 32
select select "CA"
click at [500, 241] on select "No surplus lines state [US_STATE] [US_STATE] [US_STATE] [US_STATE] [US_STATE] […" at bounding box center [611, 257] width 222 height 32
type input "1,310.25"
type input "78.62"
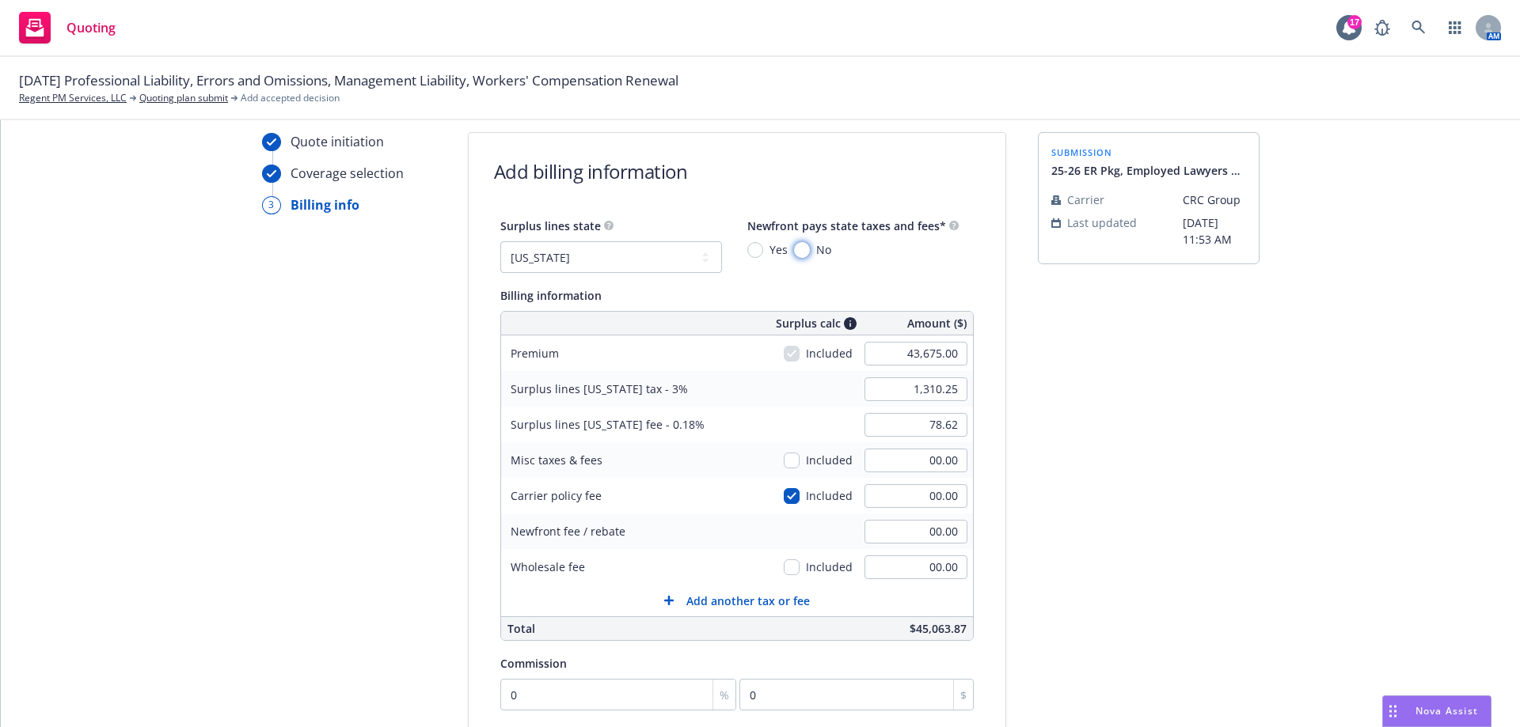
click at [794, 254] on input "No" at bounding box center [802, 250] width 16 height 16
radio input "true"
click at [902, 570] on input "00.00" at bounding box center [915, 568] width 103 height 24
type input "350.00"
click at [855, 661] on div "Commission" at bounding box center [736, 663] width 473 height 19
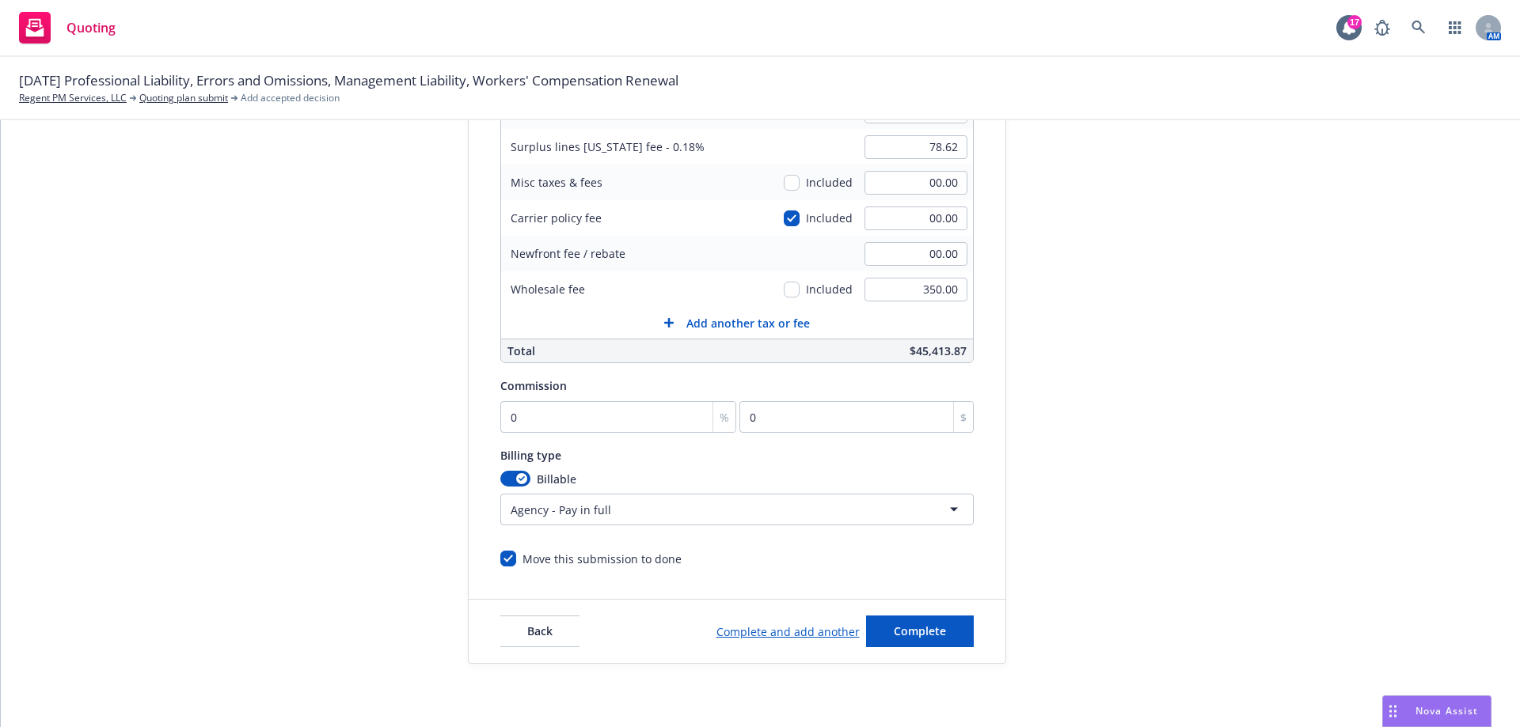
scroll to position [73, 0]
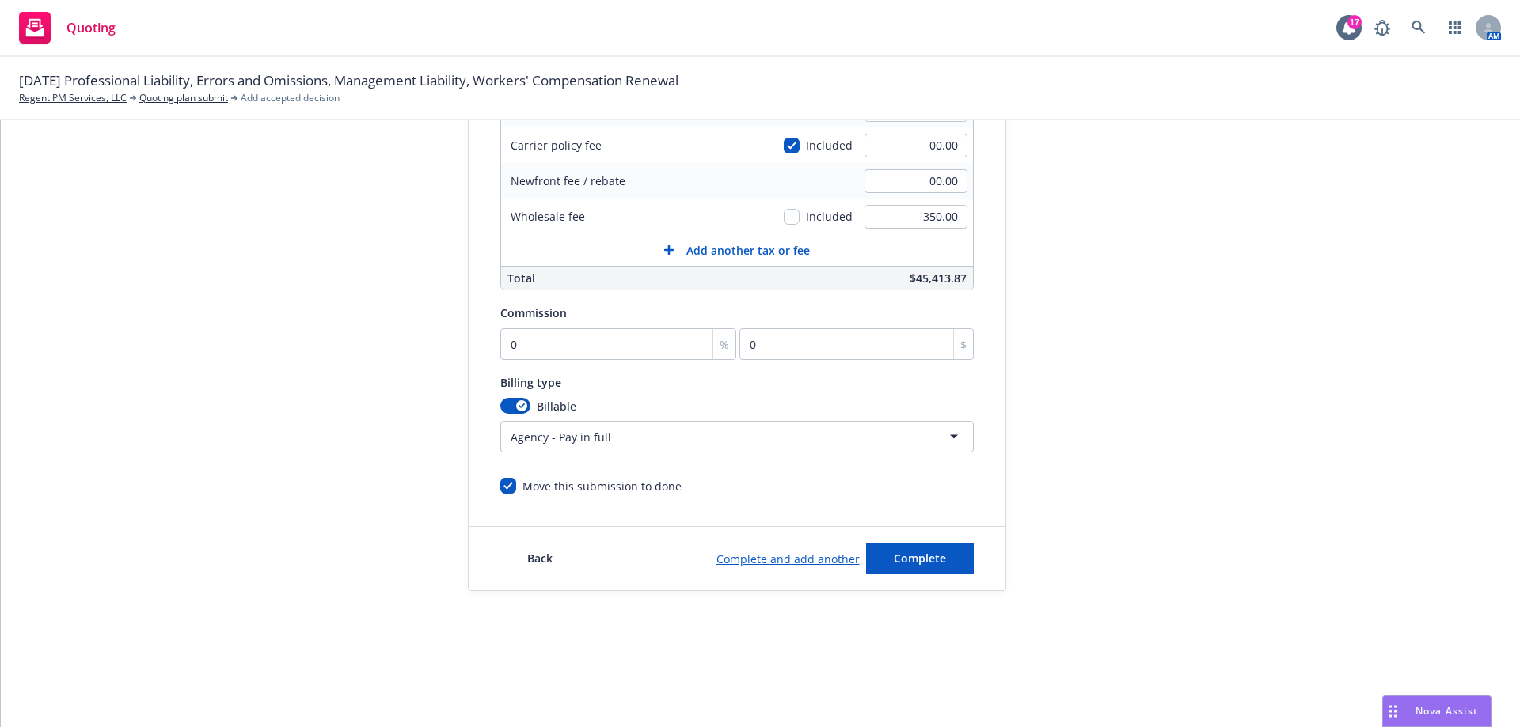
click at [530, 321] on div "Commission" at bounding box center [533, 312] width 66 height 19
drag, startPoint x: 533, startPoint y: 340, endPoint x: 816, endPoint y: 317, distance: 283.6
click at [536, 341] on input "0" at bounding box center [618, 344] width 237 height 32
type input "1"
type input "436.75"
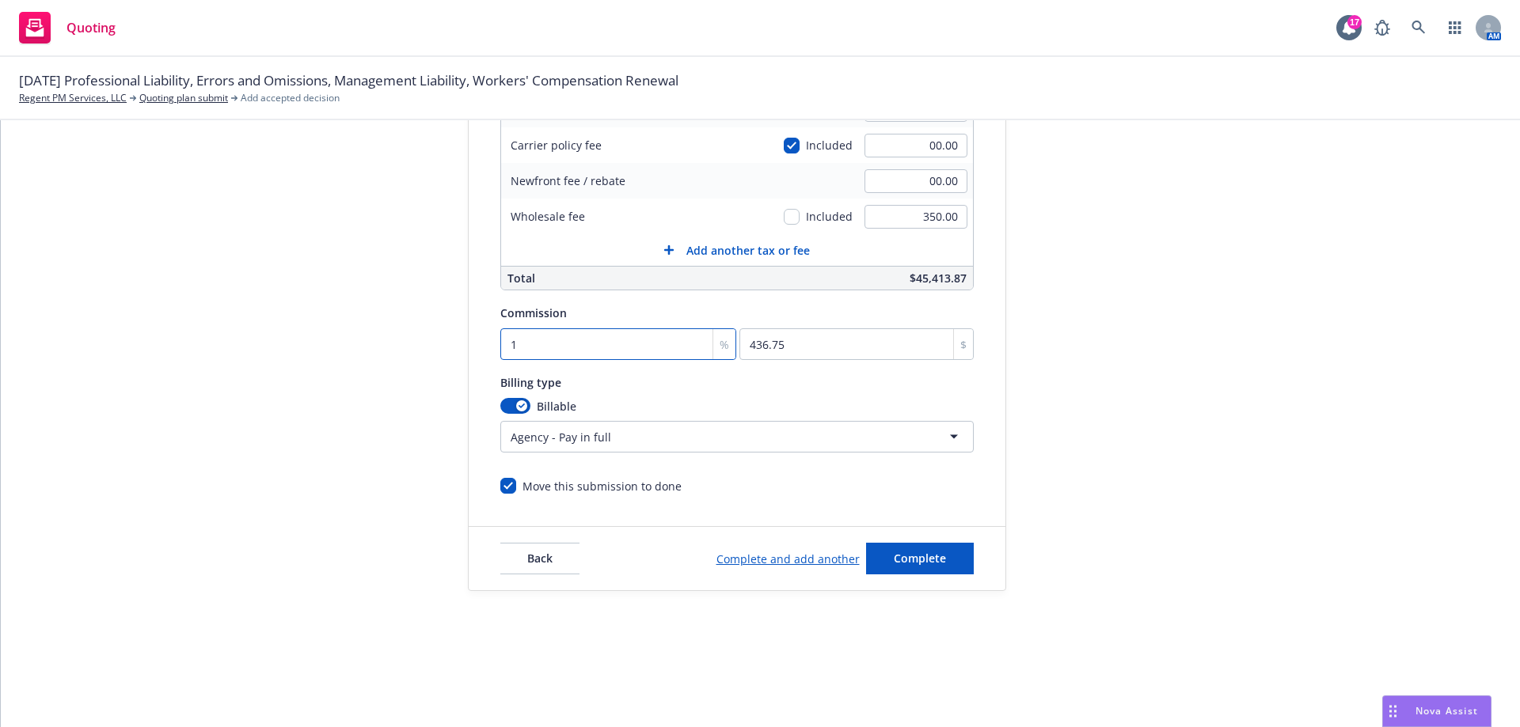
type input "10"
type input "4367.5"
type input "10"
click at [922, 558] on span "Complete" at bounding box center [920, 558] width 52 height 15
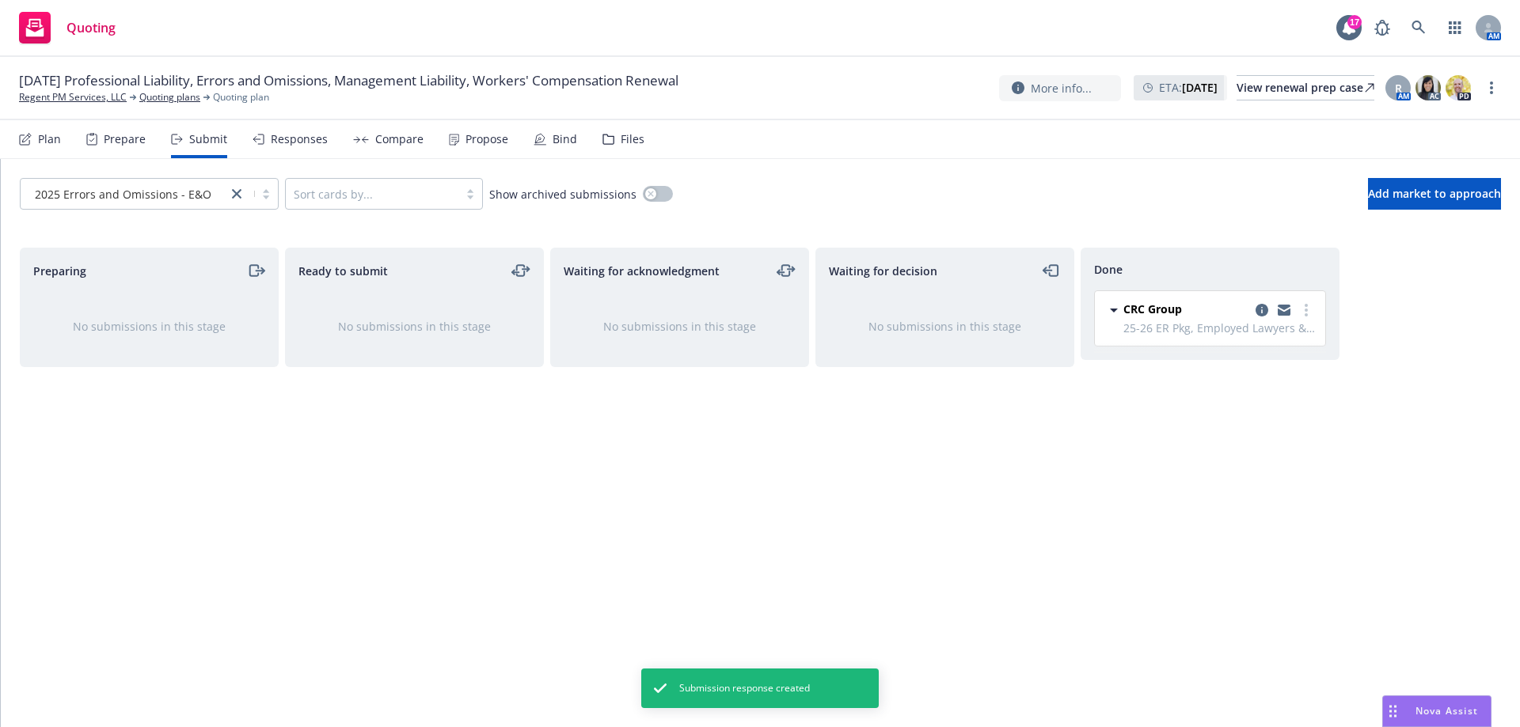
click at [296, 145] on div "Responses" at bounding box center [299, 139] width 57 height 13
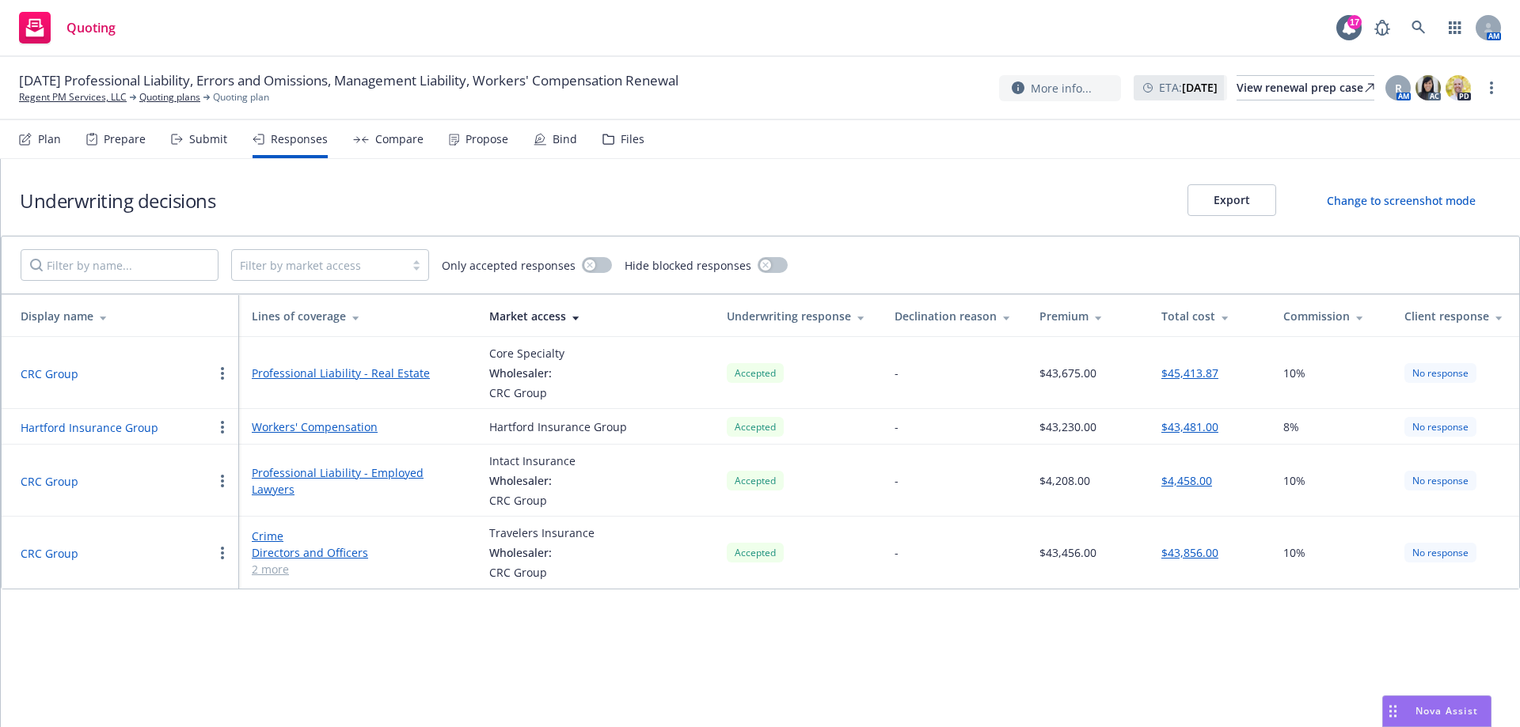
click at [410, 370] on link "Professional Liability - Real Estate" at bounding box center [358, 373] width 212 height 17
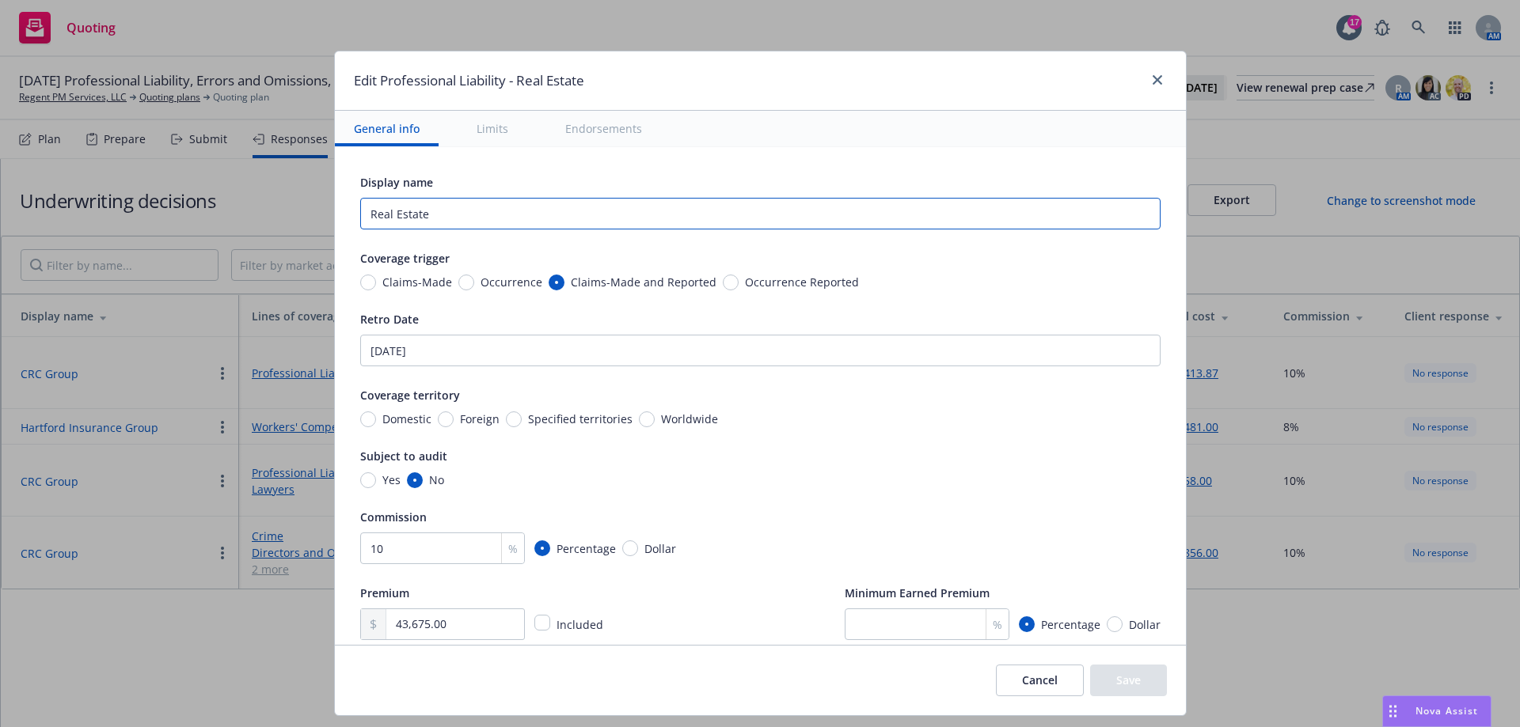
click at [447, 225] on input "Real Estate" at bounding box center [760, 214] width 800 height 32
type input "Real Estate - Property Managers & Developers E&O & Cyber Liability"
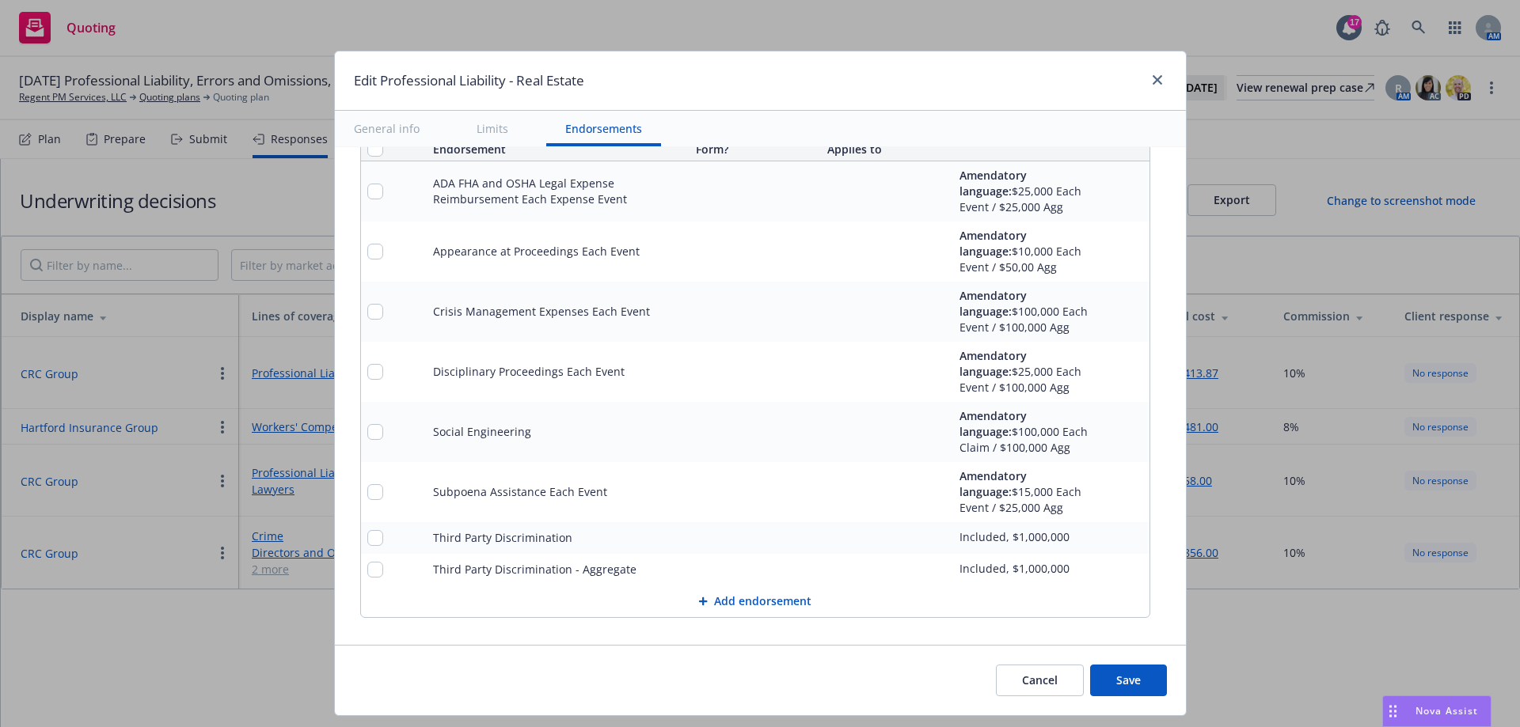
scroll to position [1627, 0]
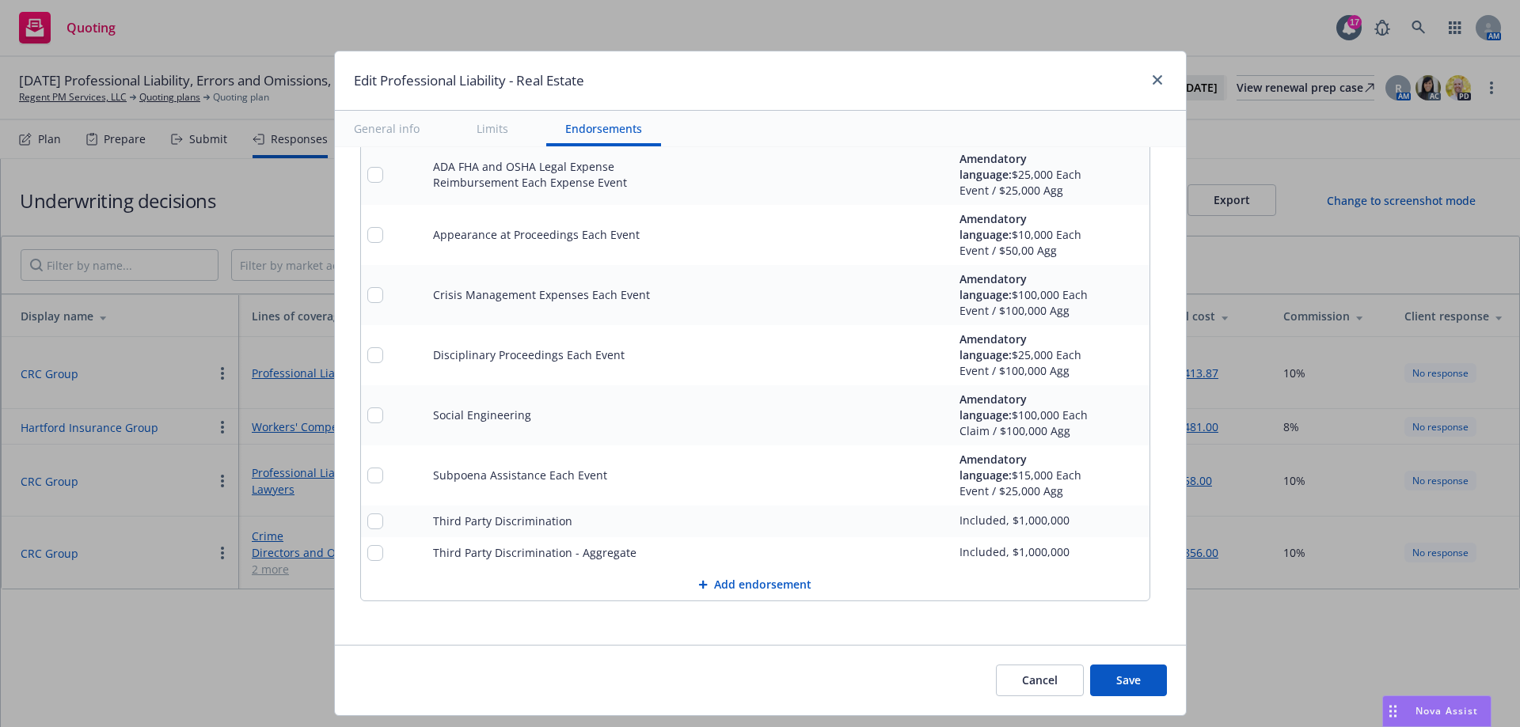
click at [757, 585] on button "Add endorsement" at bounding box center [755, 585] width 788 height 32
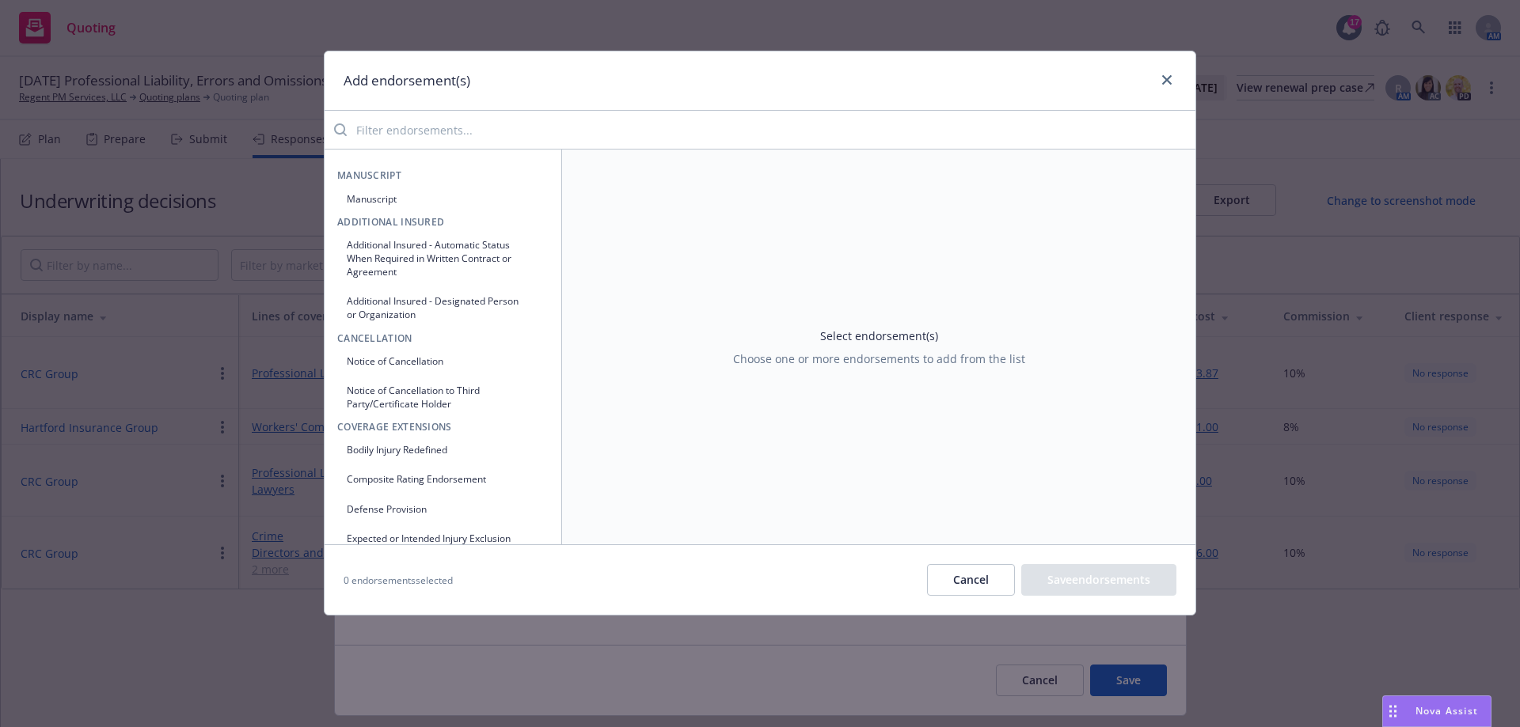
click at [411, 135] on input "search" at bounding box center [771, 130] width 849 height 32
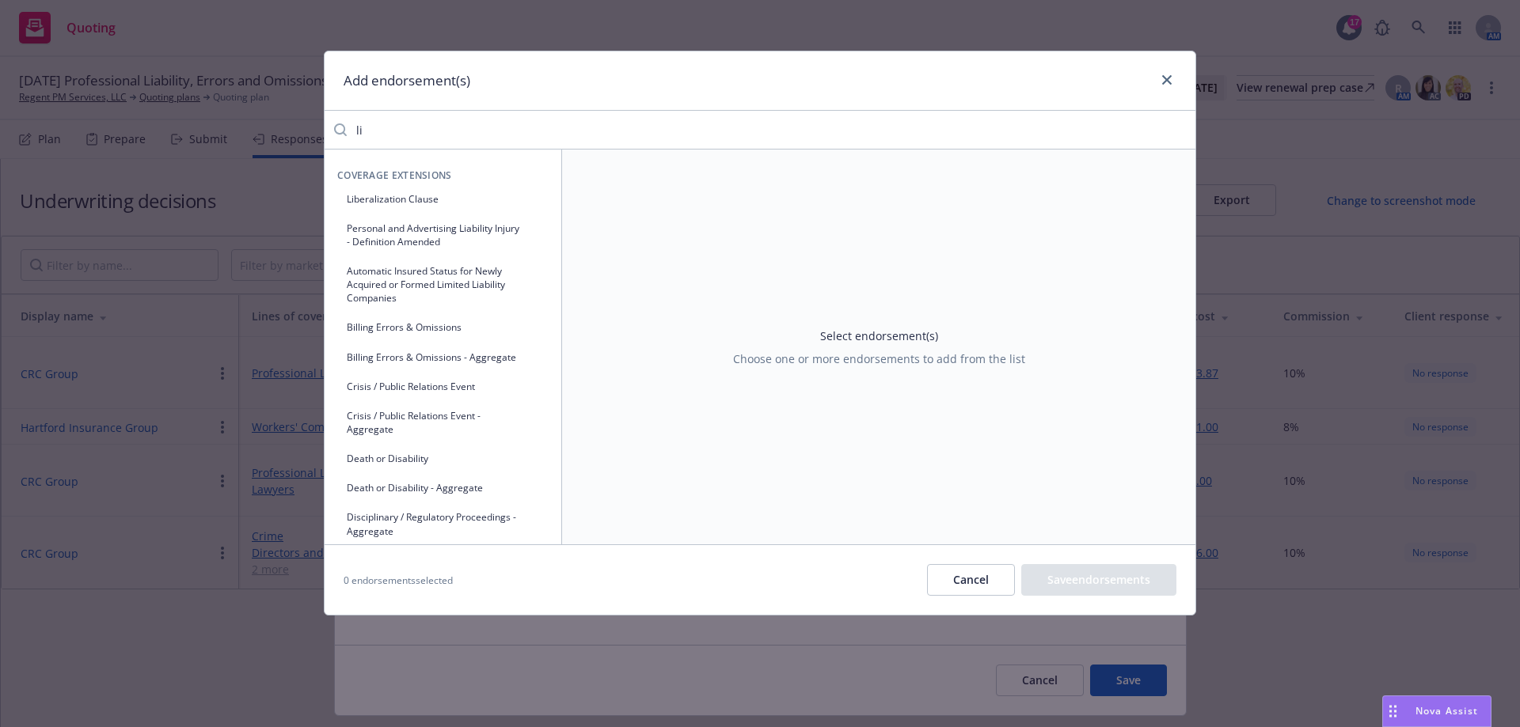
type input "li"
click at [358, 203] on button "Liberalization Clause" at bounding box center [442, 199] width 211 height 26
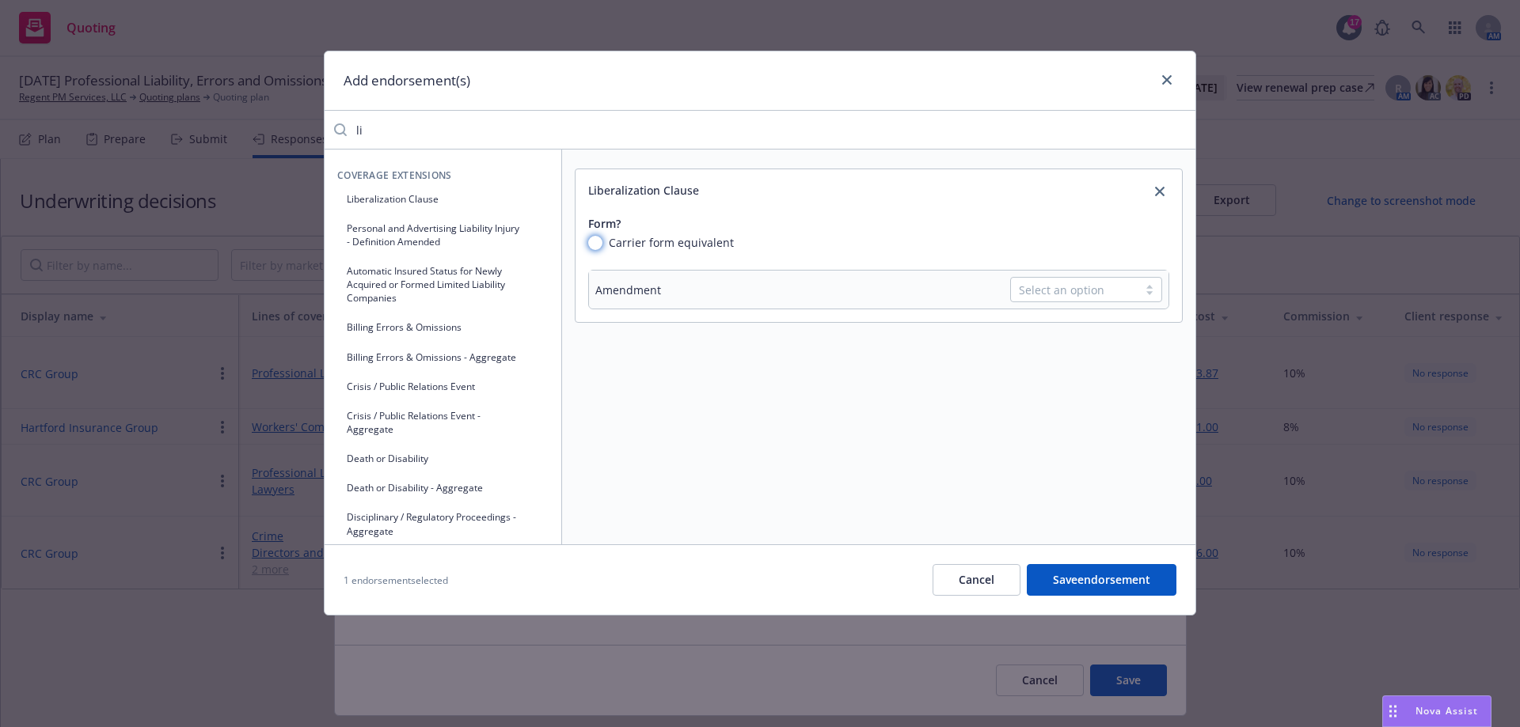
click at [597, 245] on input "Carrier form equivalent" at bounding box center [595, 243] width 14 height 14
radio input "true"
click at [1142, 341] on div at bounding box center [1149, 340] width 24 height 13
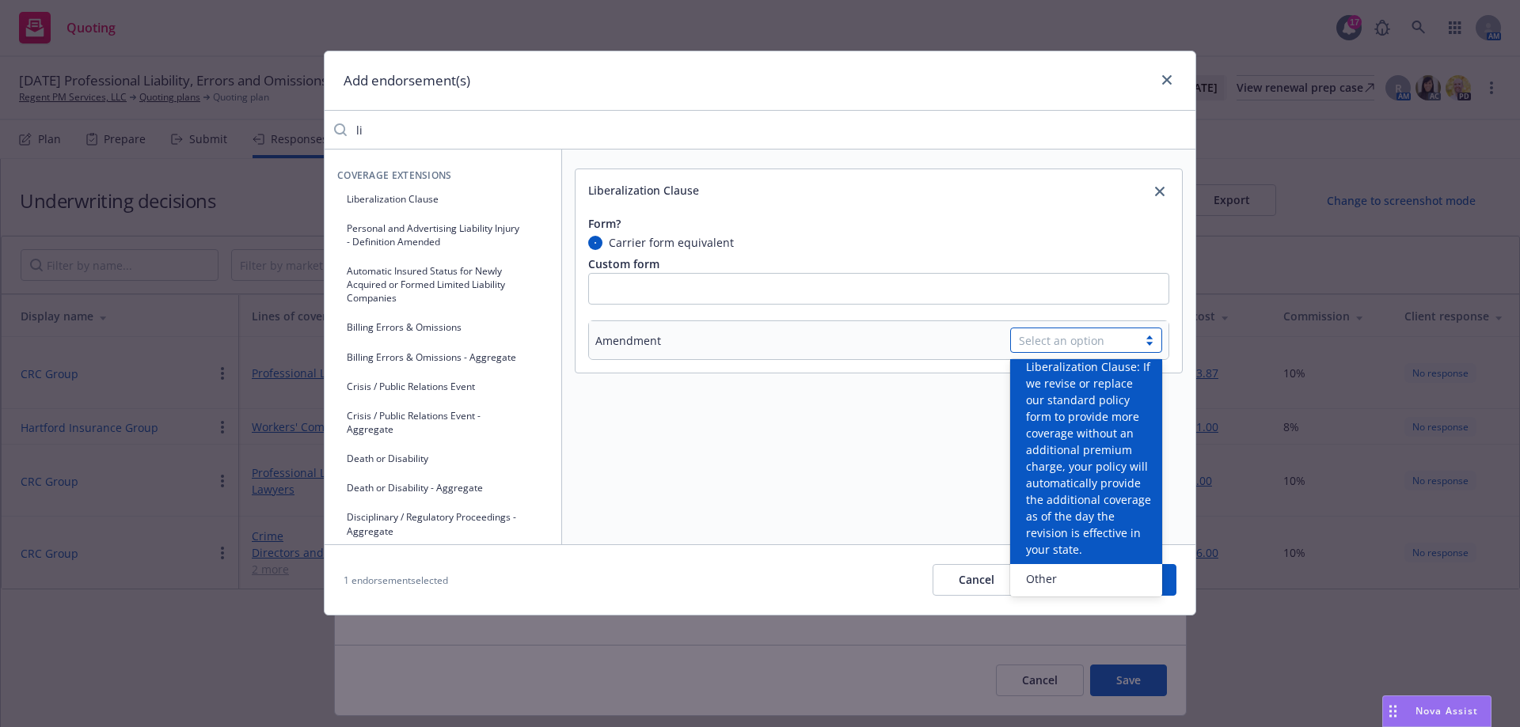
scroll to position [127, 0]
click at [1103, 535] on span "SECTION IV – COMMERCIAL GENERAL LIABILITY CONDITIONS is amended by adding the f…" at bounding box center [1089, 416] width 127 height 283
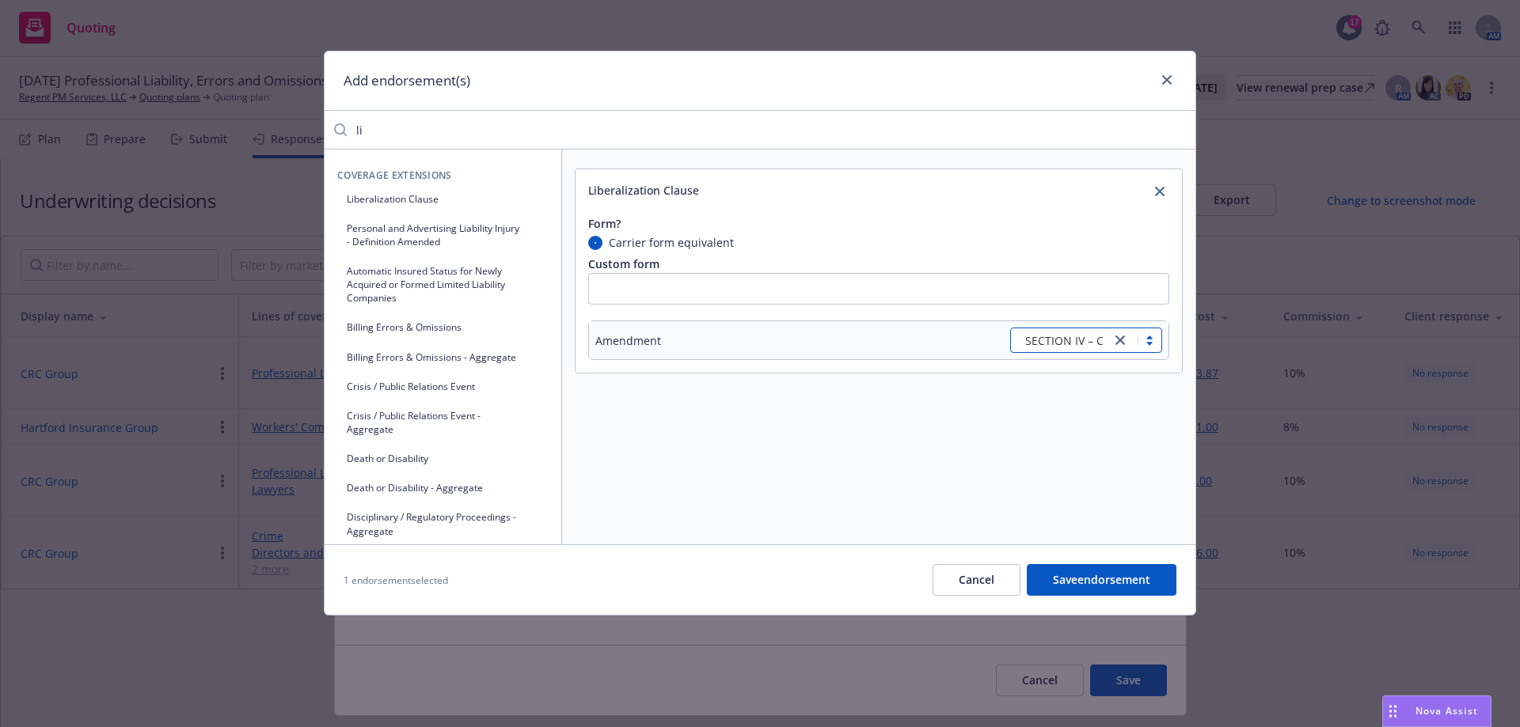
click at [1118, 575] on button "Save endorsement" at bounding box center [1102, 580] width 150 height 32
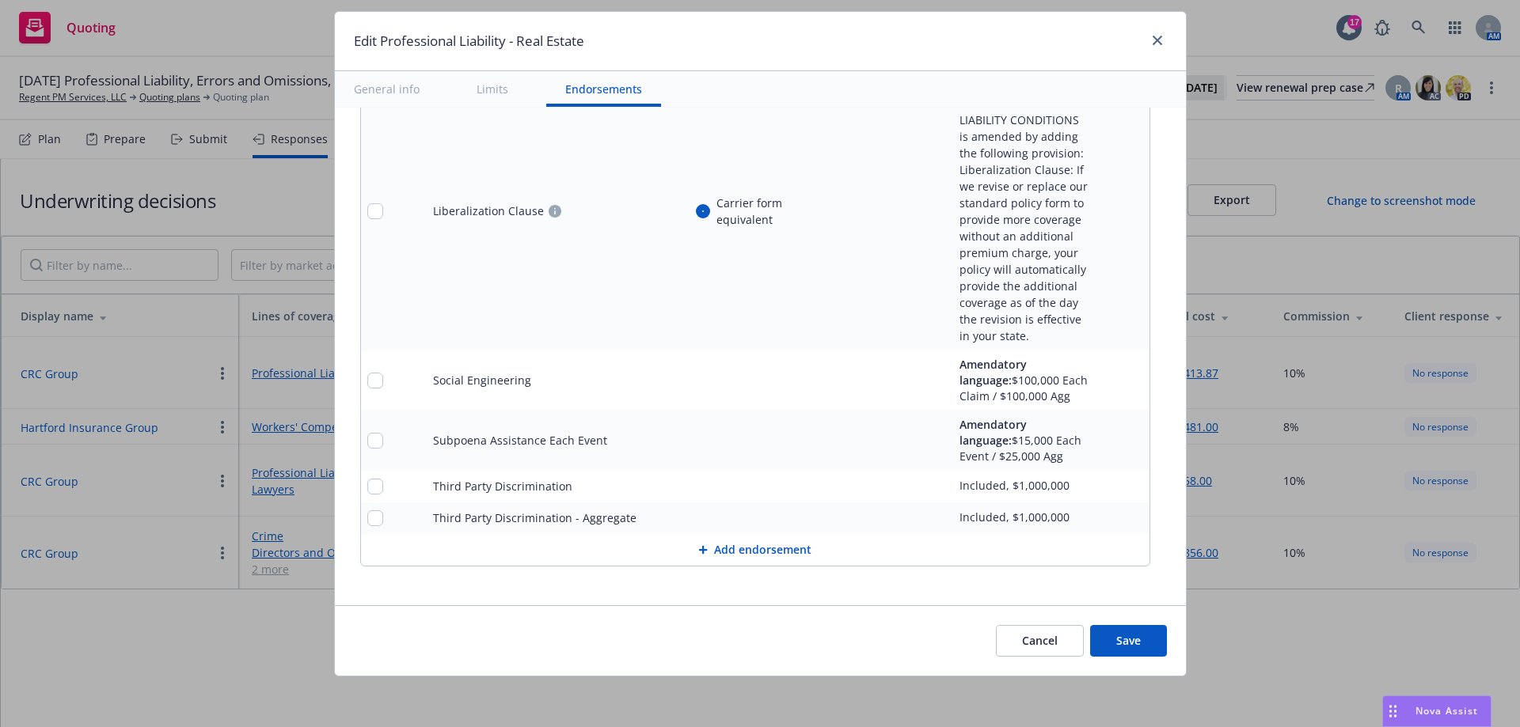
scroll to position [1906, 0]
click at [1147, 644] on button "Save" at bounding box center [1128, 641] width 77 height 32
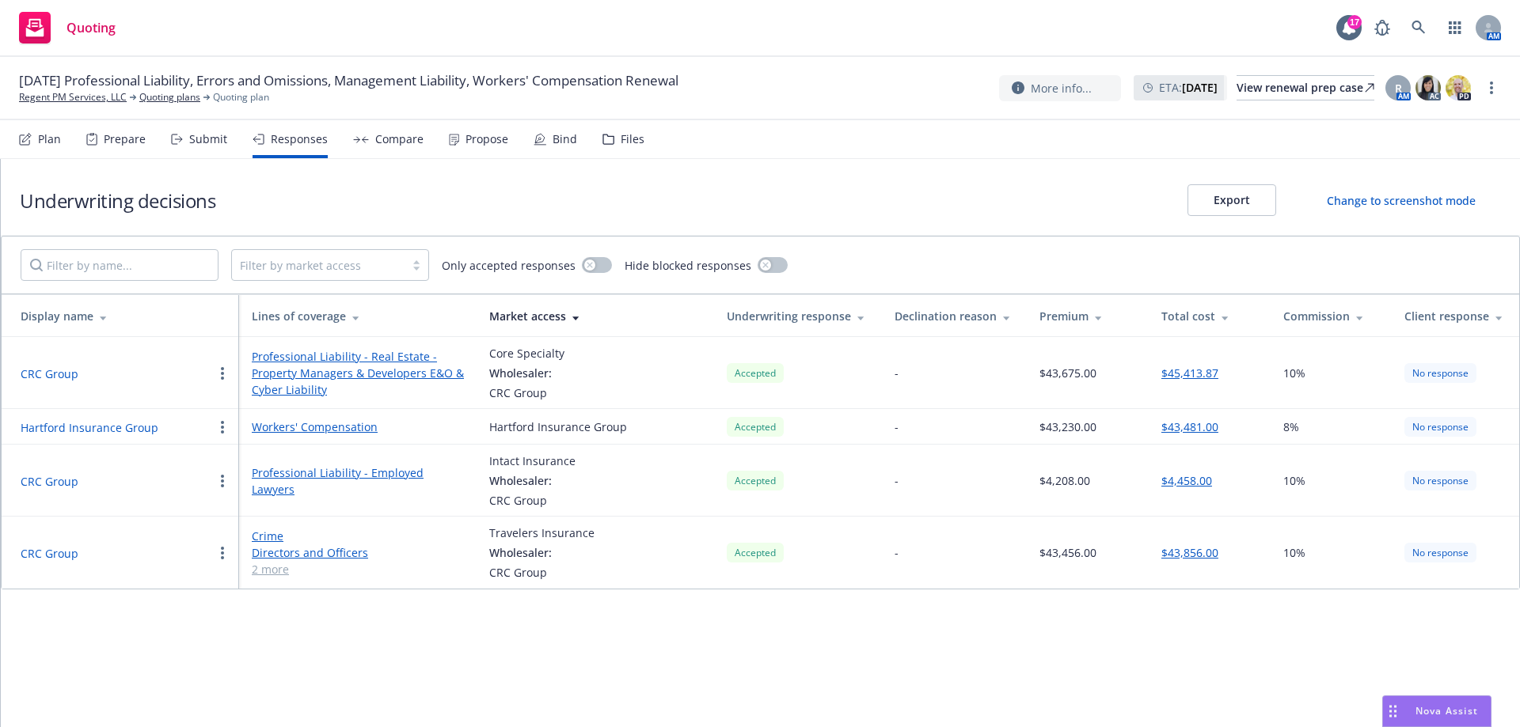
click at [355, 377] on link "Professional Liability - Real Estate - Property Managers & Developers E&O & Cyb…" at bounding box center [358, 373] width 212 height 50
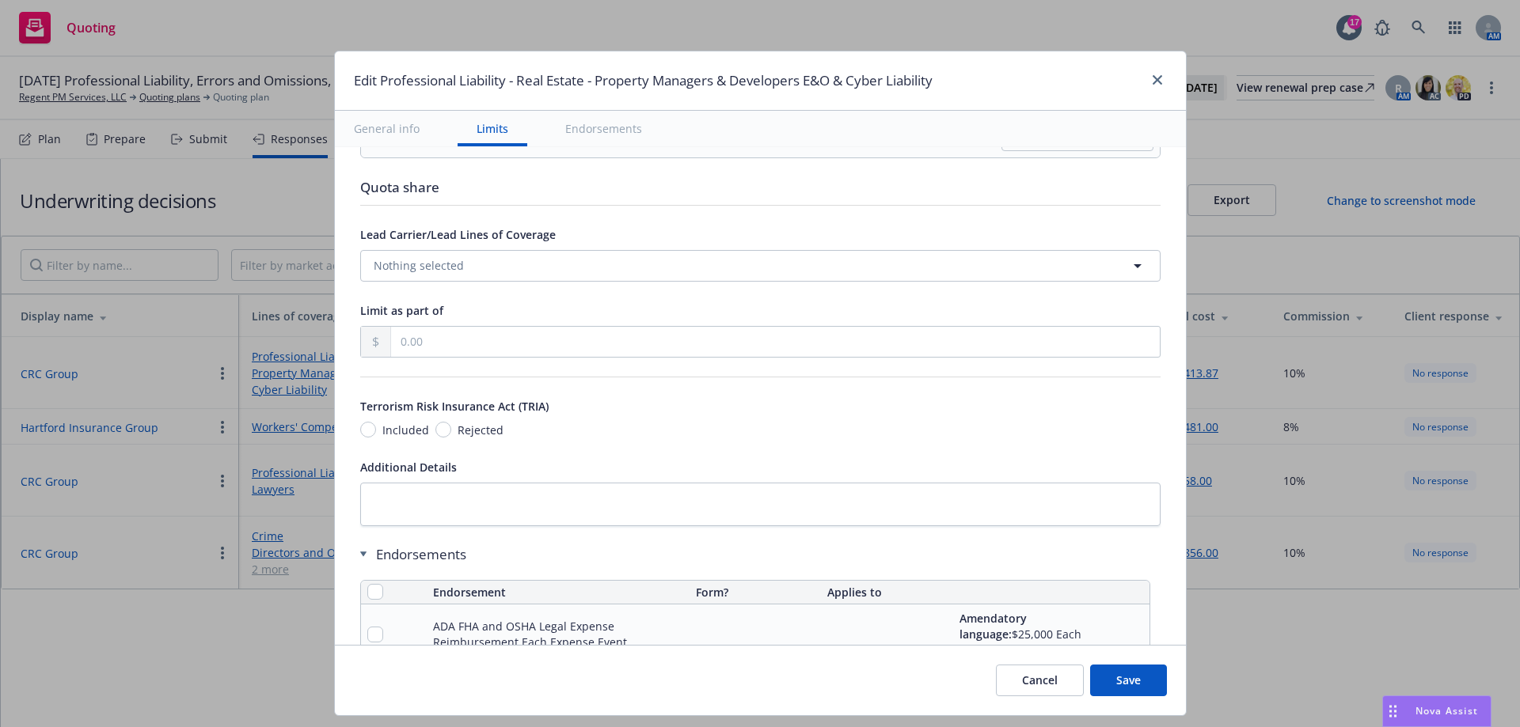
scroll to position [950, 0]
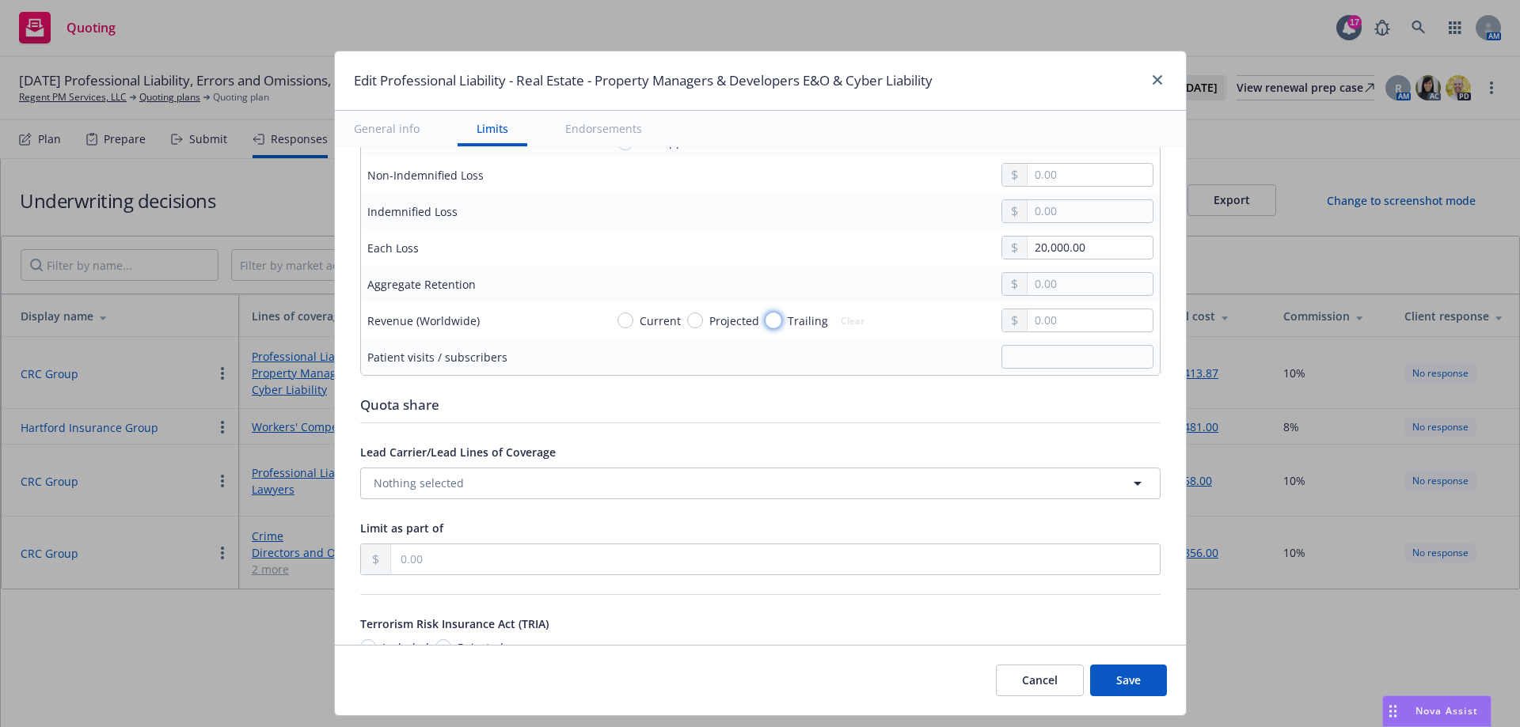
click at [765, 322] on input "Trailing" at bounding box center [773, 321] width 16 height 16
radio input "true"
click at [1027, 323] on input "text" at bounding box center [1089, 320] width 124 height 22
click at [1095, 324] on input "1,232,642.00" at bounding box center [1089, 320] width 124 height 22
type input "12,326,428.00"
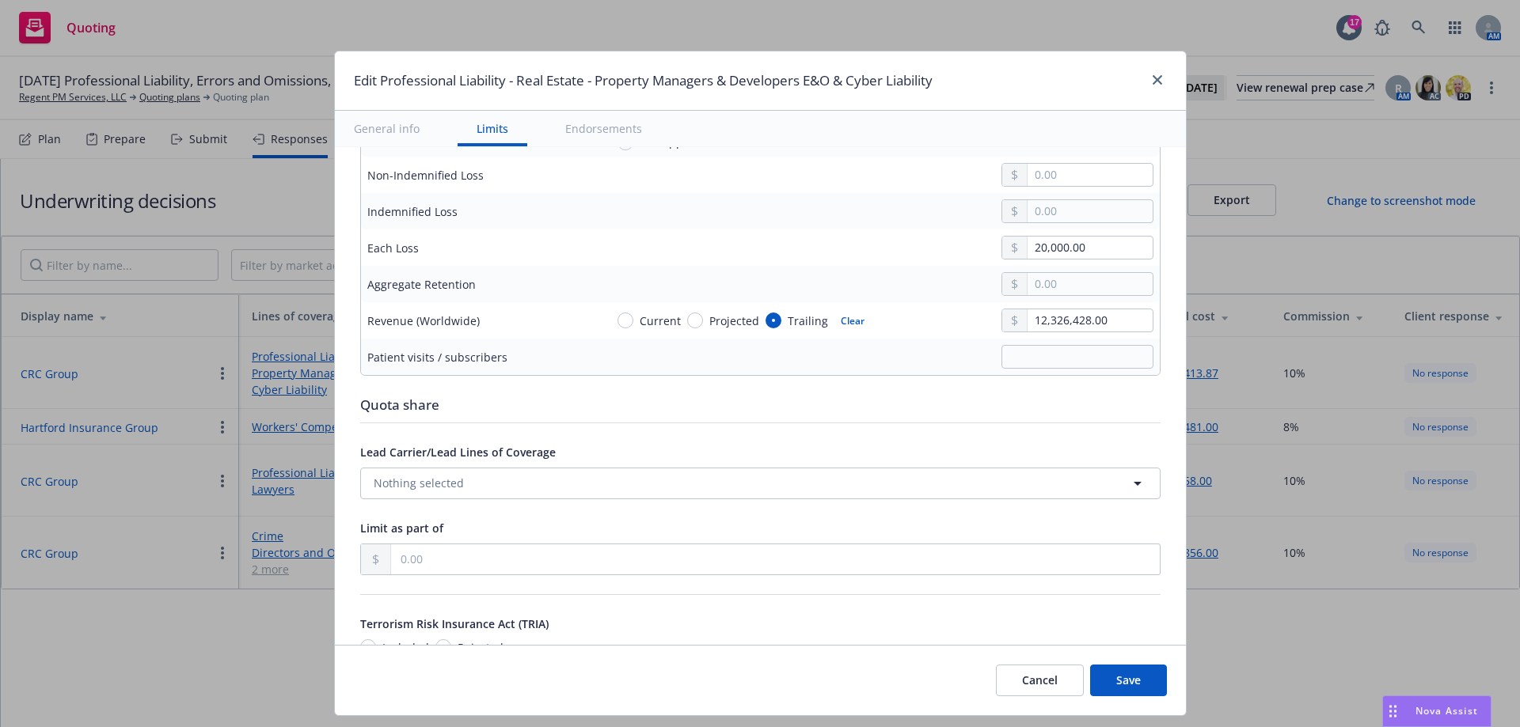
click at [823, 402] on div "Quota share" at bounding box center [760, 405] width 800 height 21
click at [1134, 689] on button "Save" at bounding box center [1128, 681] width 77 height 32
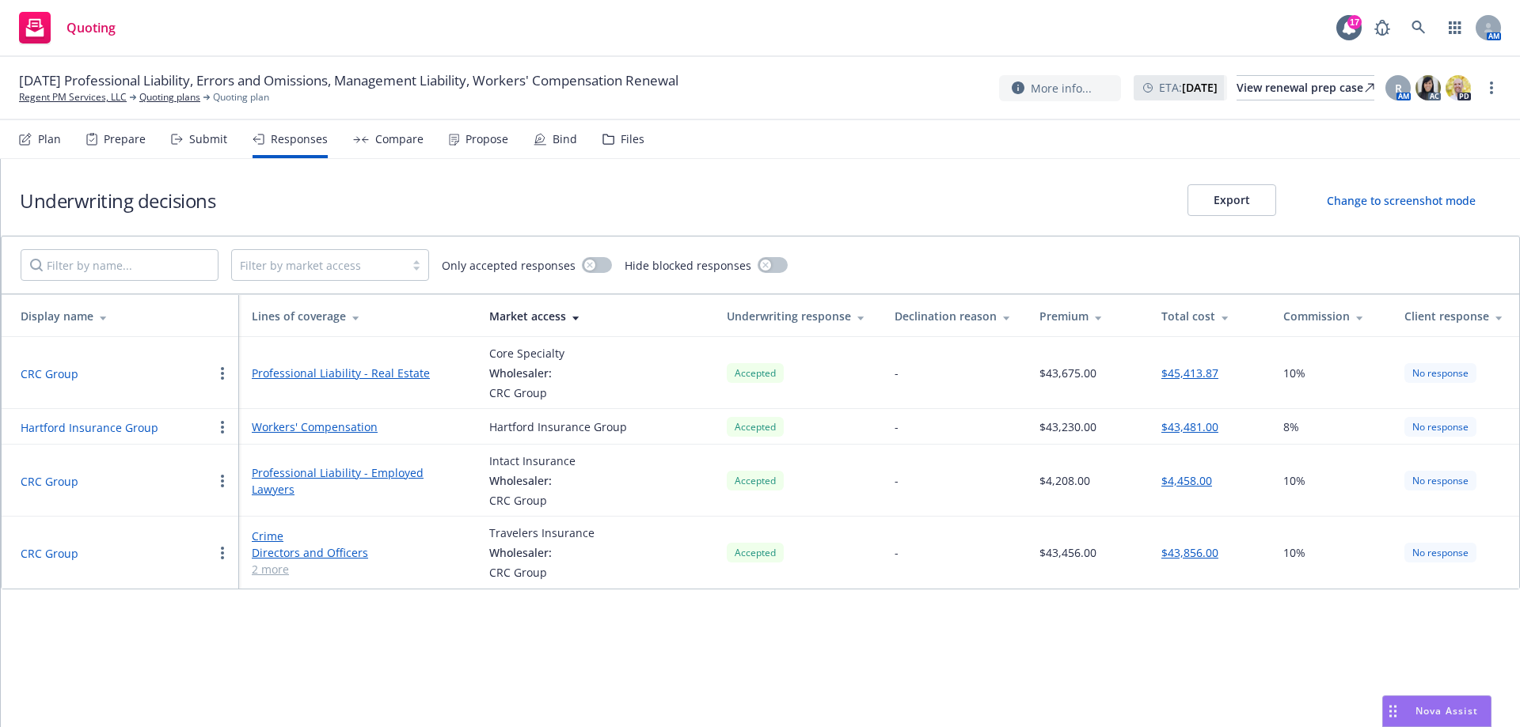
click at [413, 140] on div "Compare" at bounding box center [399, 139] width 48 height 13
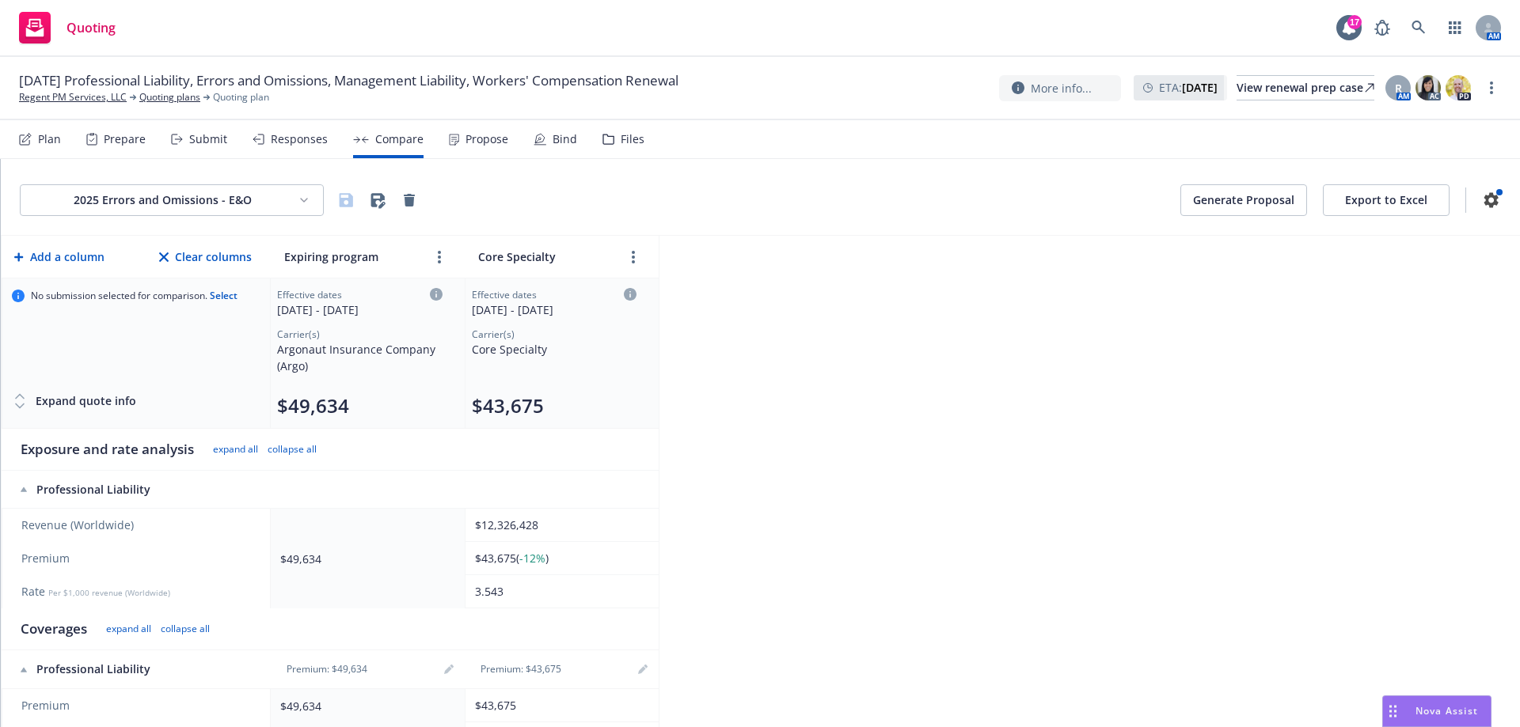
click at [1400, 204] on button "Export to Excel" at bounding box center [1386, 200] width 127 height 32
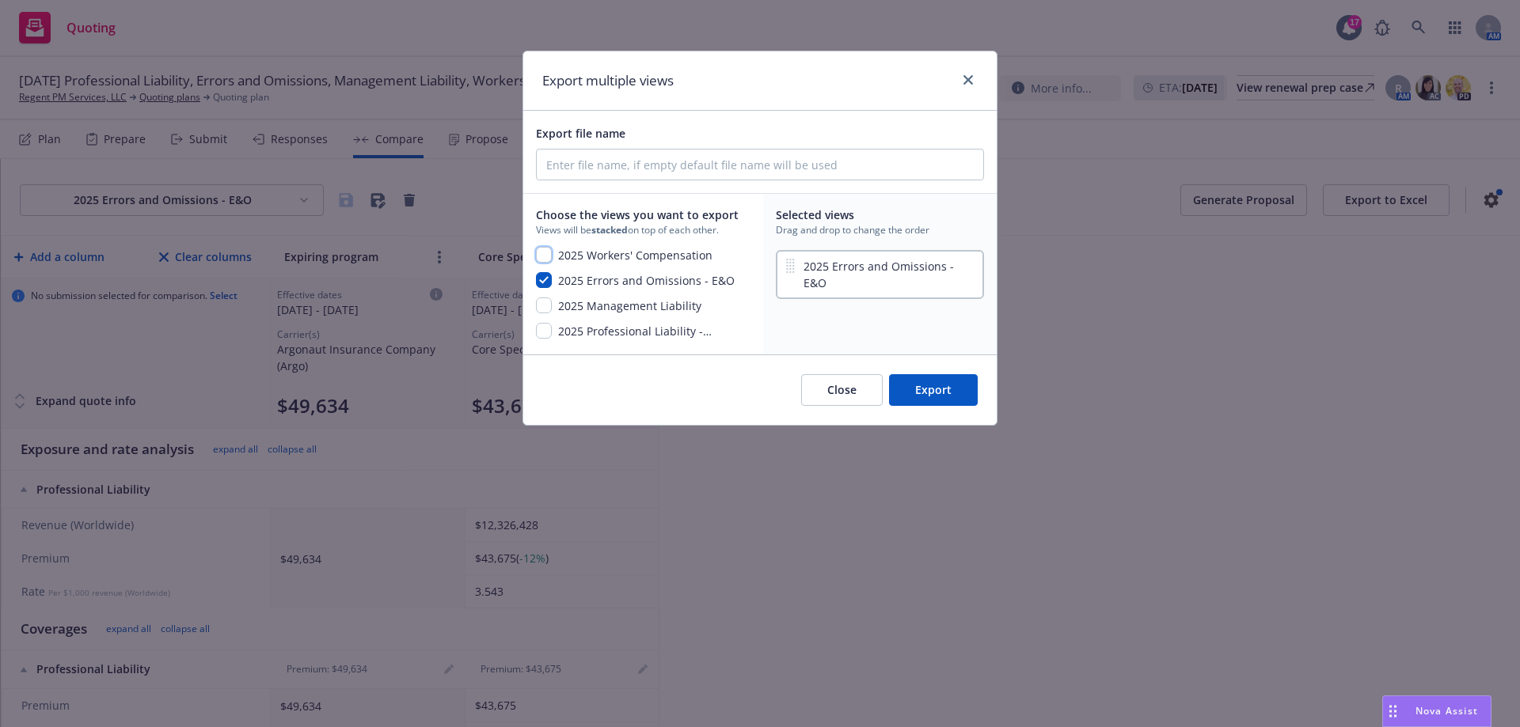
click at [548, 258] on input "checkbox" at bounding box center [544, 255] width 16 height 16
checkbox input "true"
click at [541, 289] on div "button" at bounding box center [544, 281] width 16 height 19
checkbox input "false"
click at [545, 306] on input "checkbox" at bounding box center [544, 306] width 16 height 16
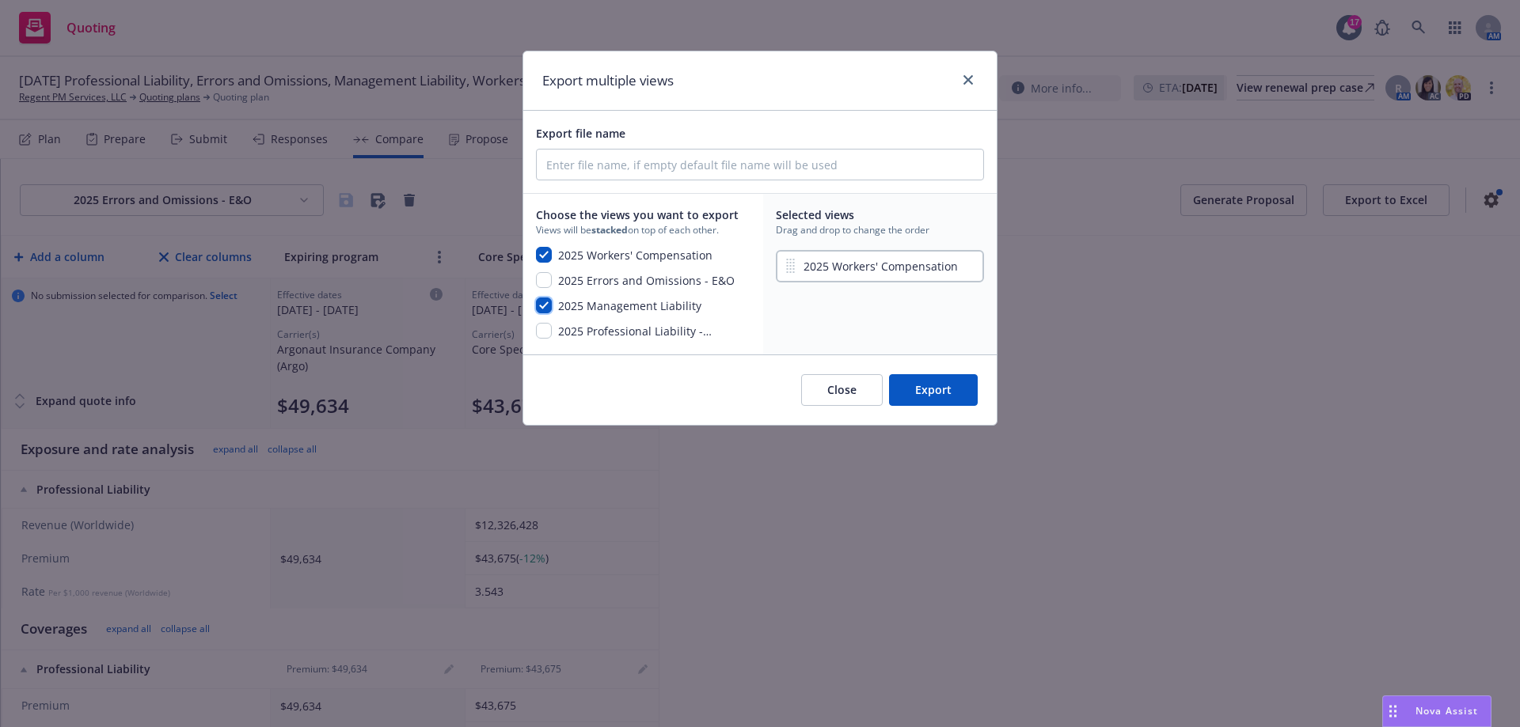
checkbox input "true"
click at [544, 287] on input "checkbox" at bounding box center [544, 280] width 16 height 16
checkbox input "true"
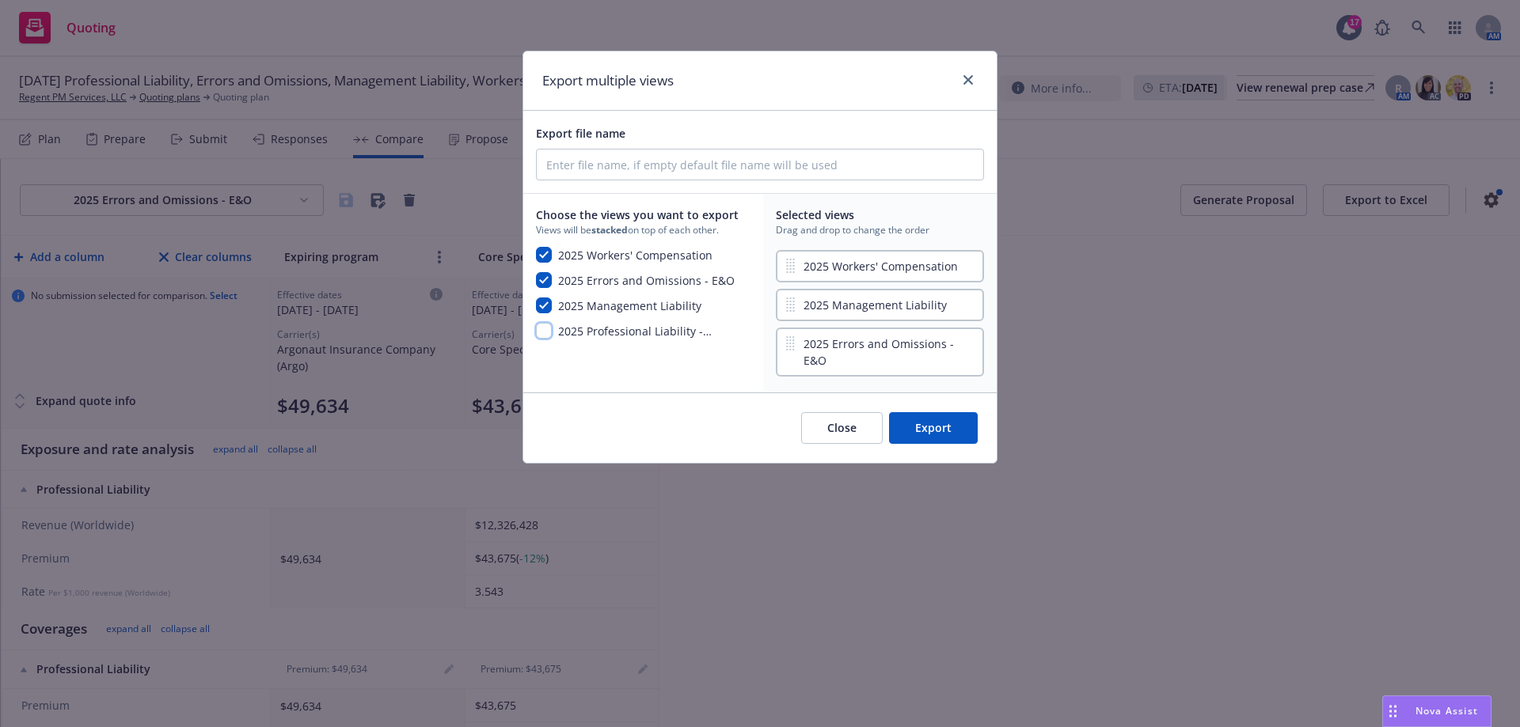
click at [545, 324] on input "checkbox" at bounding box center [544, 331] width 16 height 16
checkbox input "true"
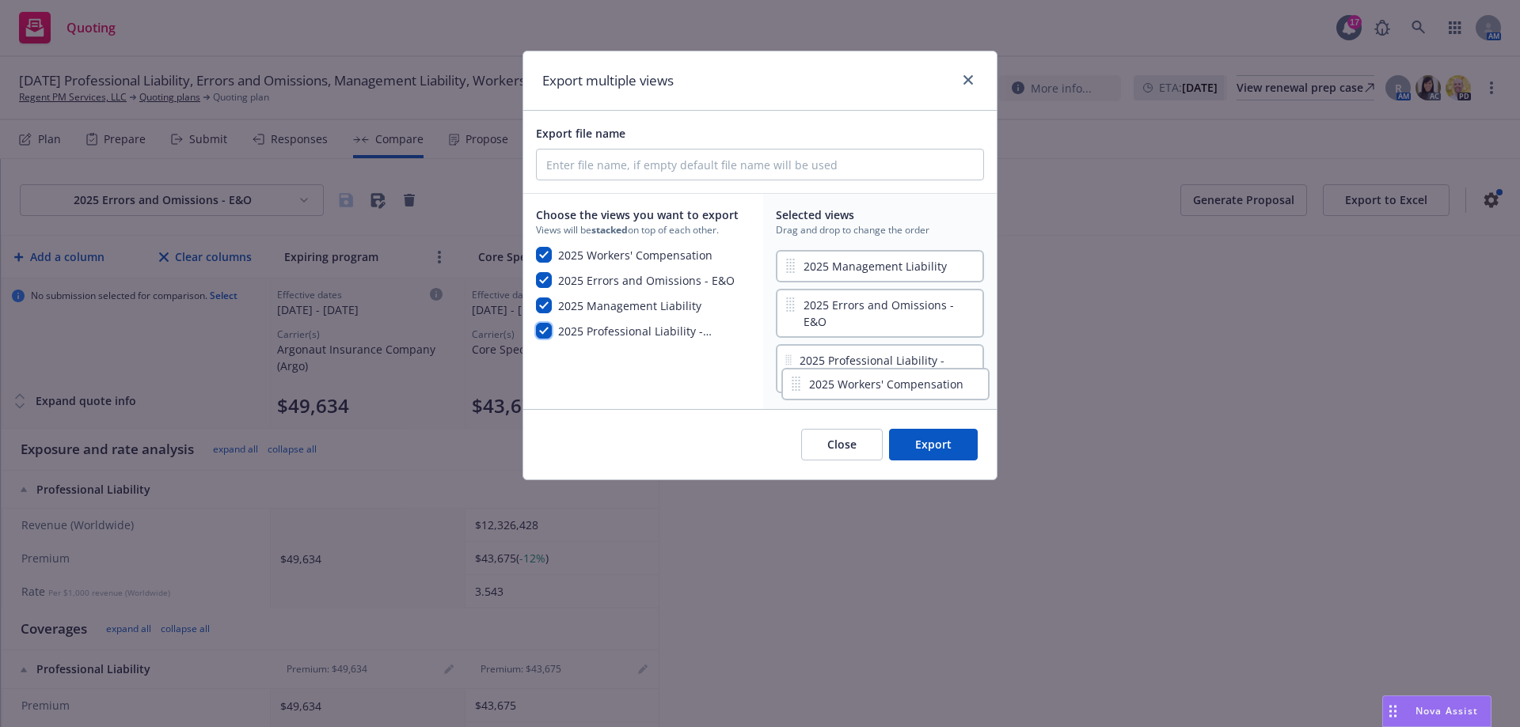
drag, startPoint x: 927, startPoint y: 274, endPoint x: 934, endPoint y: 397, distance: 123.7
click at [934, 397] on div "Export multiple views Export file name Choose the views you want to export View…" at bounding box center [759, 266] width 475 height 430
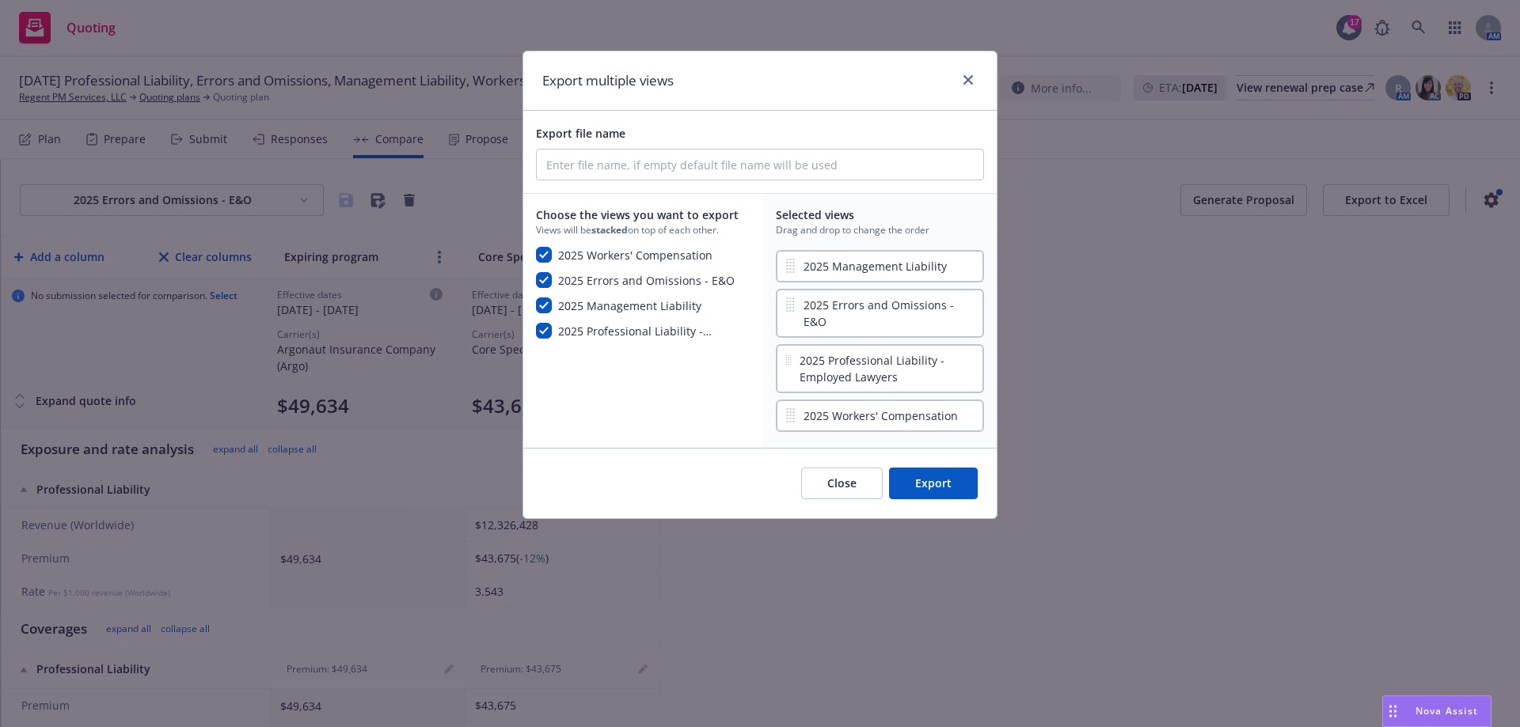
click at [947, 473] on button "Export" at bounding box center [933, 484] width 89 height 32
